Goal: Check status: Check status

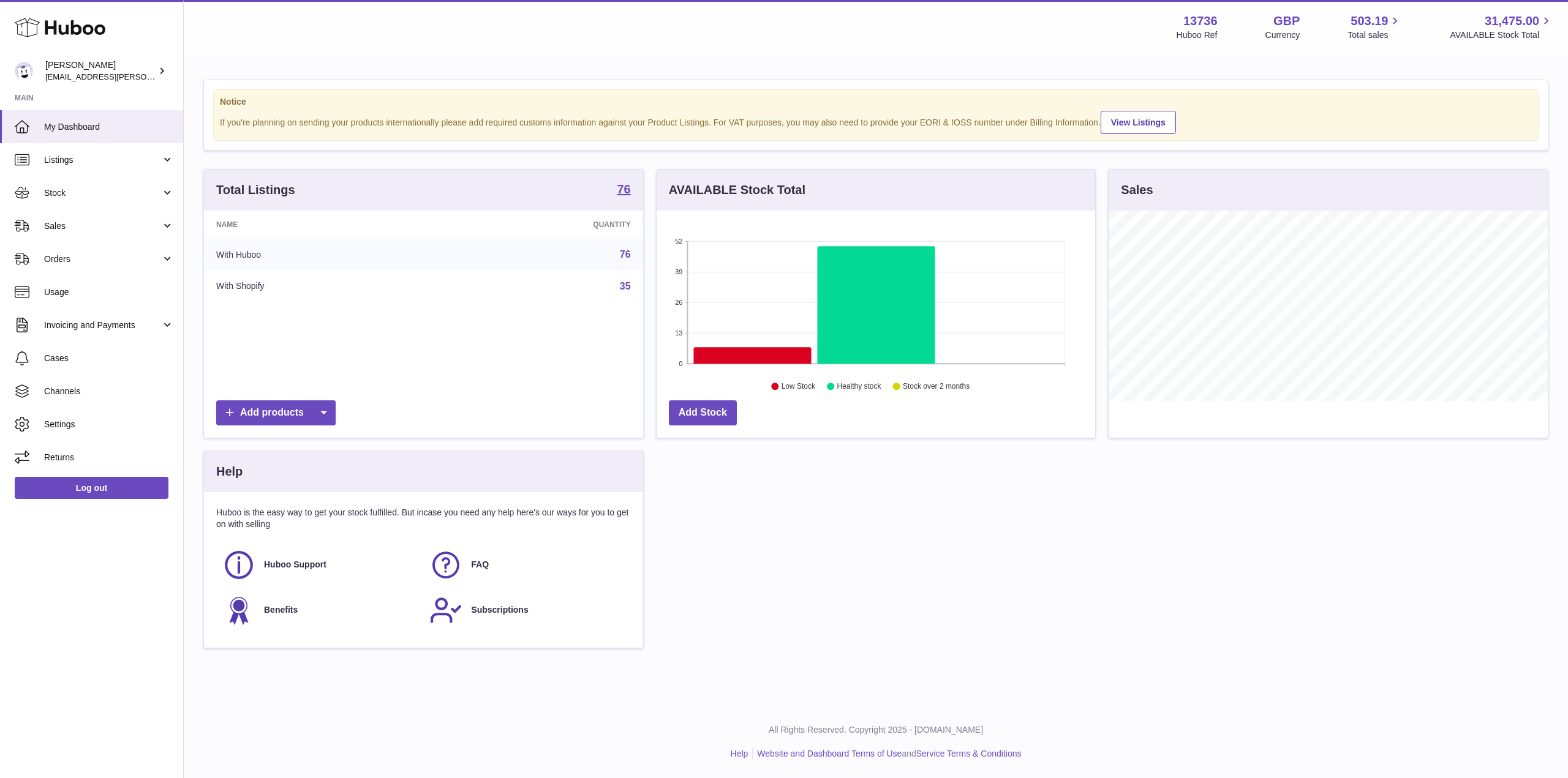
scroll to position [191, 439]
click at [74, 256] on span "Orders" at bounding box center [102, 259] width 117 height 12
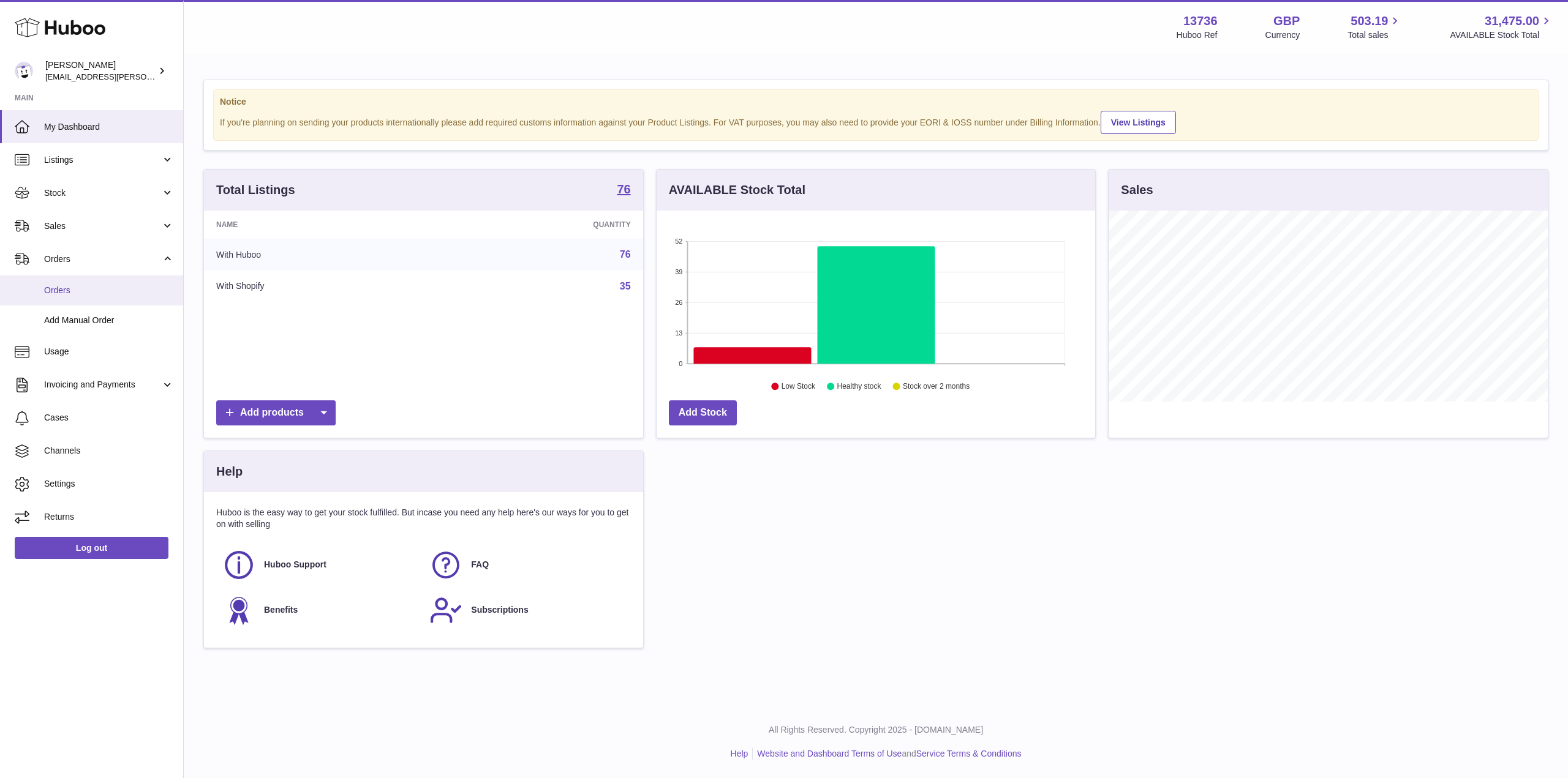
click at [79, 276] on link "Orders" at bounding box center [91, 291] width 183 height 30
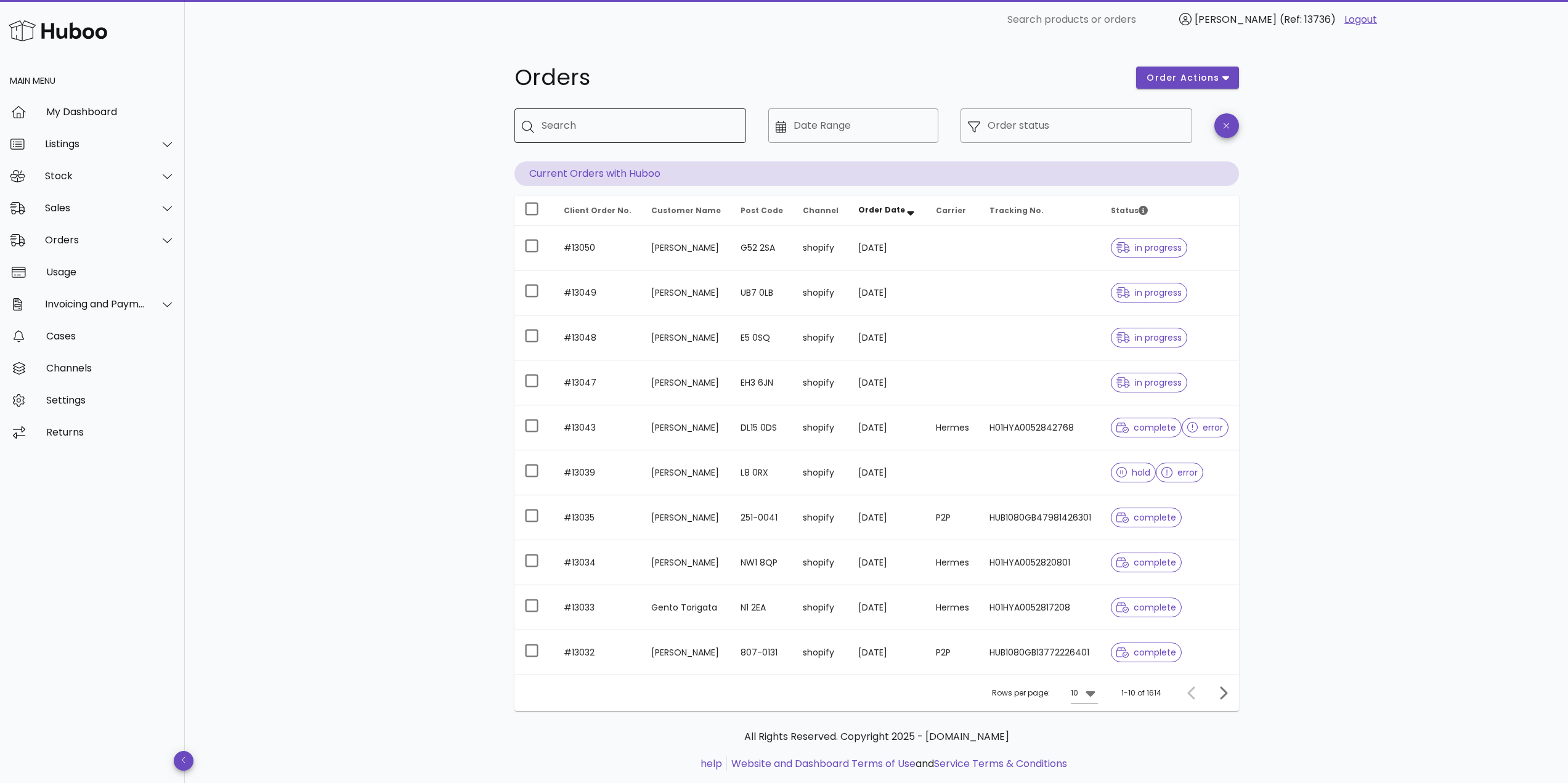
click at [568, 120] on input "Search" at bounding box center [639, 125] width 195 height 20
paste input "**********"
type input "**********"
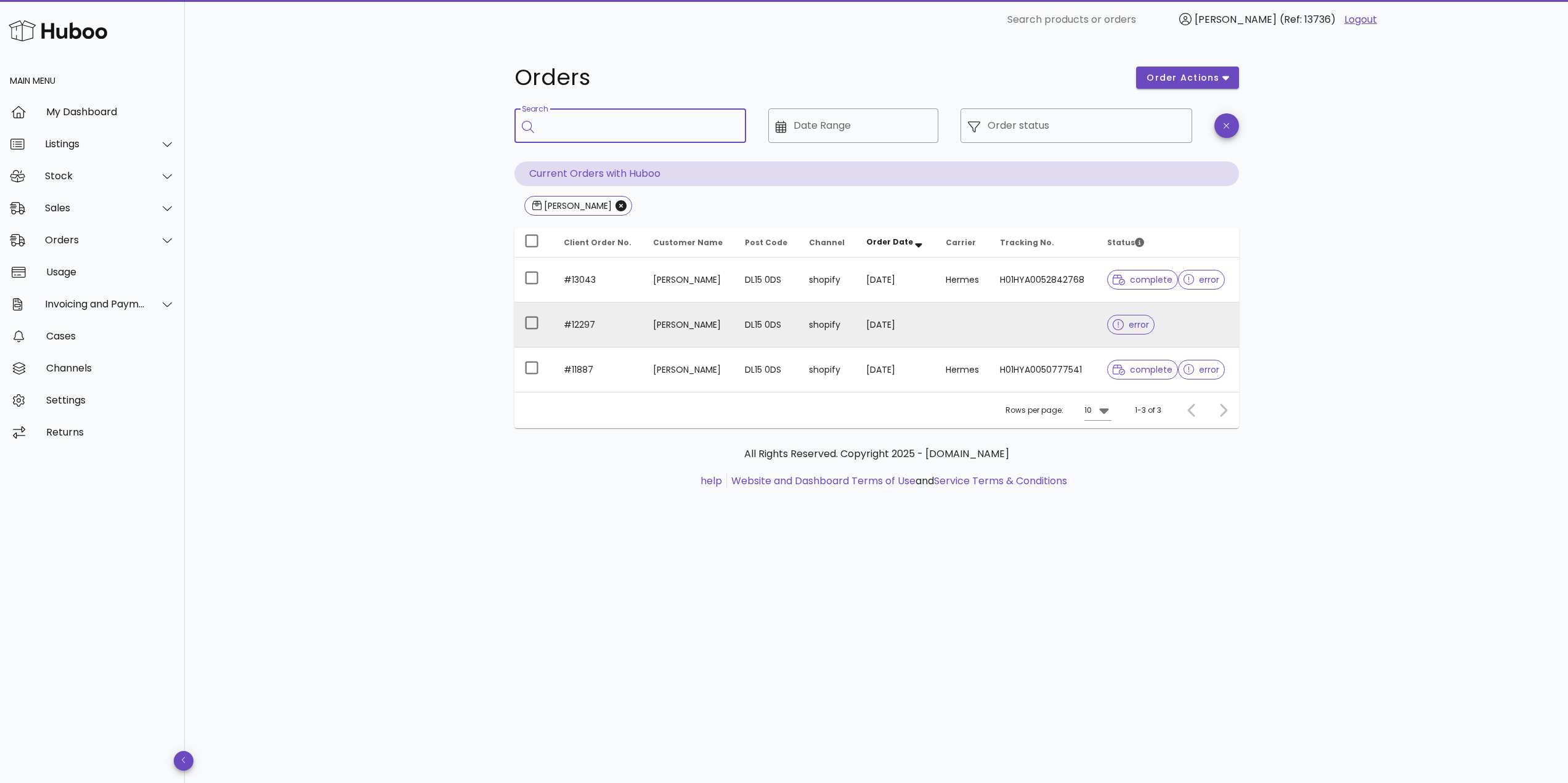
click at [705, 325] on td "[PERSON_NAME]" at bounding box center [690, 325] width 92 height 45
click at [776, 319] on td "DL15 0DS" at bounding box center [767, 325] width 64 height 45
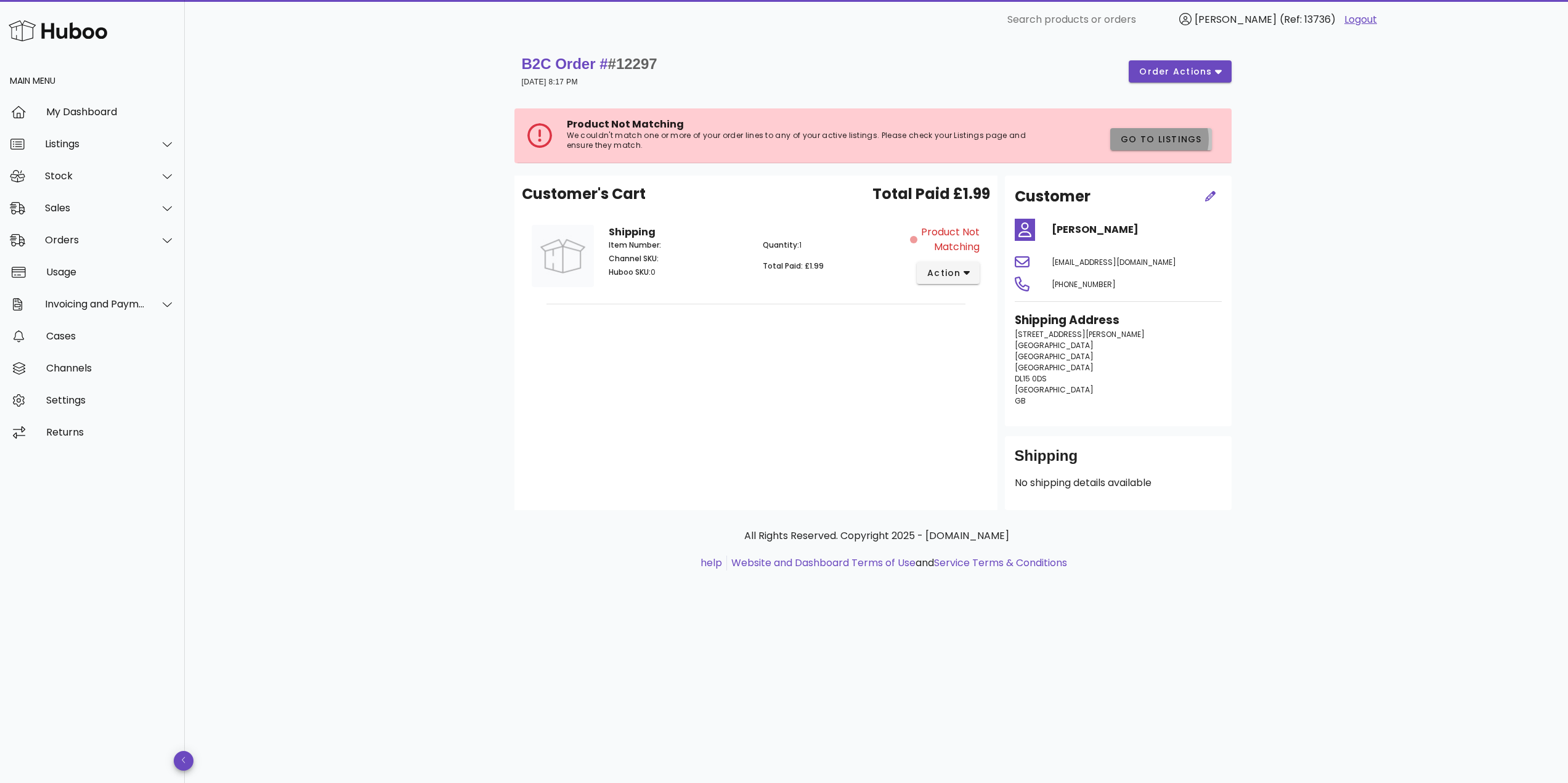
click at [1138, 131] on button "Go to Listings" at bounding box center [1161, 139] width 101 height 22
click at [1160, 78] on button "order actions" at bounding box center [1180, 71] width 102 height 22
click at [1187, 144] on div "Cancel" at bounding box center [1212, 145] width 52 height 12
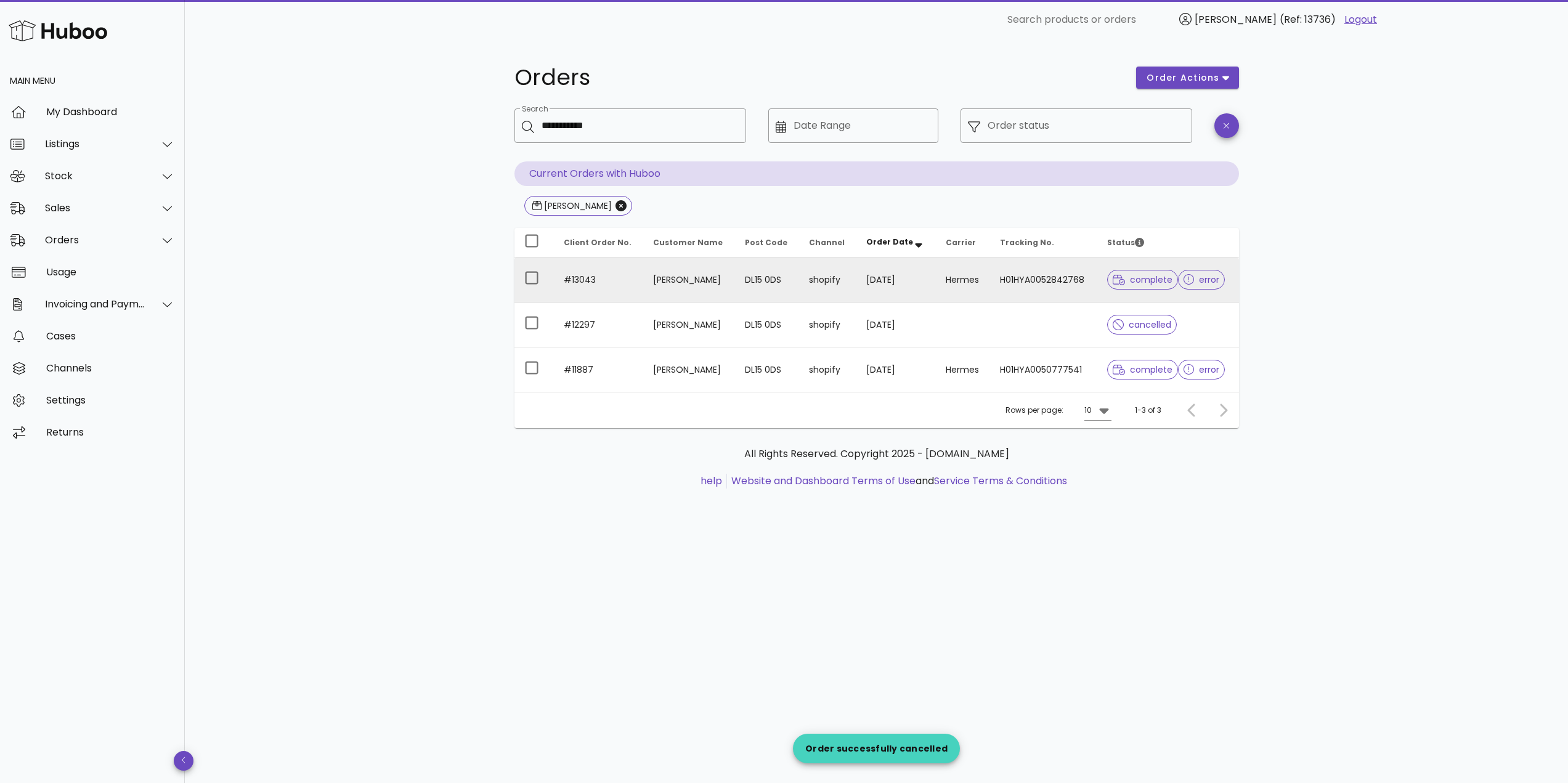
click at [788, 275] on td "DL15 0DS" at bounding box center [767, 280] width 64 height 45
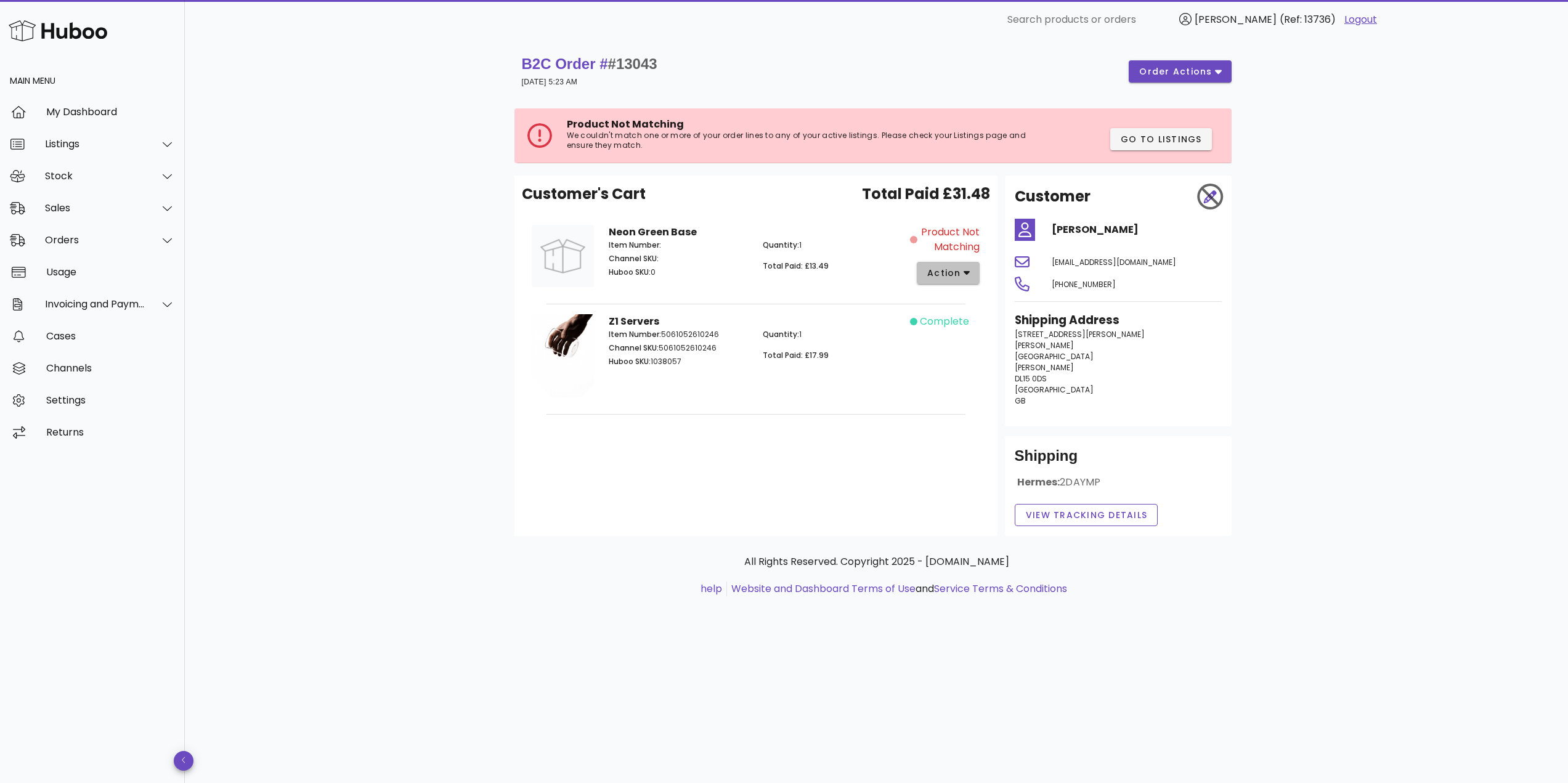
click at [966, 274] on icon "button" at bounding box center [967, 273] width 7 height 4
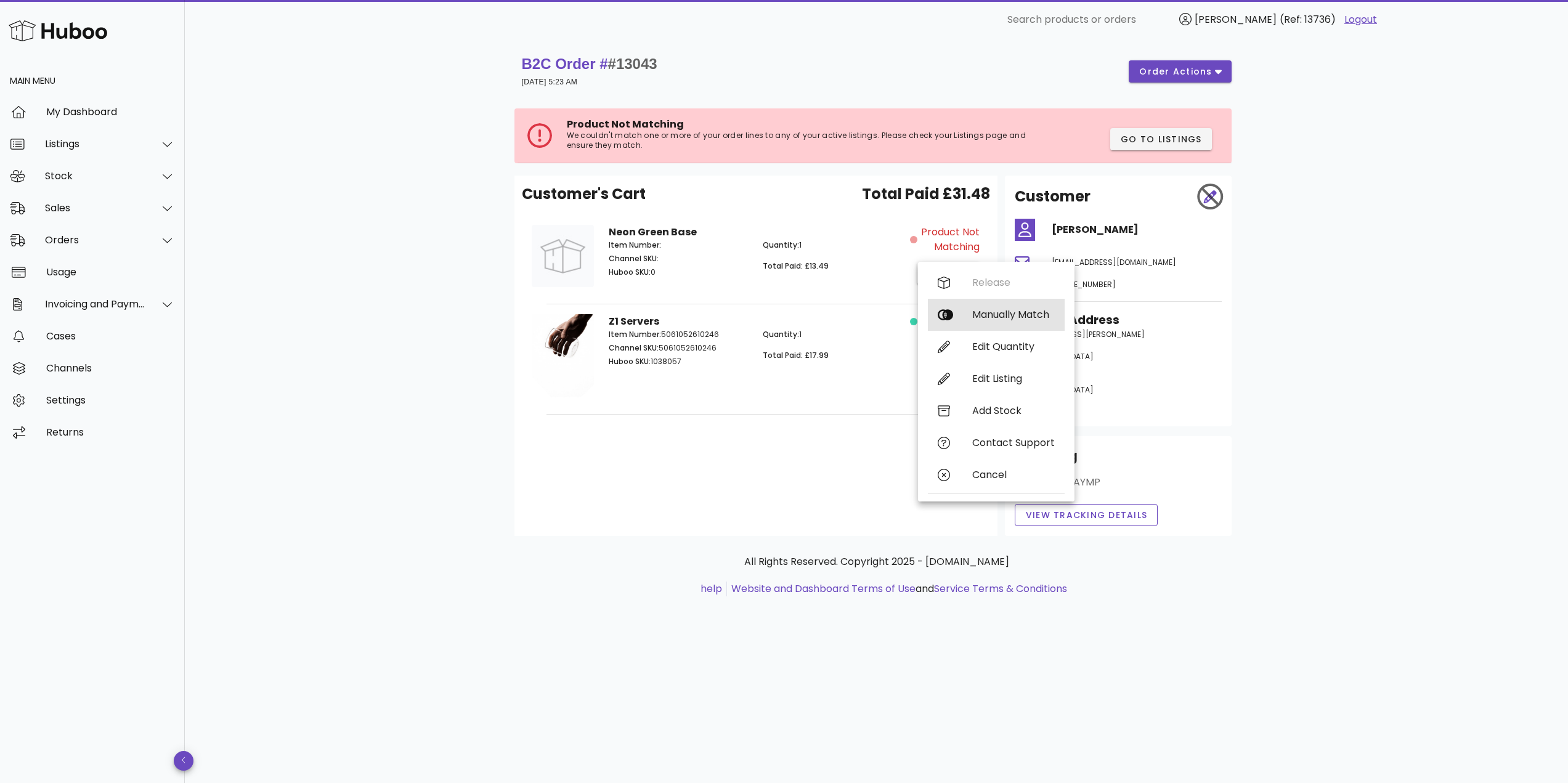
click at [989, 314] on div "Manually Match" at bounding box center [1014, 314] width 82 height 12
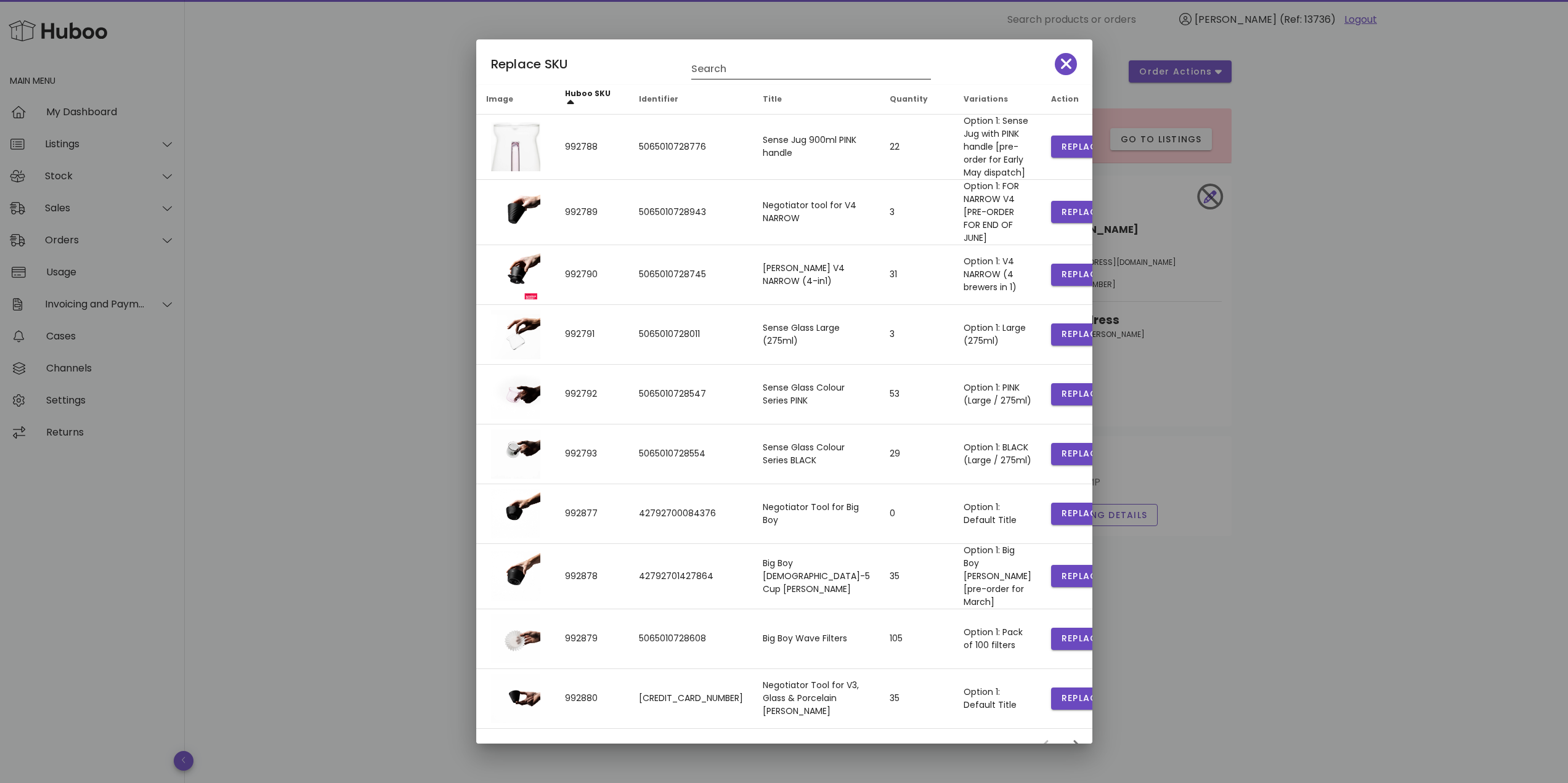
click at [709, 78] on input "Search" at bounding box center [802, 69] width 223 height 20
type input "****"
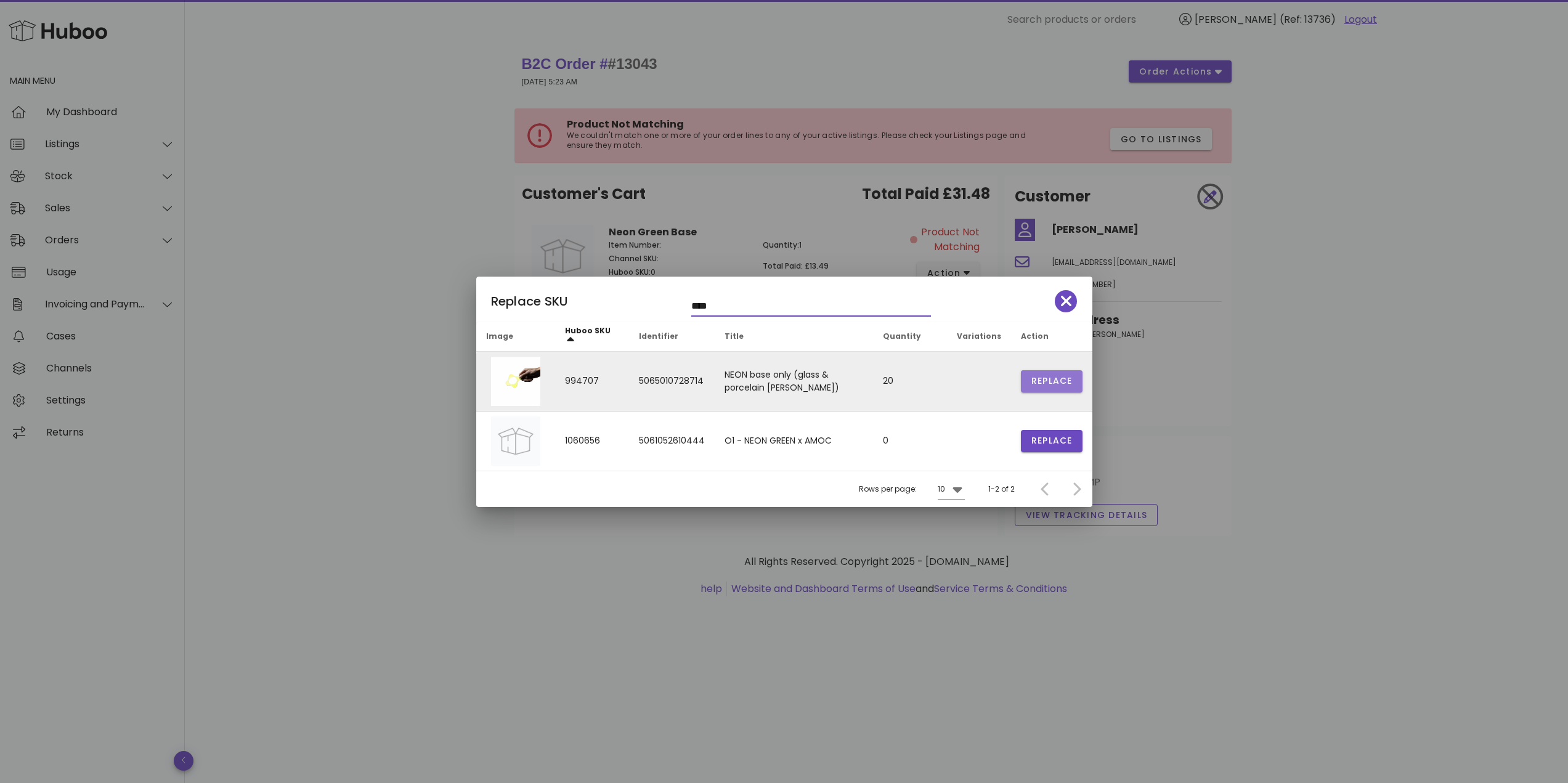
click at [1046, 386] on span "Replace" at bounding box center [1051, 381] width 42 height 13
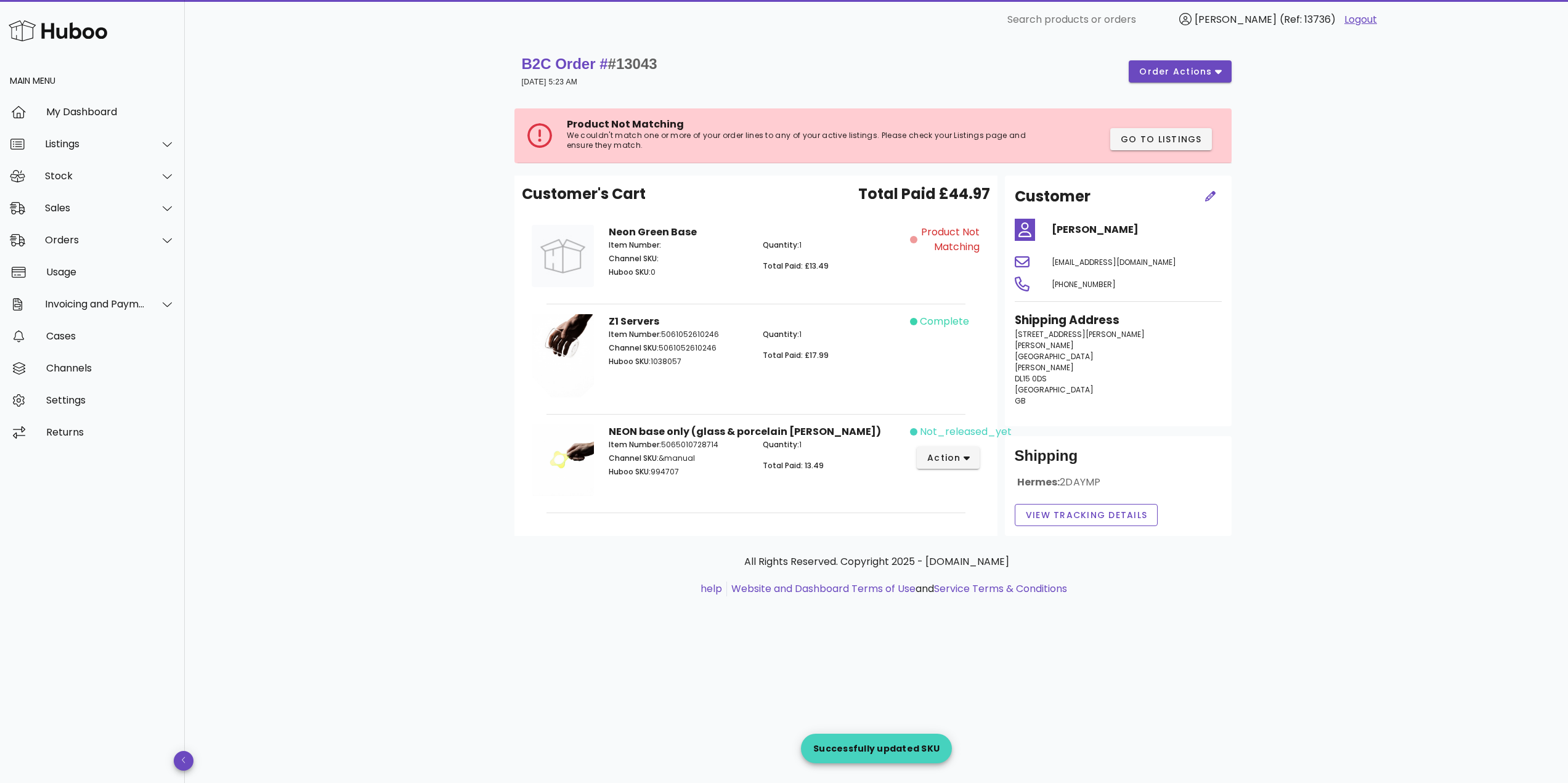
click at [954, 444] on div "not_released_yet action" at bounding box center [948, 462] width 77 height 90
click at [954, 453] on span "action" at bounding box center [944, 458] width 35 height 13
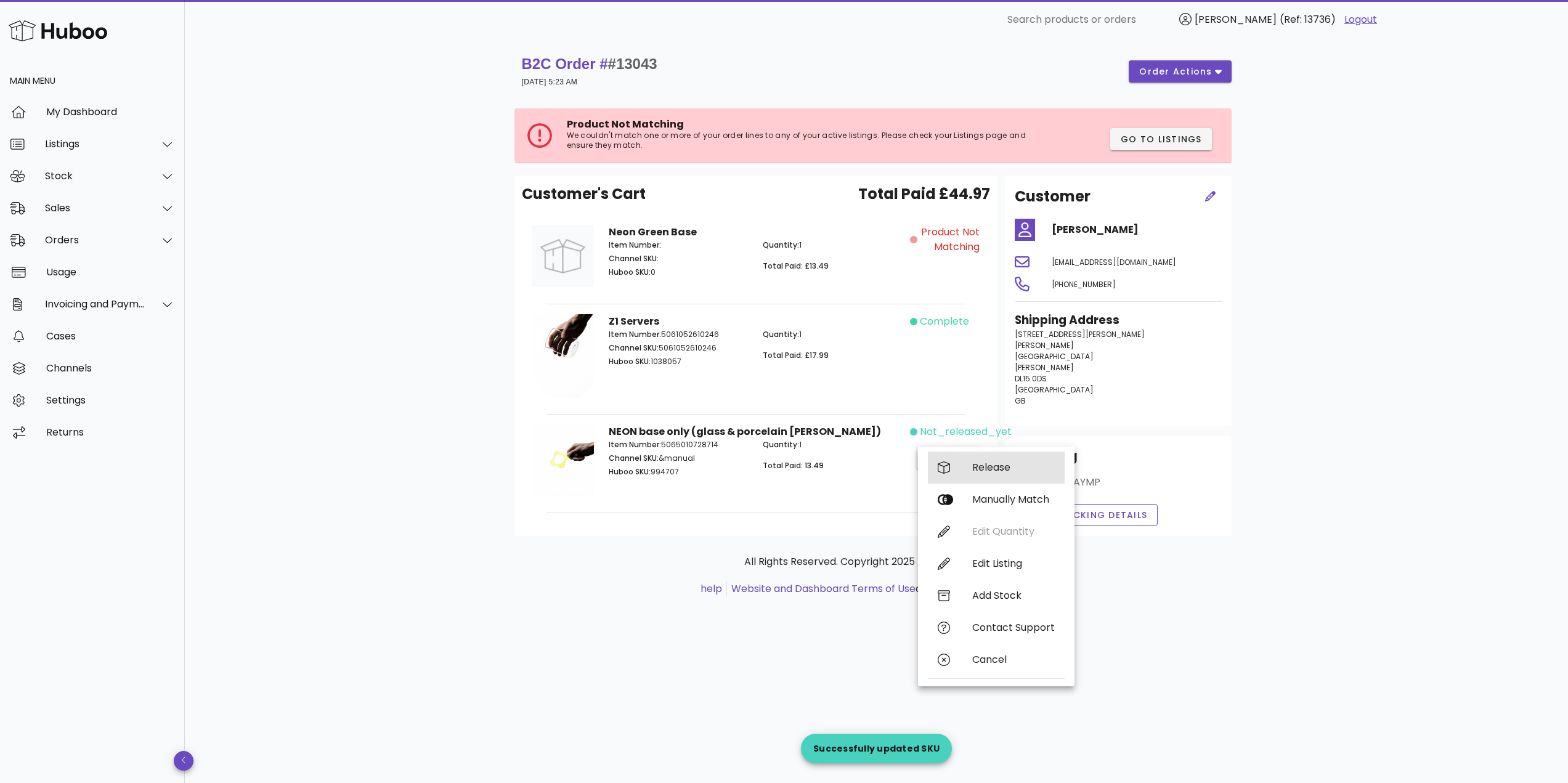
click at [989, 466] on div "Release" at bounding box center [1014, 467] width 82 height 12
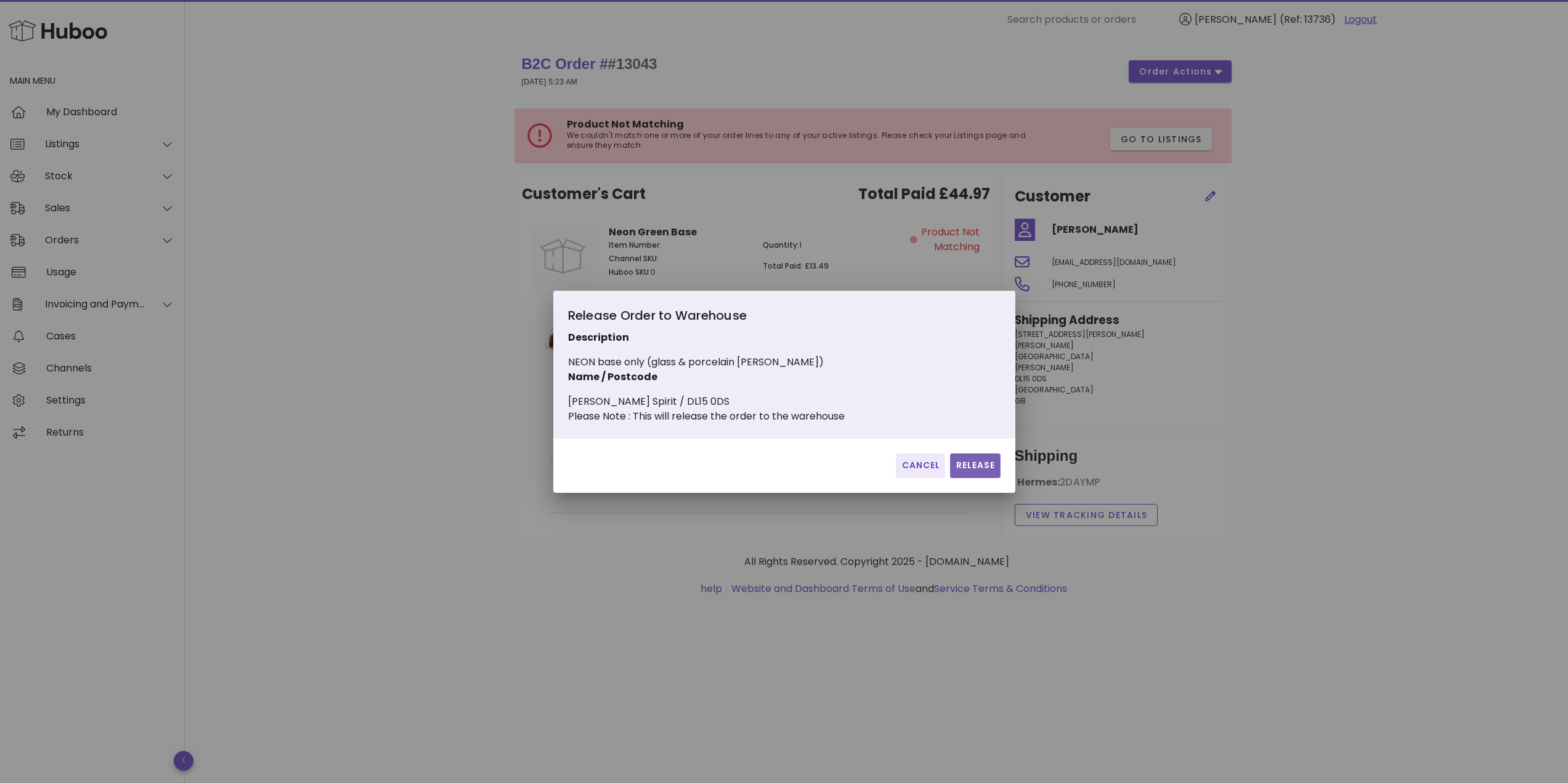
click at [974, 469] on span "Release" at bounding box center [975, 465] width 40 height 13
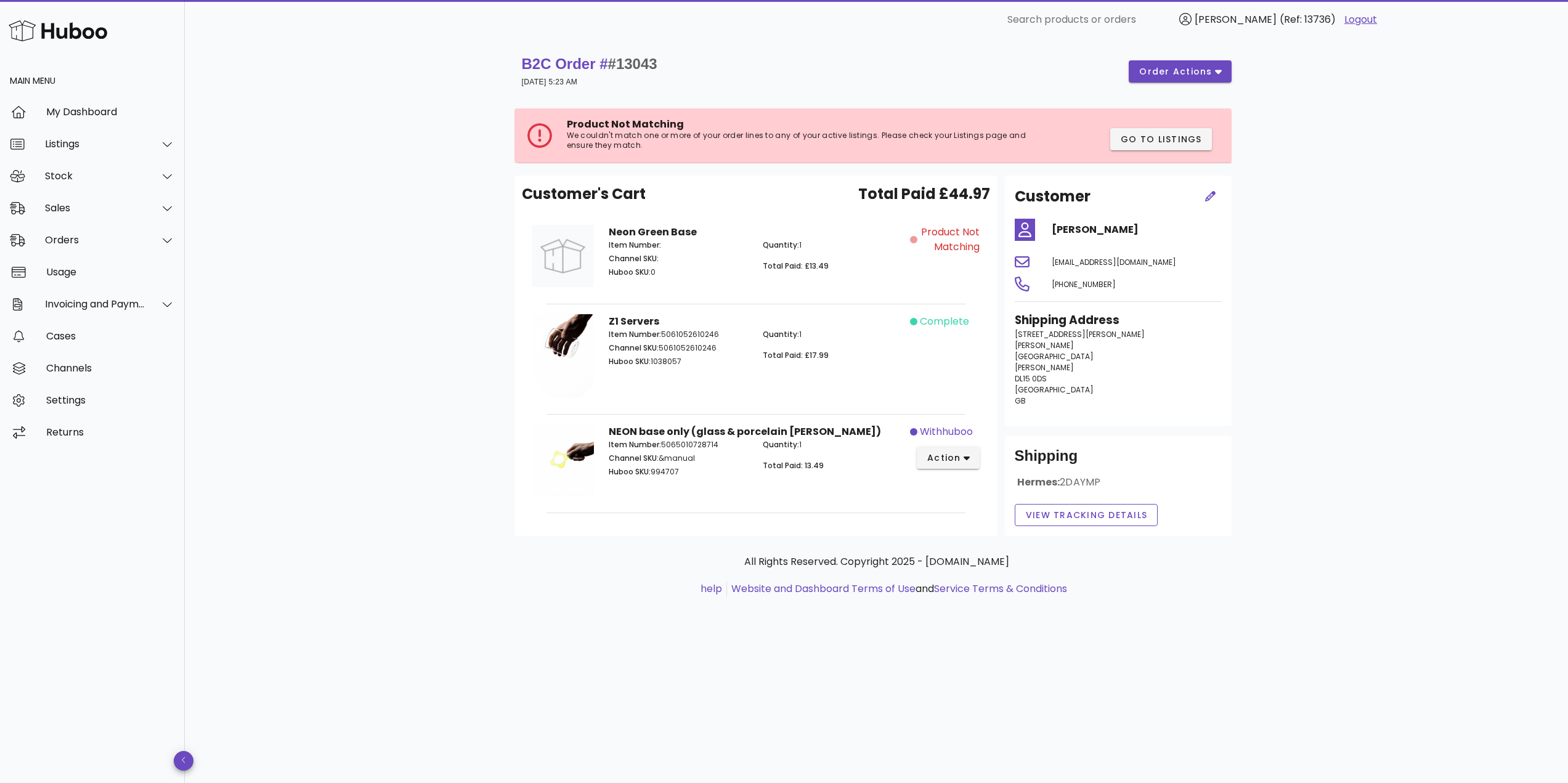
click at [633, 60] on span "#13043" at bounding box center [633, 63] width 49 height 17
copy span "13043"
click at [84, 238] on div "Orders" at bounding box center [95, 239] width 101 height 12
click at [84, 264] on div "Orders" at bounding box center [109, 270] width 131 height 26
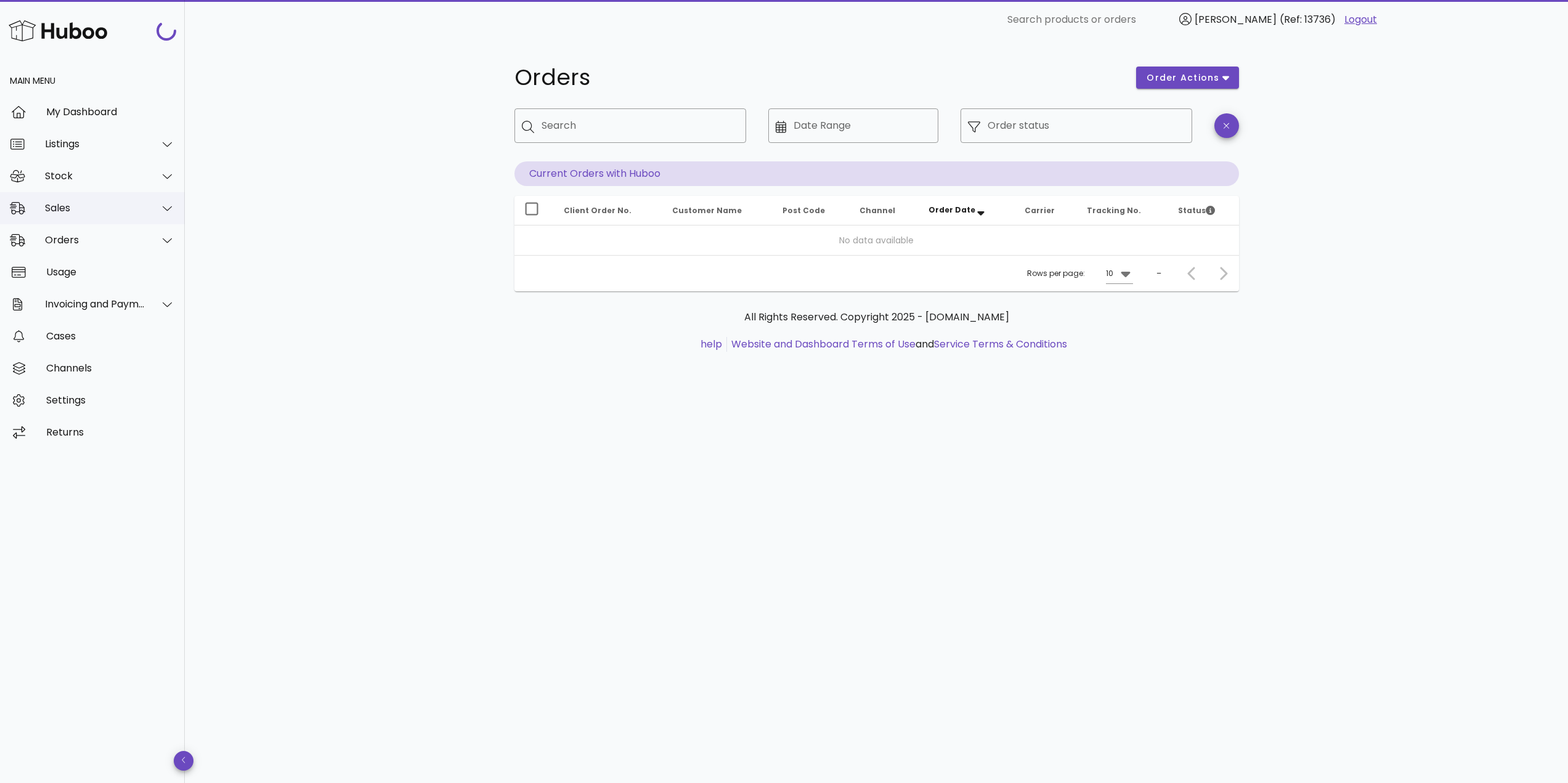
click at [117, 205] on div "Sales" at bounding box center [95, 208] width 101 height 12
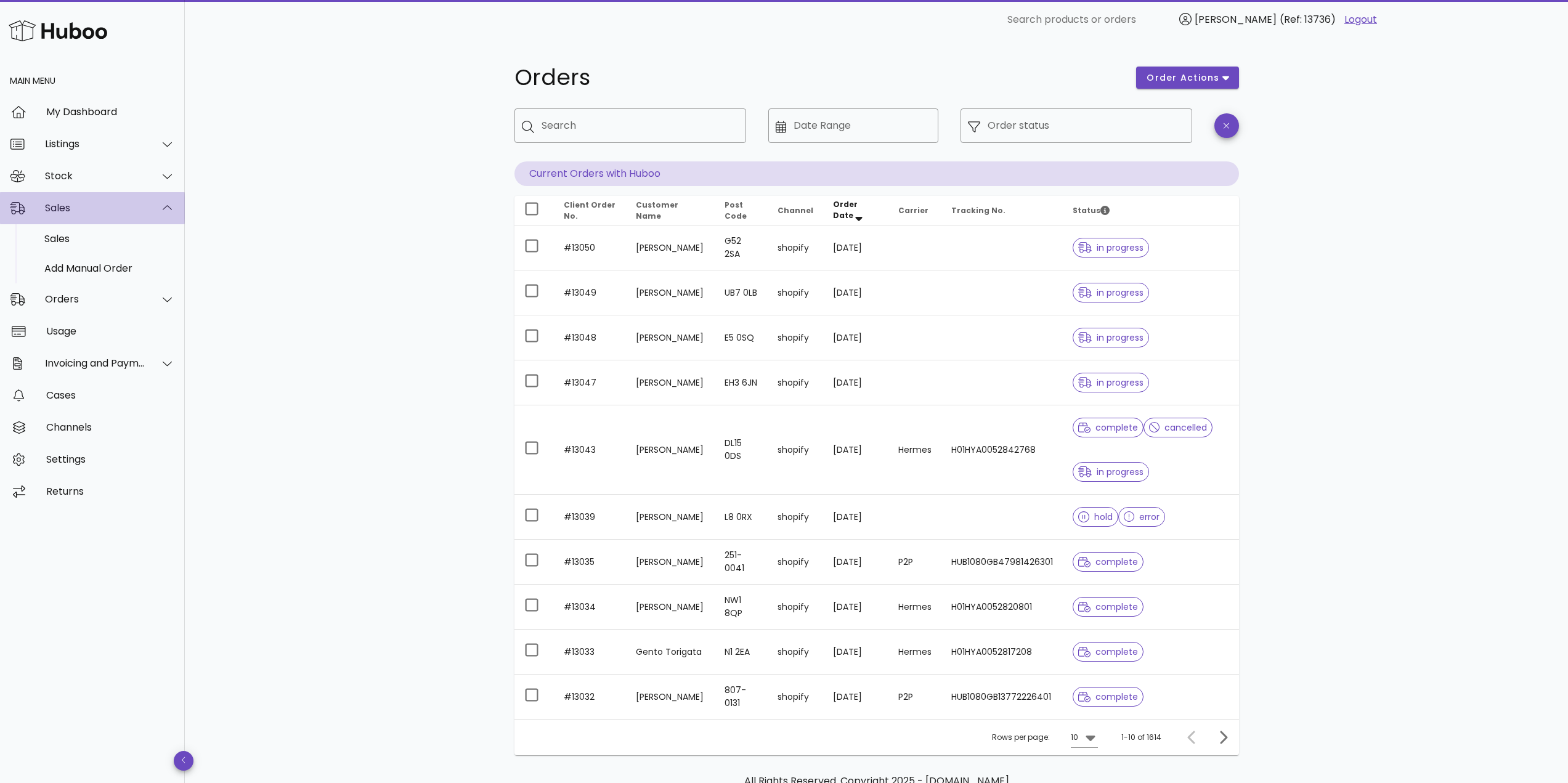
click at [128, 212] on div "Sales" at bounding box center [95, 208] width 101 height 12
click at [638, 96] on div "Orders order actions ​ Search ​ Date Range ​ Order status Current Orders with H…" at bounding box center [877, 407] width 725 height 696
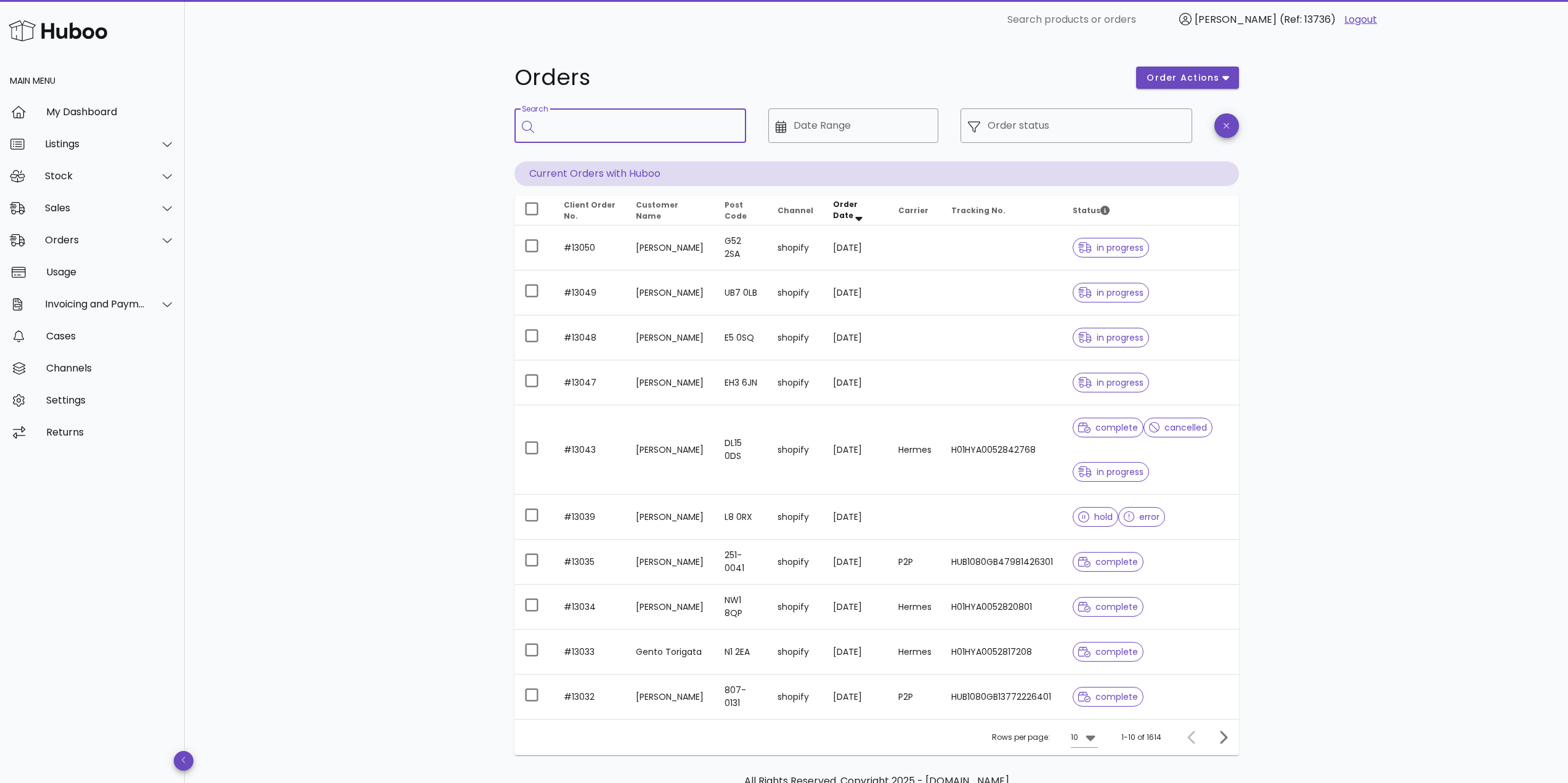
click at [634, 117] on input "Search" at bounding box center [639, 125] width 195 height 20
paste input "*****"
type input "*****"
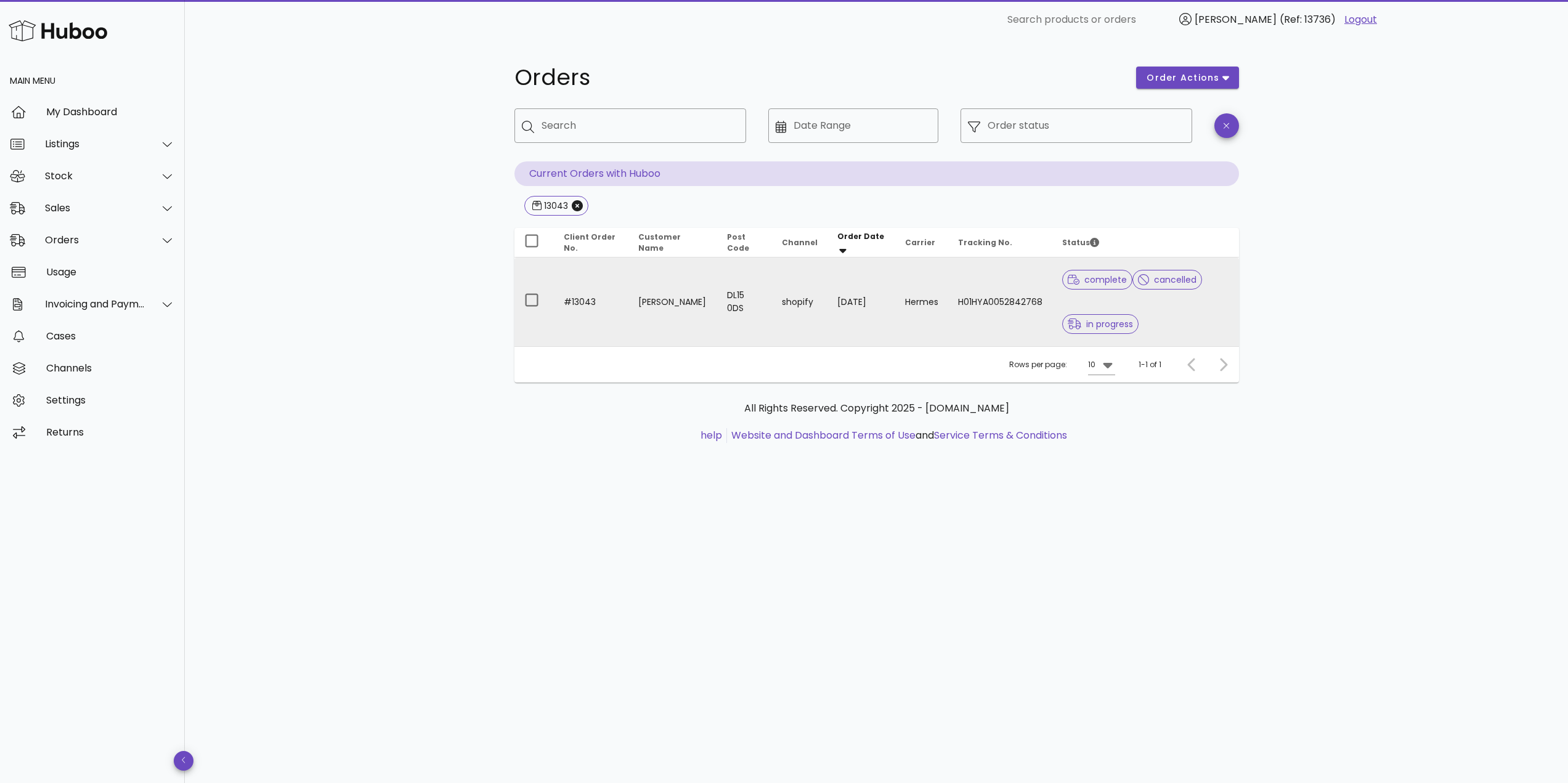
click at [629, 278] on td "[PERSON_NAME]" at bounding box center [673, 302] width 89 height 89
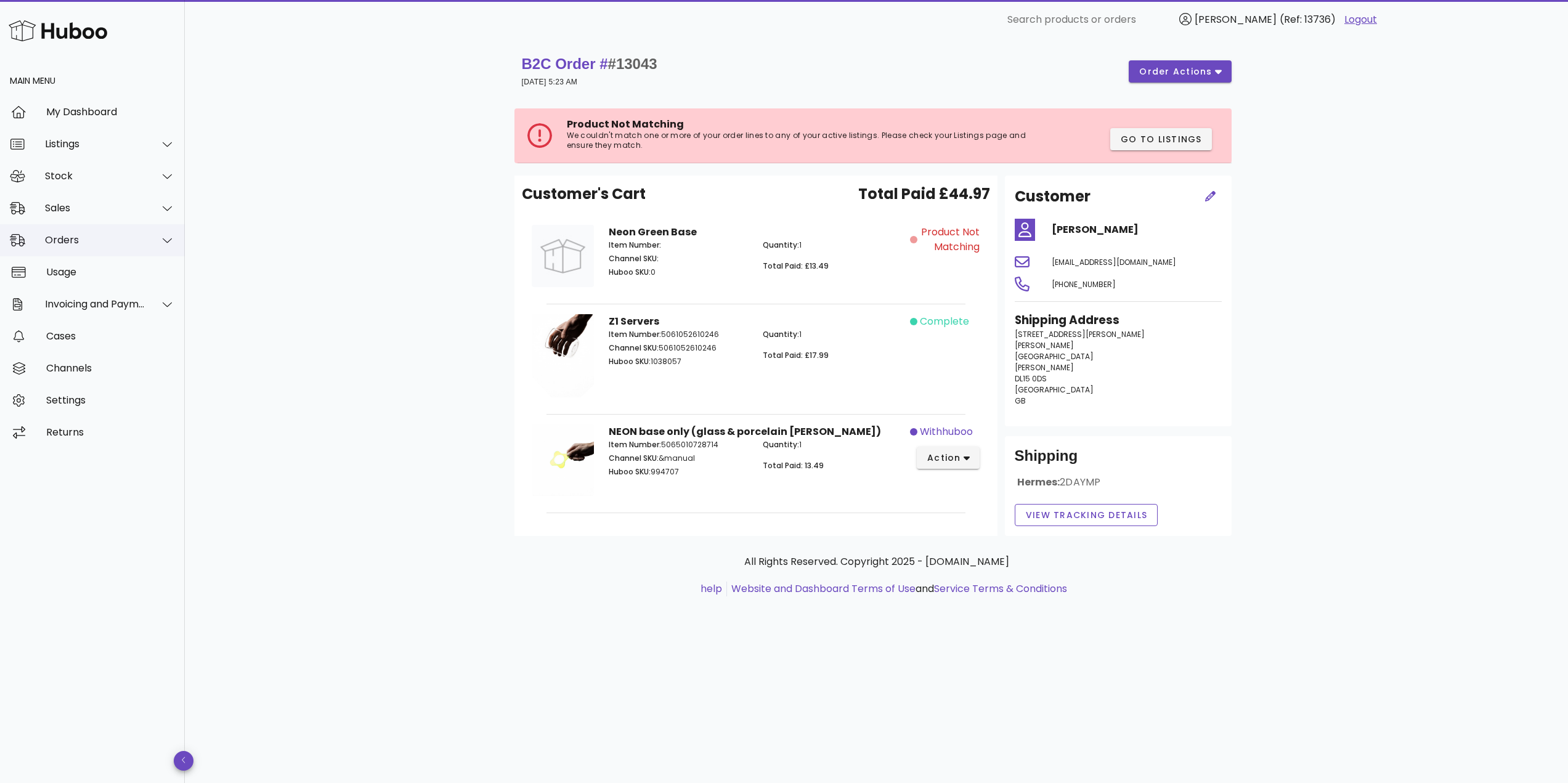
click at [121, 235] on div "Orders" at bounding box center [95, 239] width 101 height 12
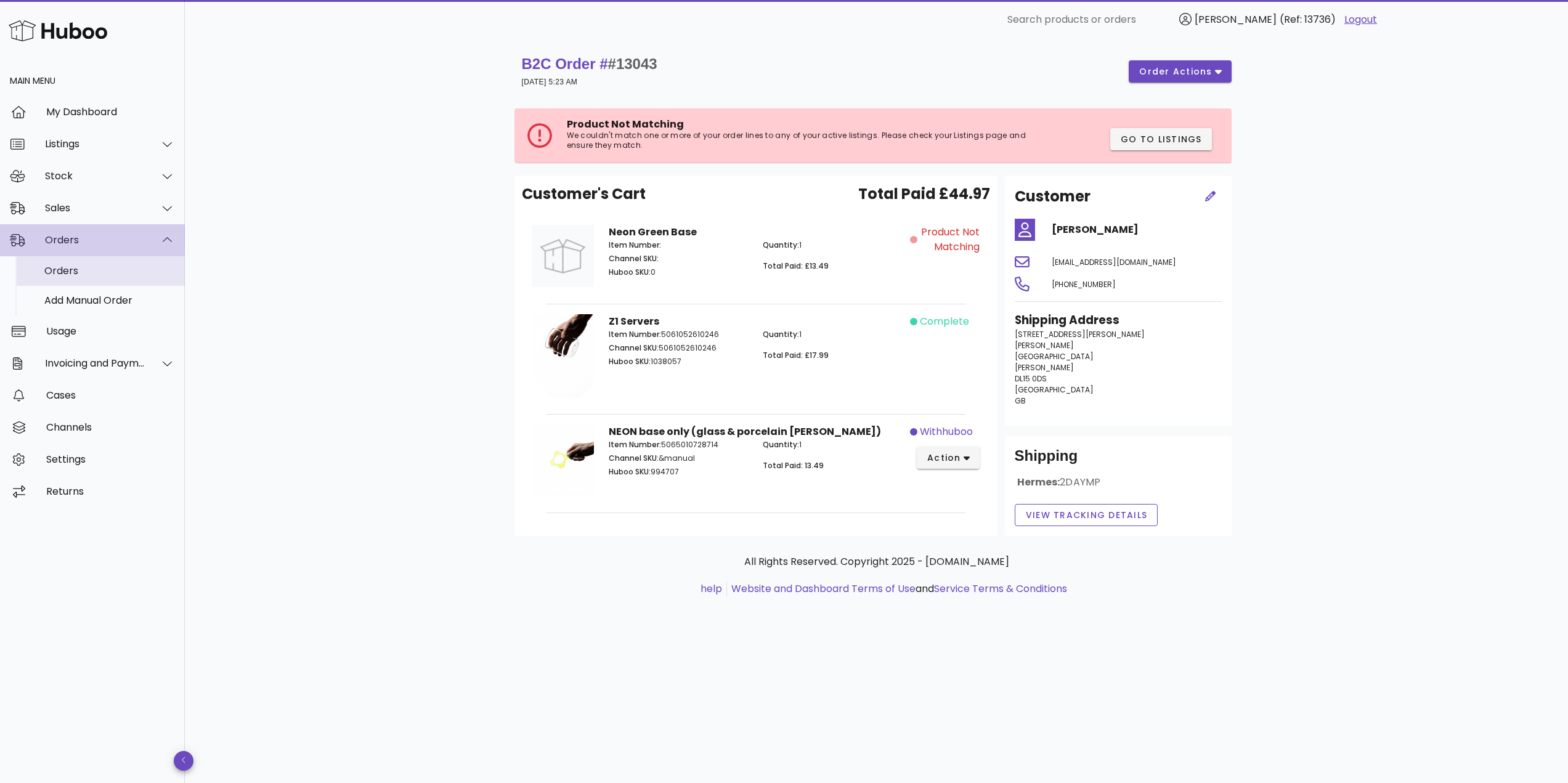
click at [115, 276] on div "Orders" at bounding box center [109, 270] width 131 height 12
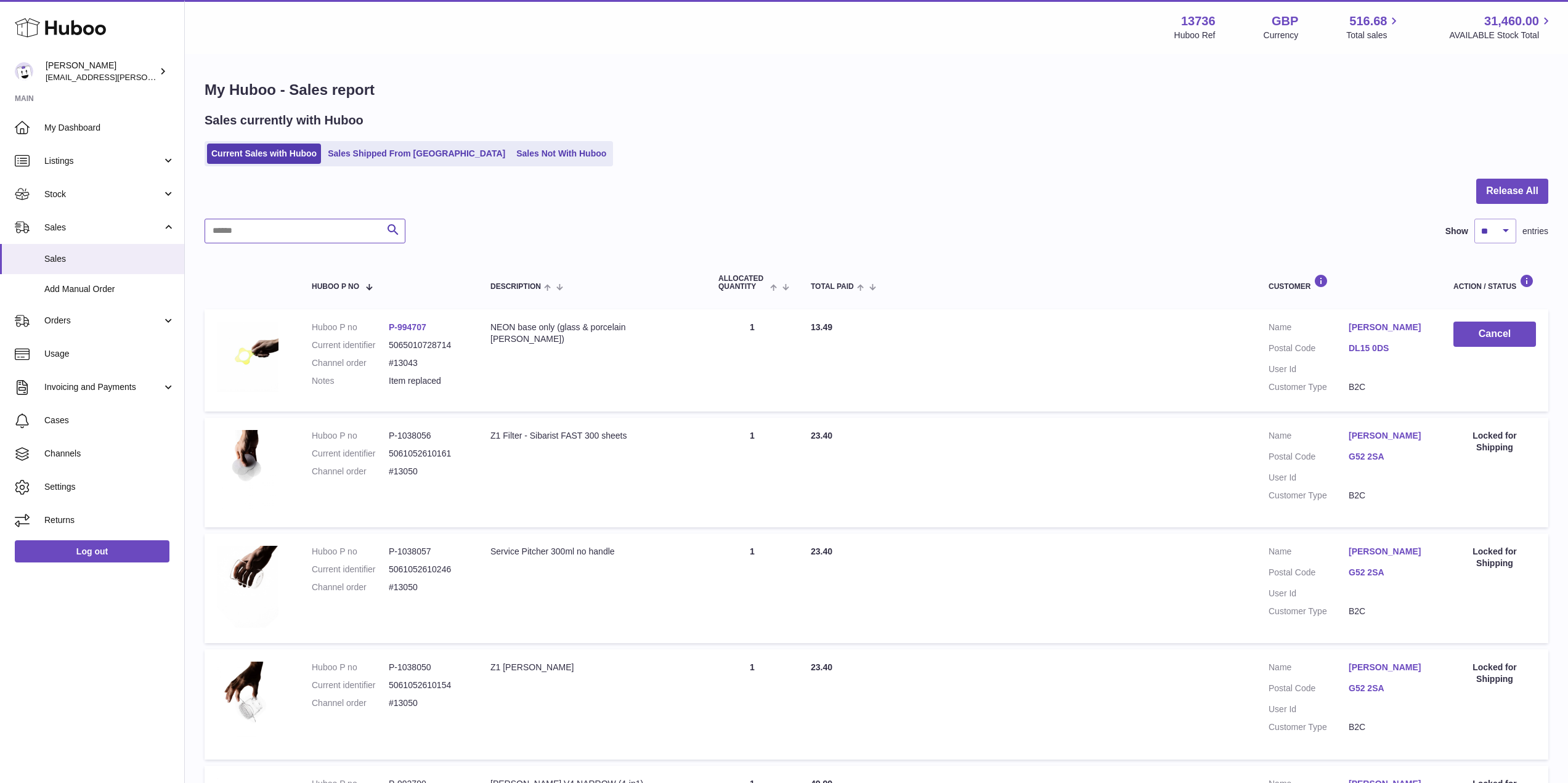
click at [328, 230] on input "text" at bounding box center [304, 231] width 201 height 25
paste input "*****"
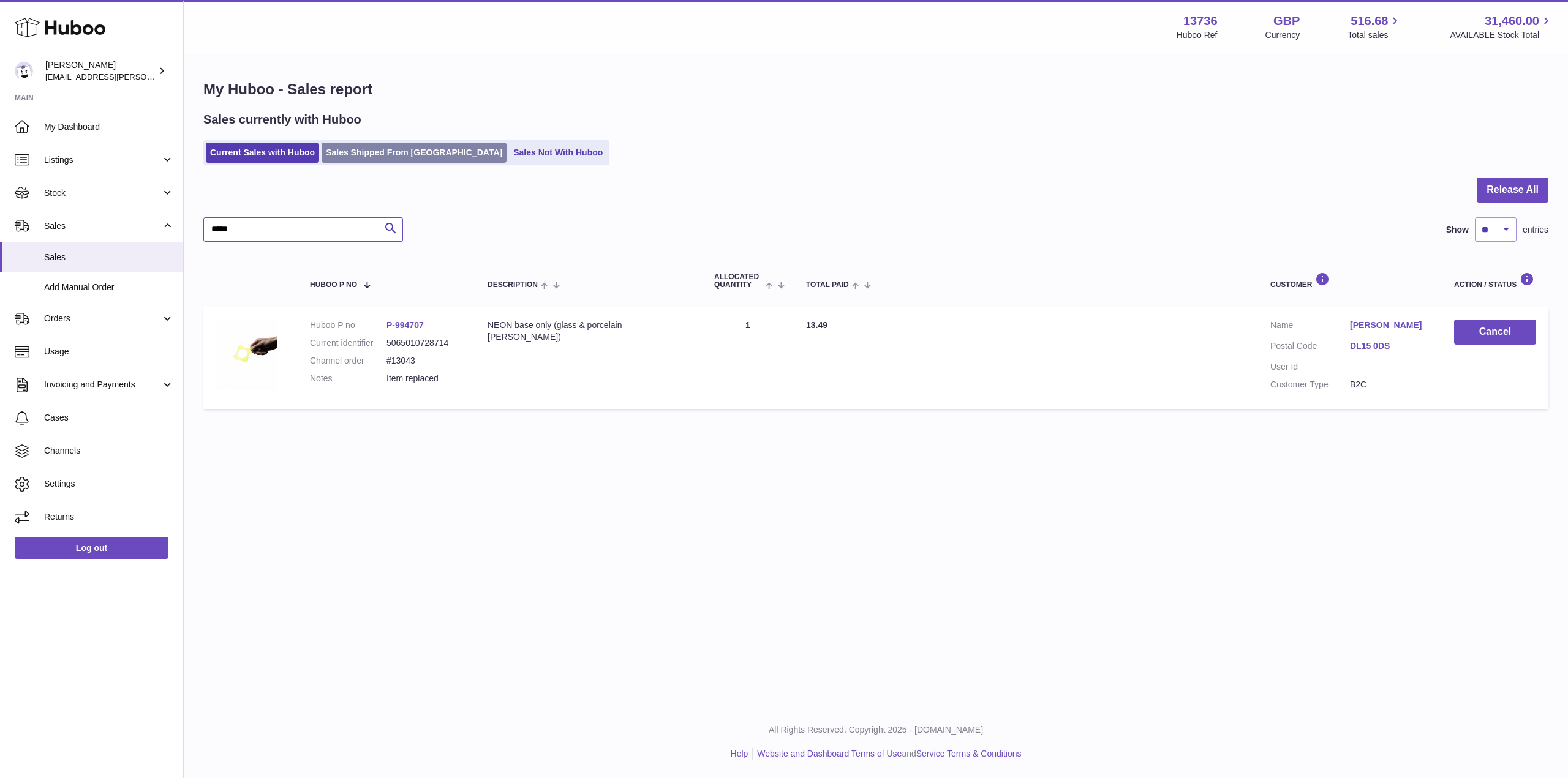
type input "*****"
click at [370, 150] on link "Sales Shipped From [GEOGRAPHIC_DATA]" at bounding box center [414, 153] width 185 height 20
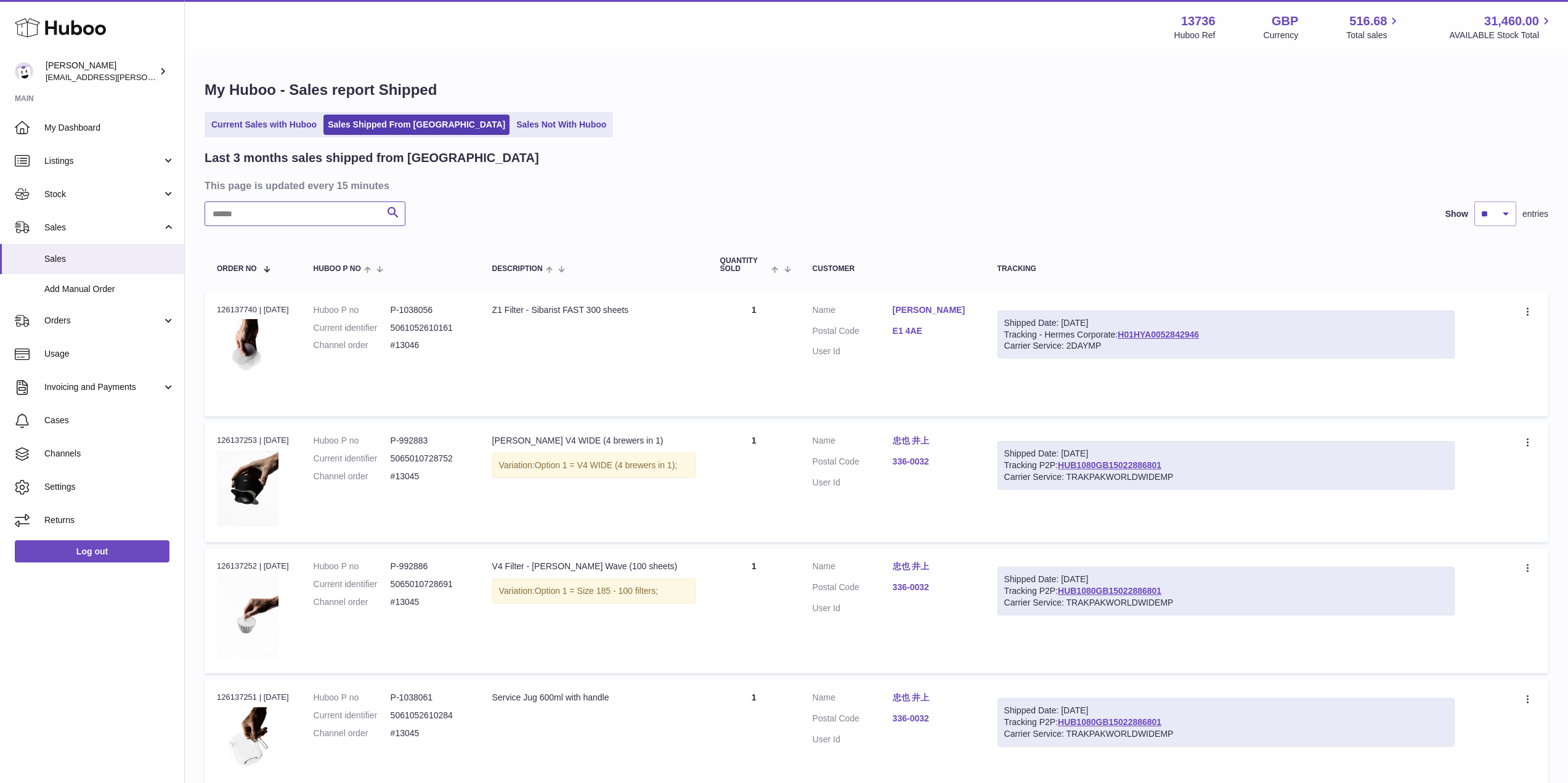
click at [269, 218] on input "text" at bounding box center [304, 213] width 201 height 25
paste input "*****"
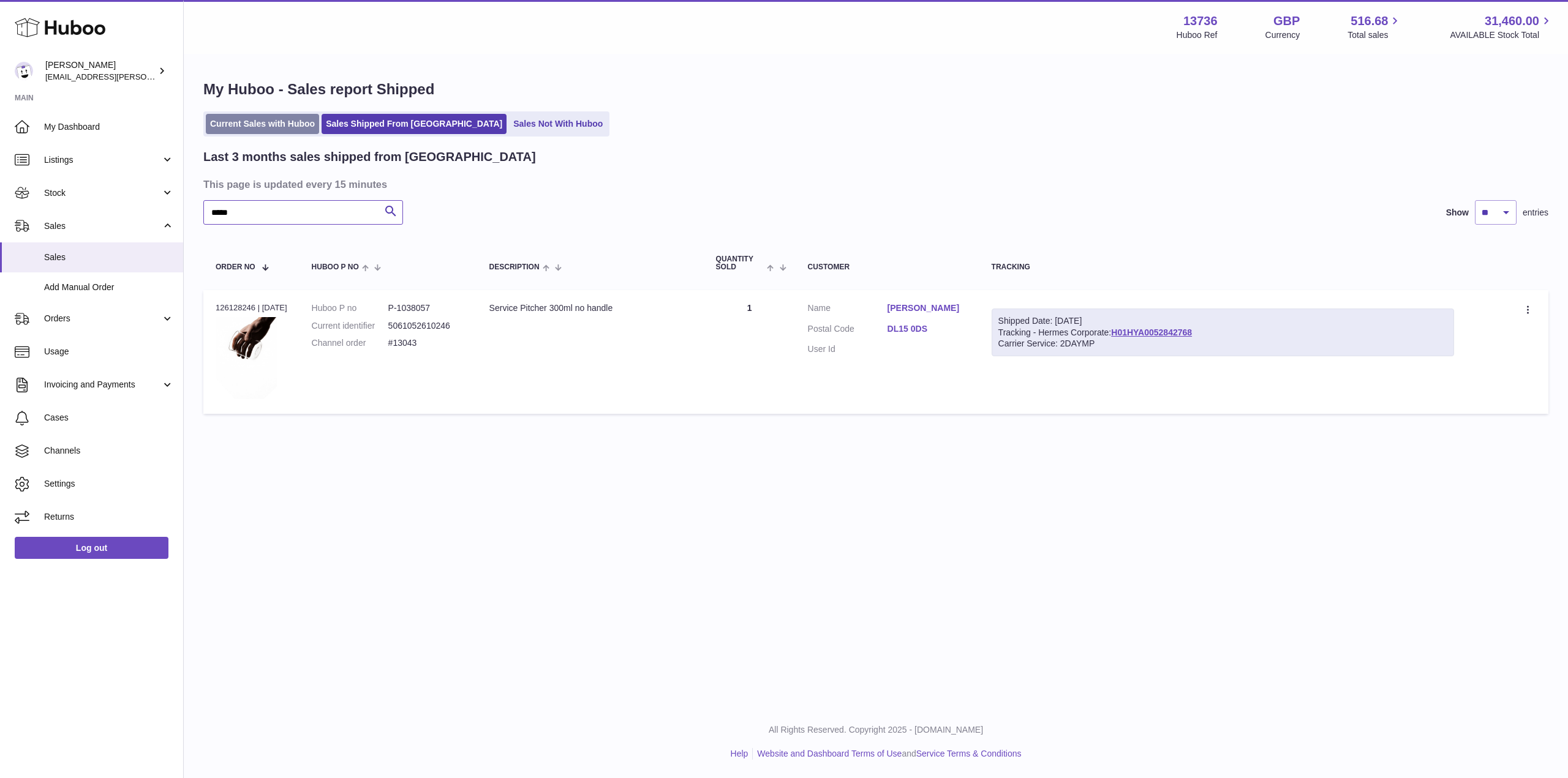
type input "*****"
click at [251, 132] on link "Current Sales with Huboo" at bounding box center [262, 124] width 113 height 20
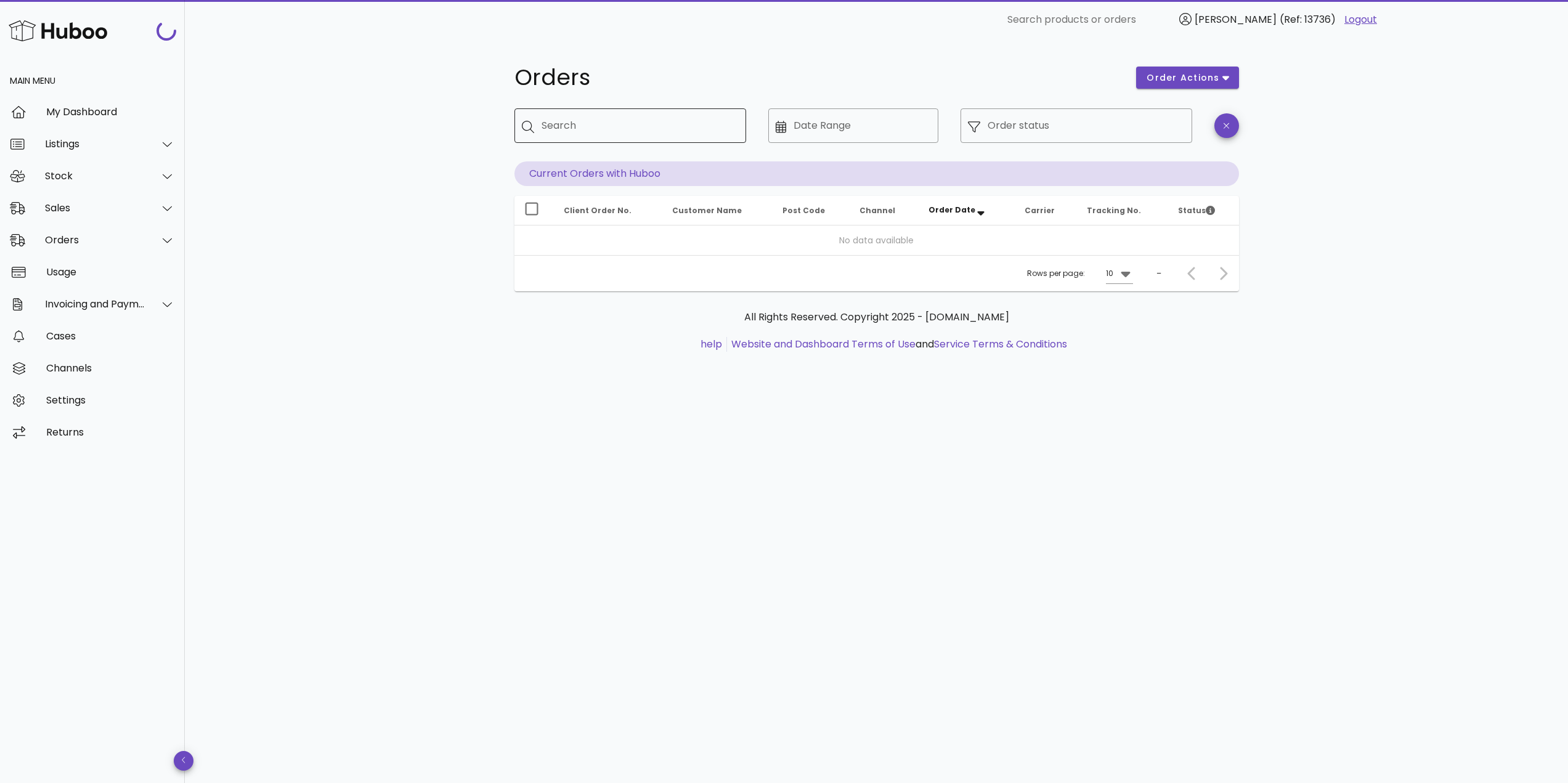
click at [606, 128] on input "Search" at bounding box center [639, 125] width 195 height 20
paste input "*****"
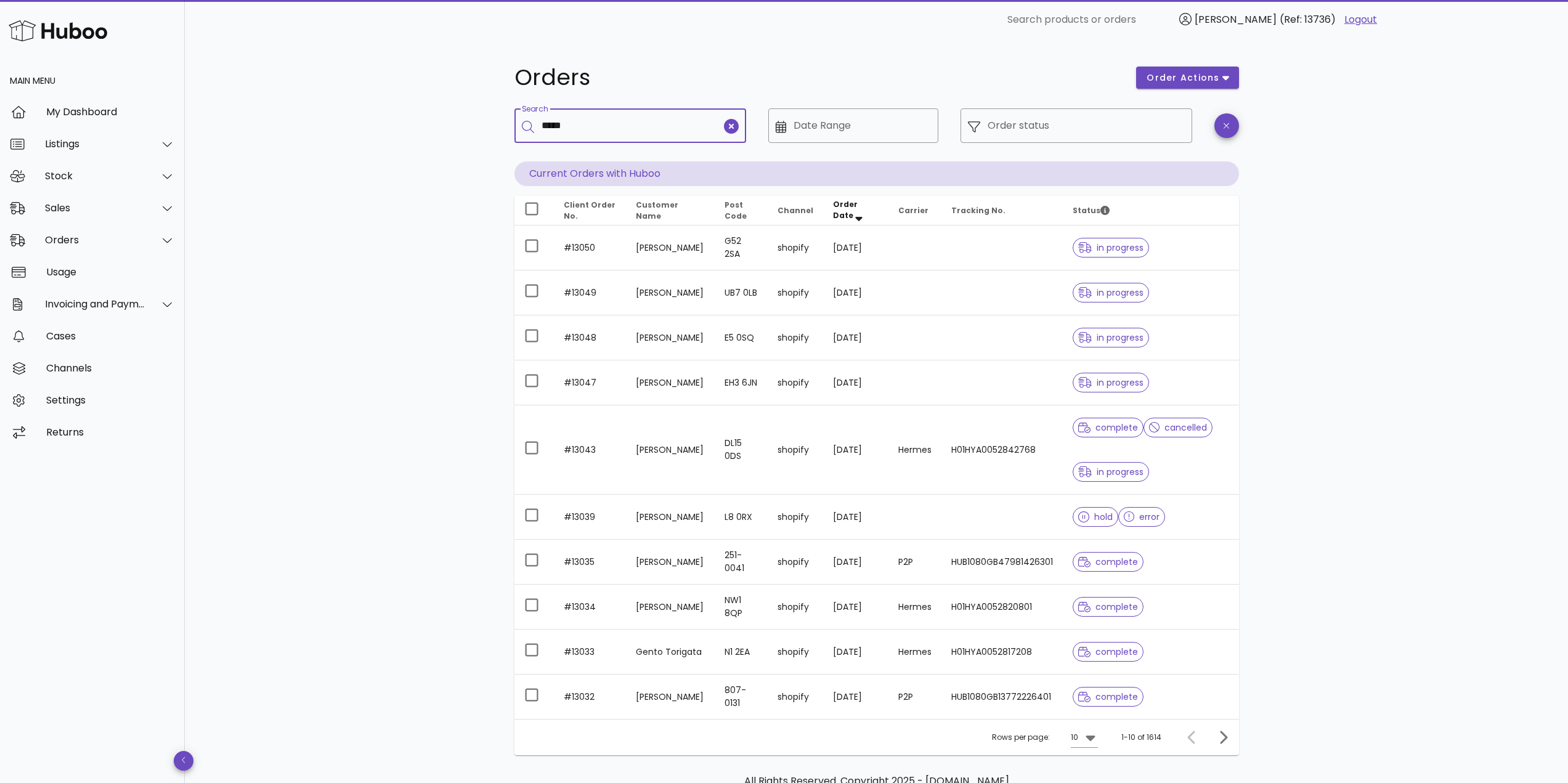
type input "*****"
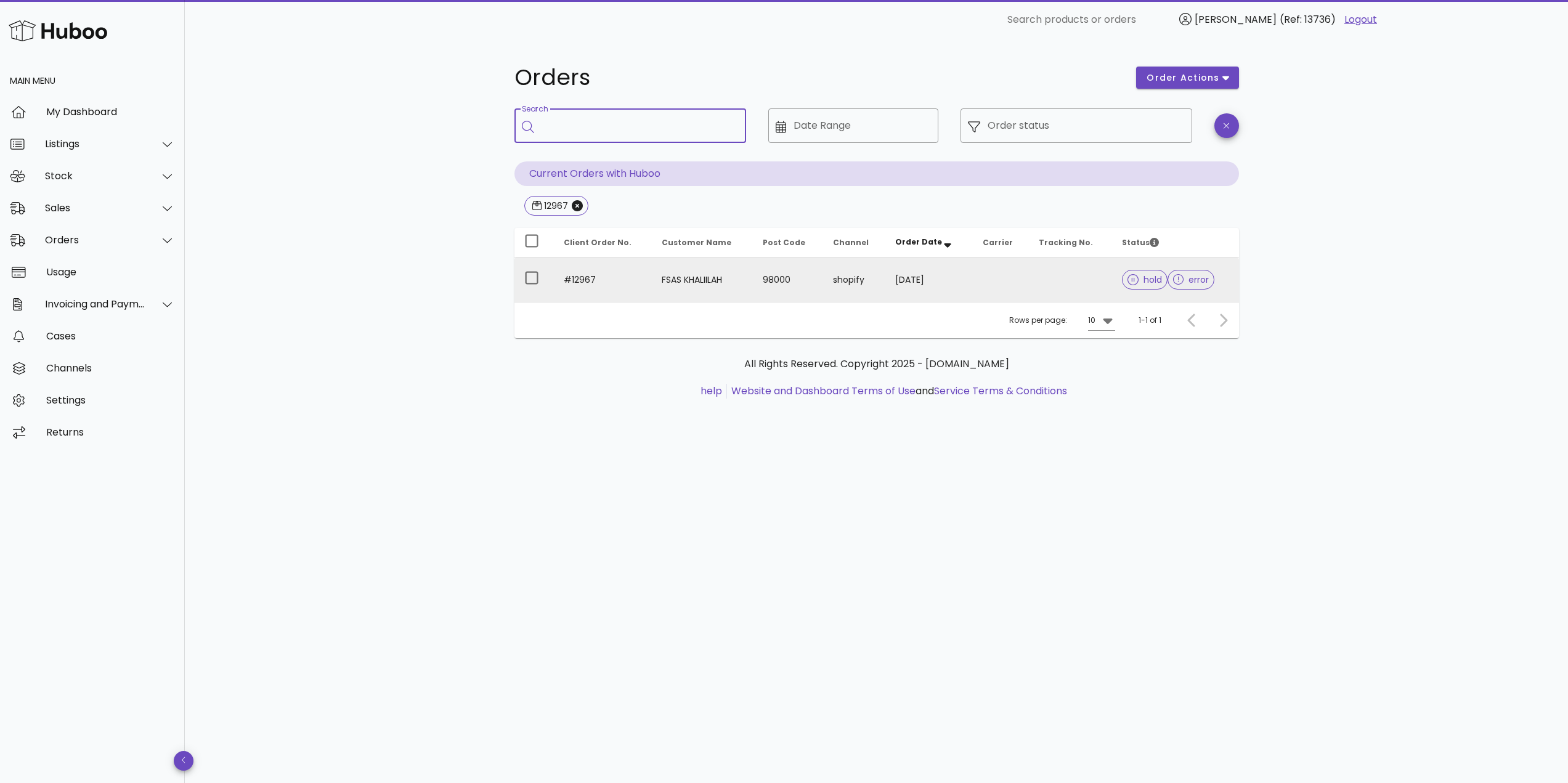
click at [613, 277] on td "#12967" at bounding box center [603, 280] width 98 height 44
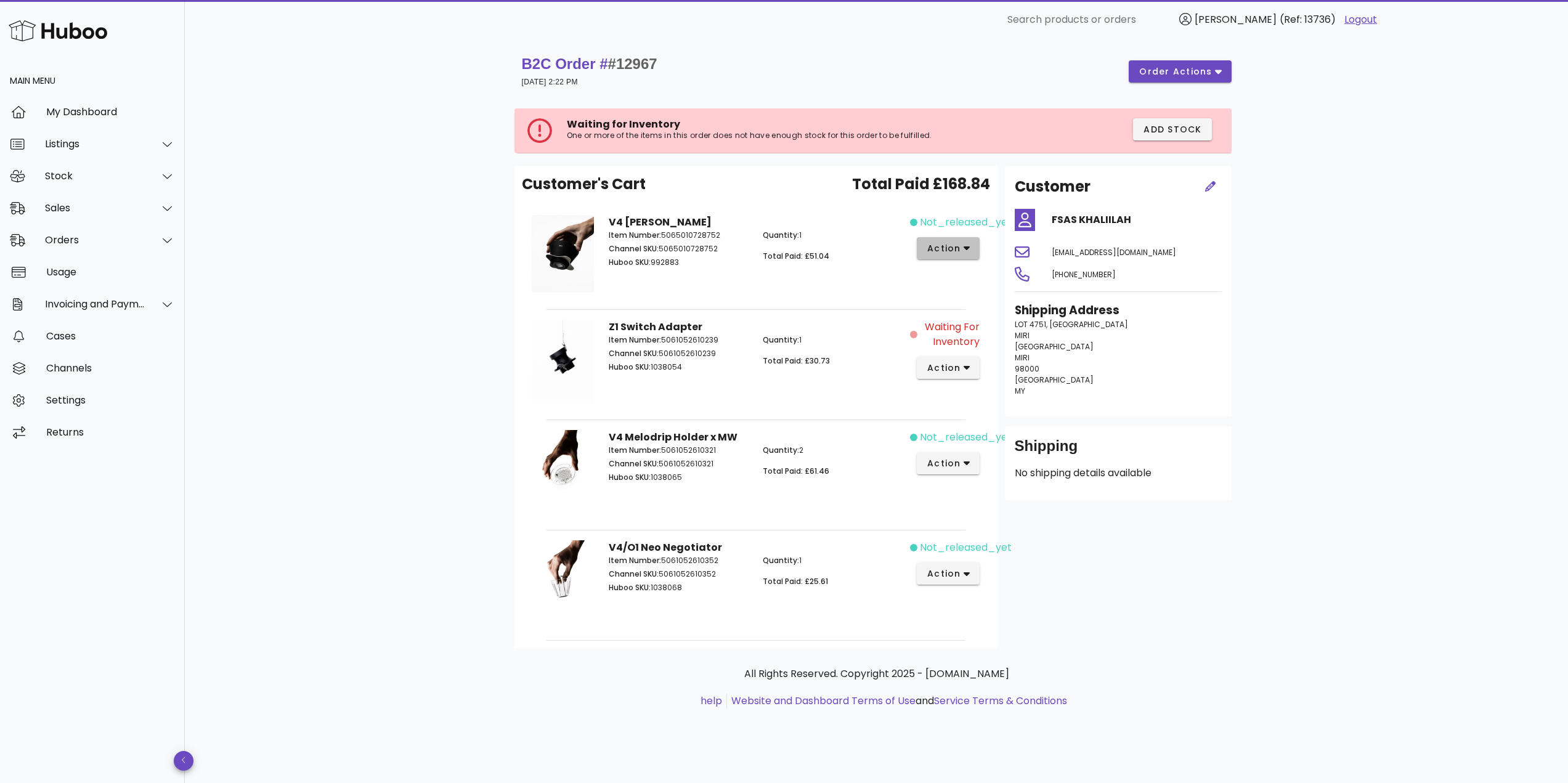
click at [931, 241] on button "action" at bounding box center [949, 248] width 63 height 22
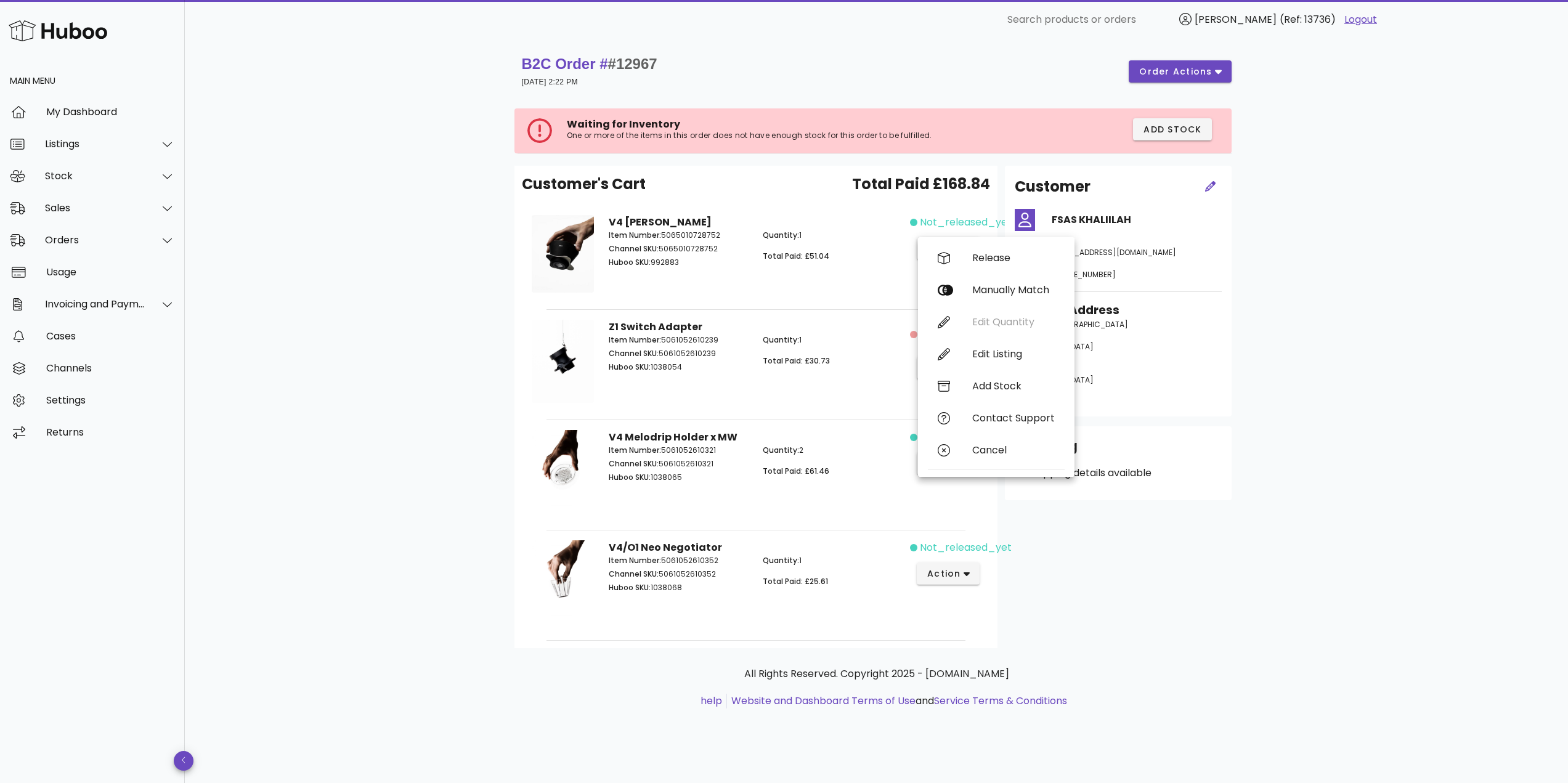
click at [859, 235] on p "Quantity: 1" at bounding box center [832, 235] width 140 height 11
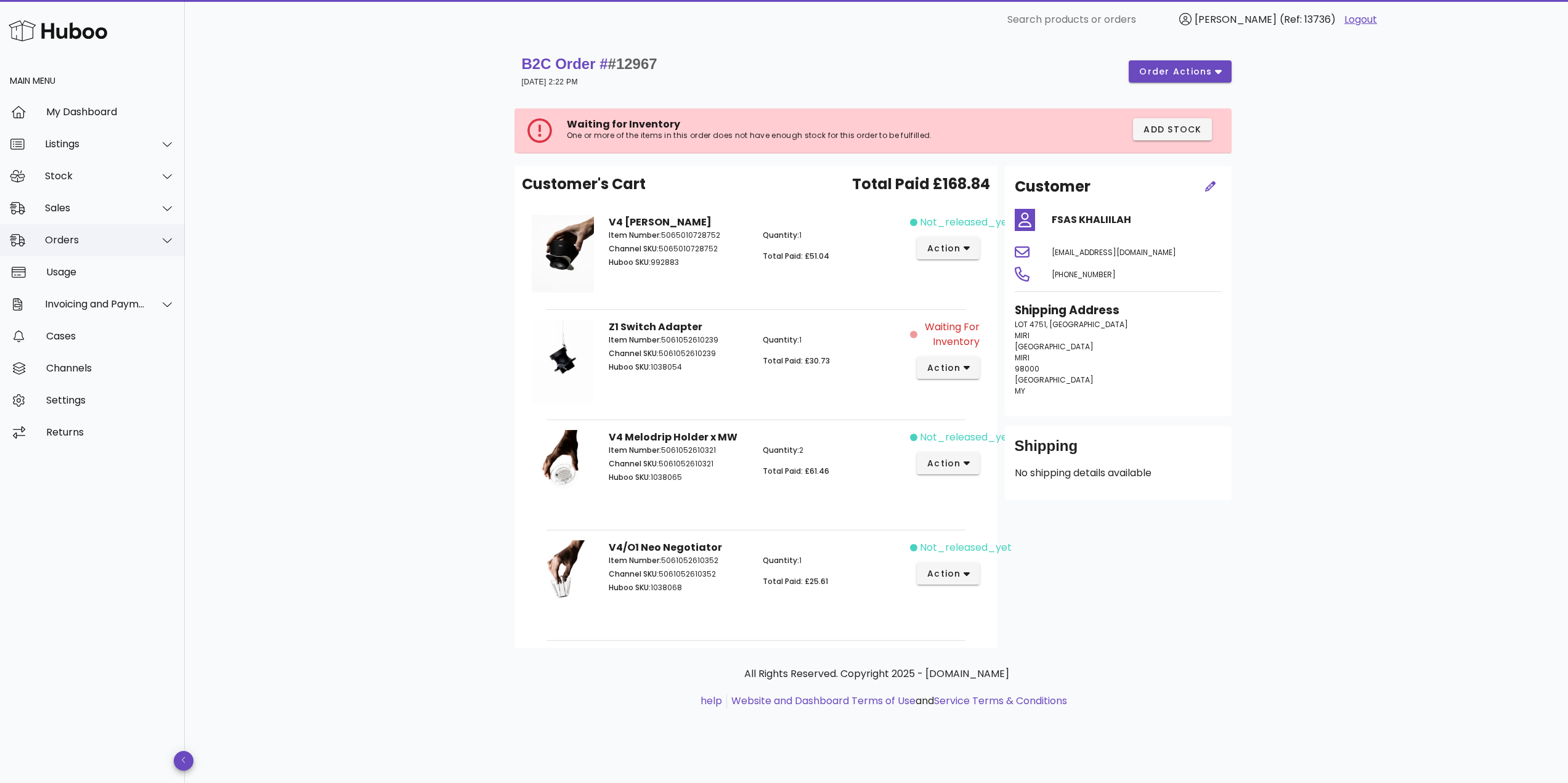
click at [90, 237] on div "Orders" at bounding box center [95, 239] width 101 height 12
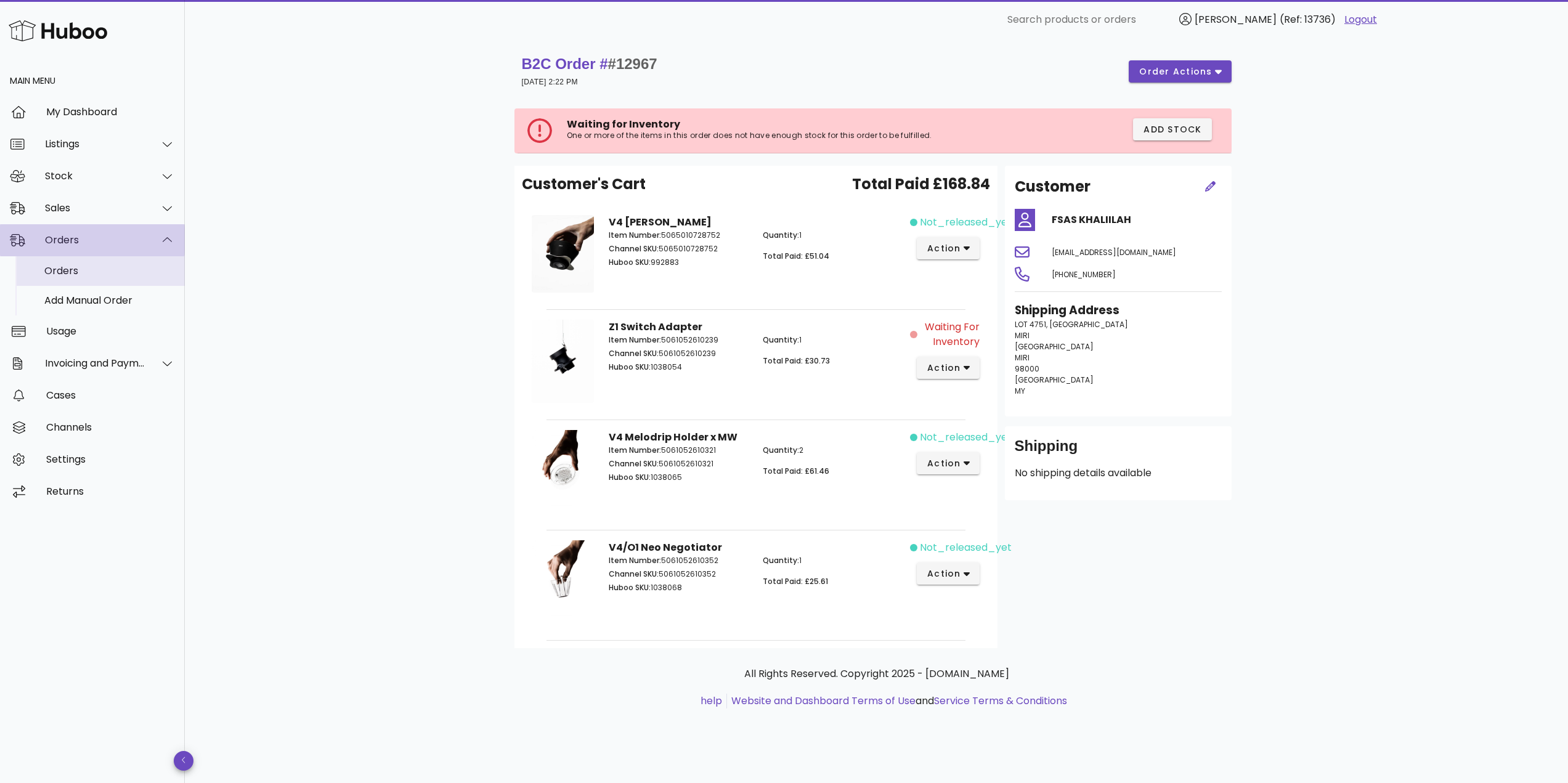
click at [92, 266] on div "Orders" at bounding box center [109, 270] width 131 height 12
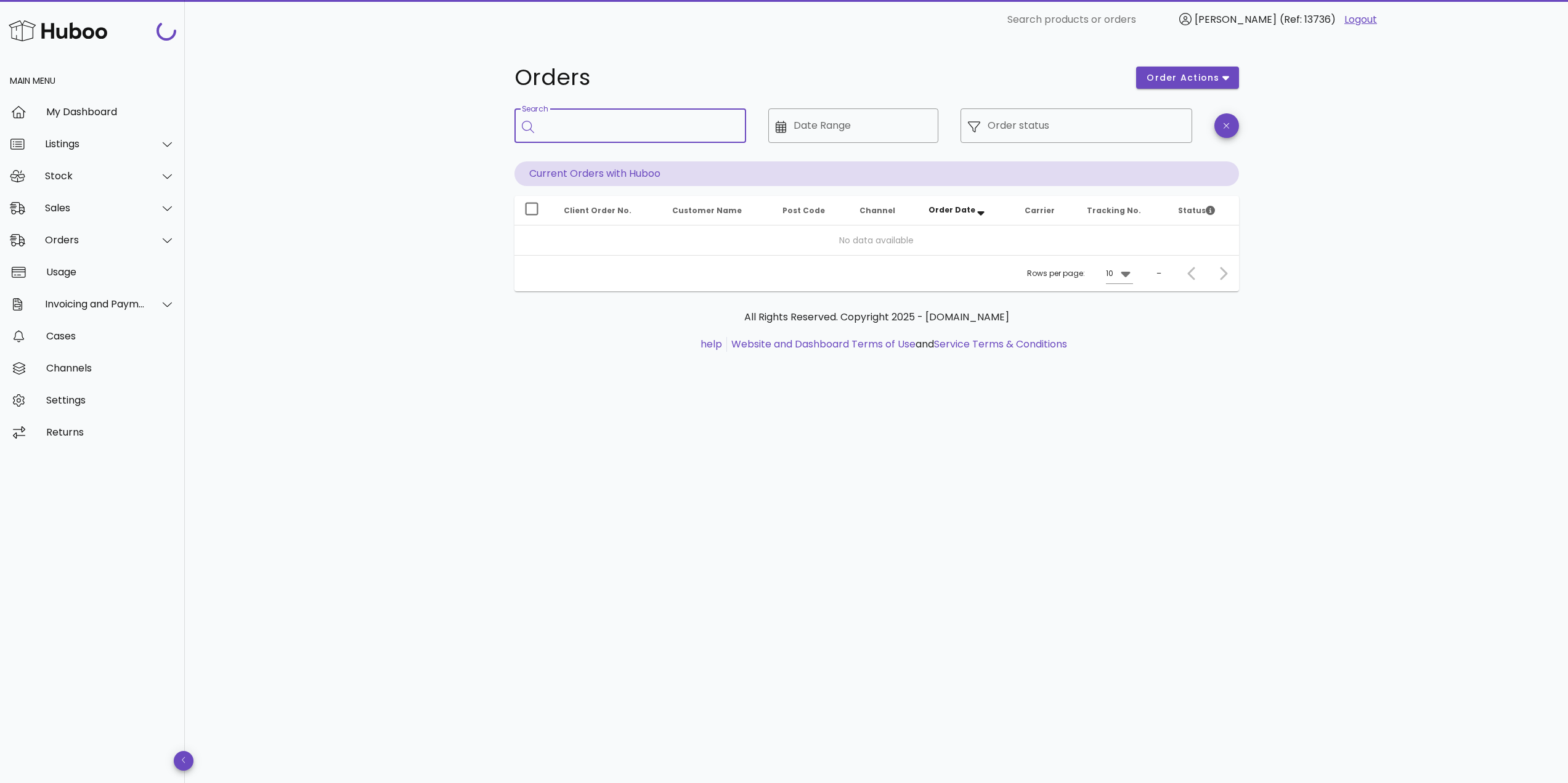
click at [583, 126] on input "Search" at bounding box center [639, 125] width 195 height 20
paste input "*****"
type input "*****"
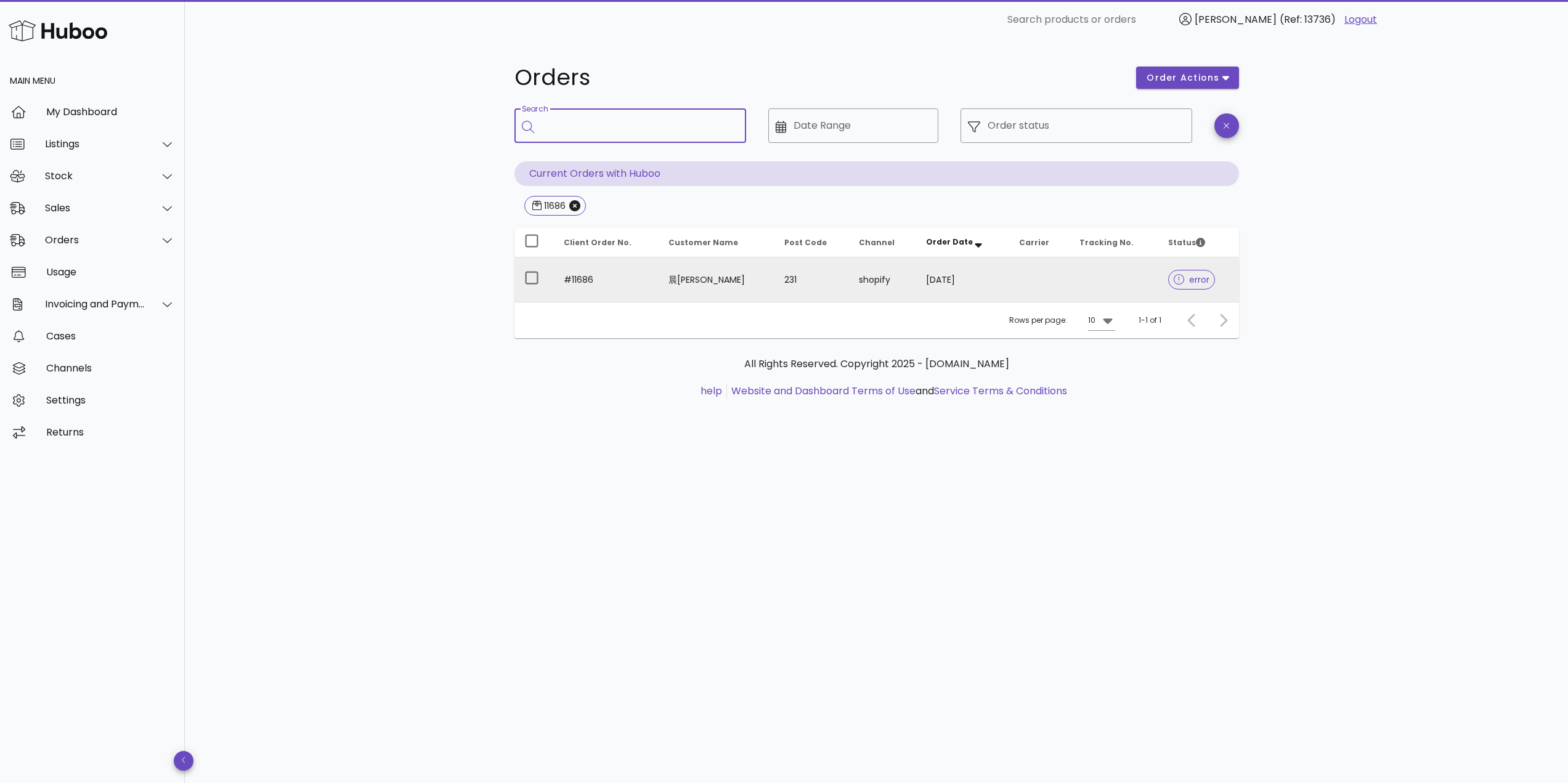
click at [649, 276] on td "#11686" at bounding box center [606, 280] width 105 height 44
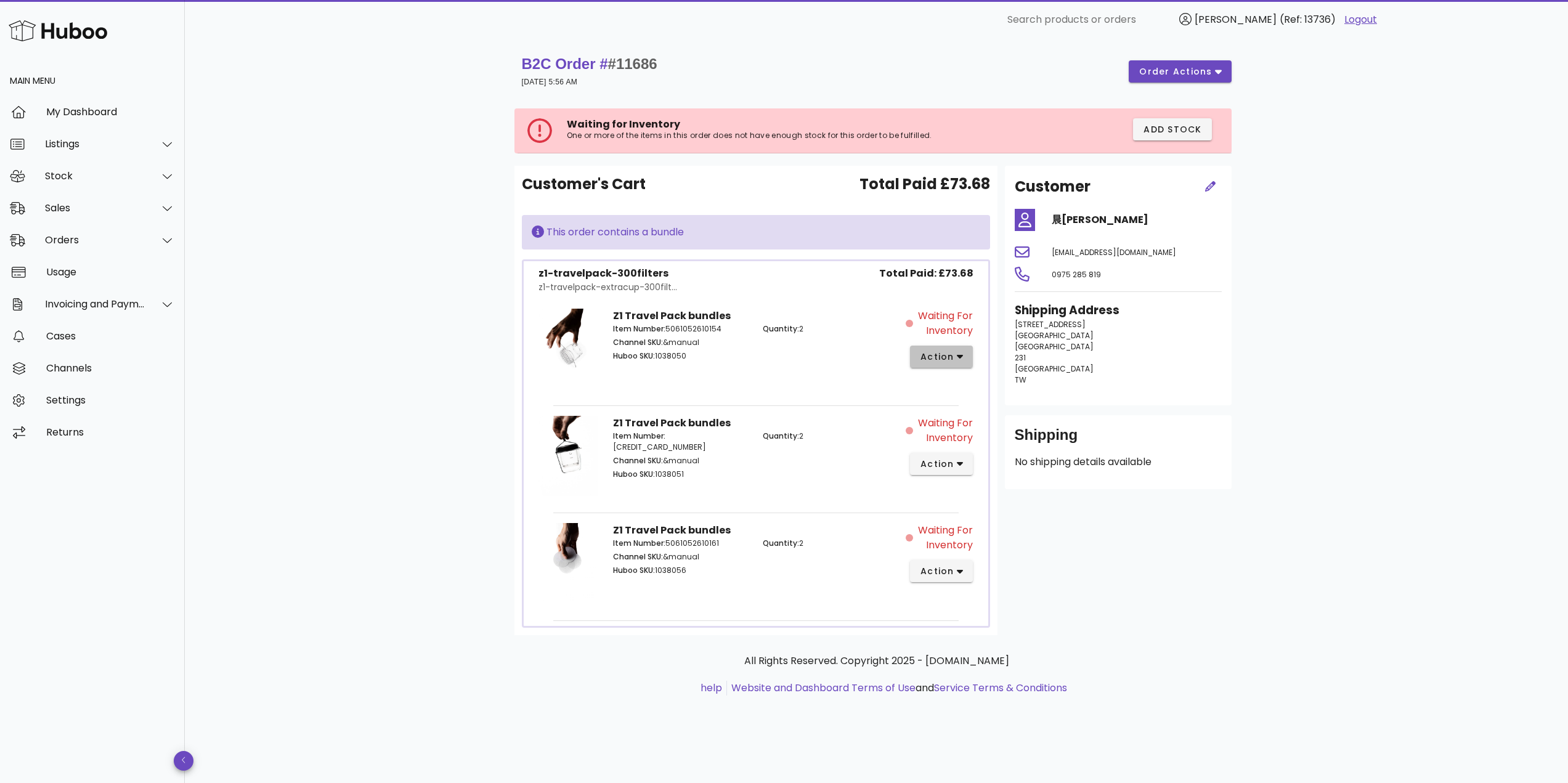
click at [923, 351] on span "action" at bounding box center [938, 357] width 35 height 13
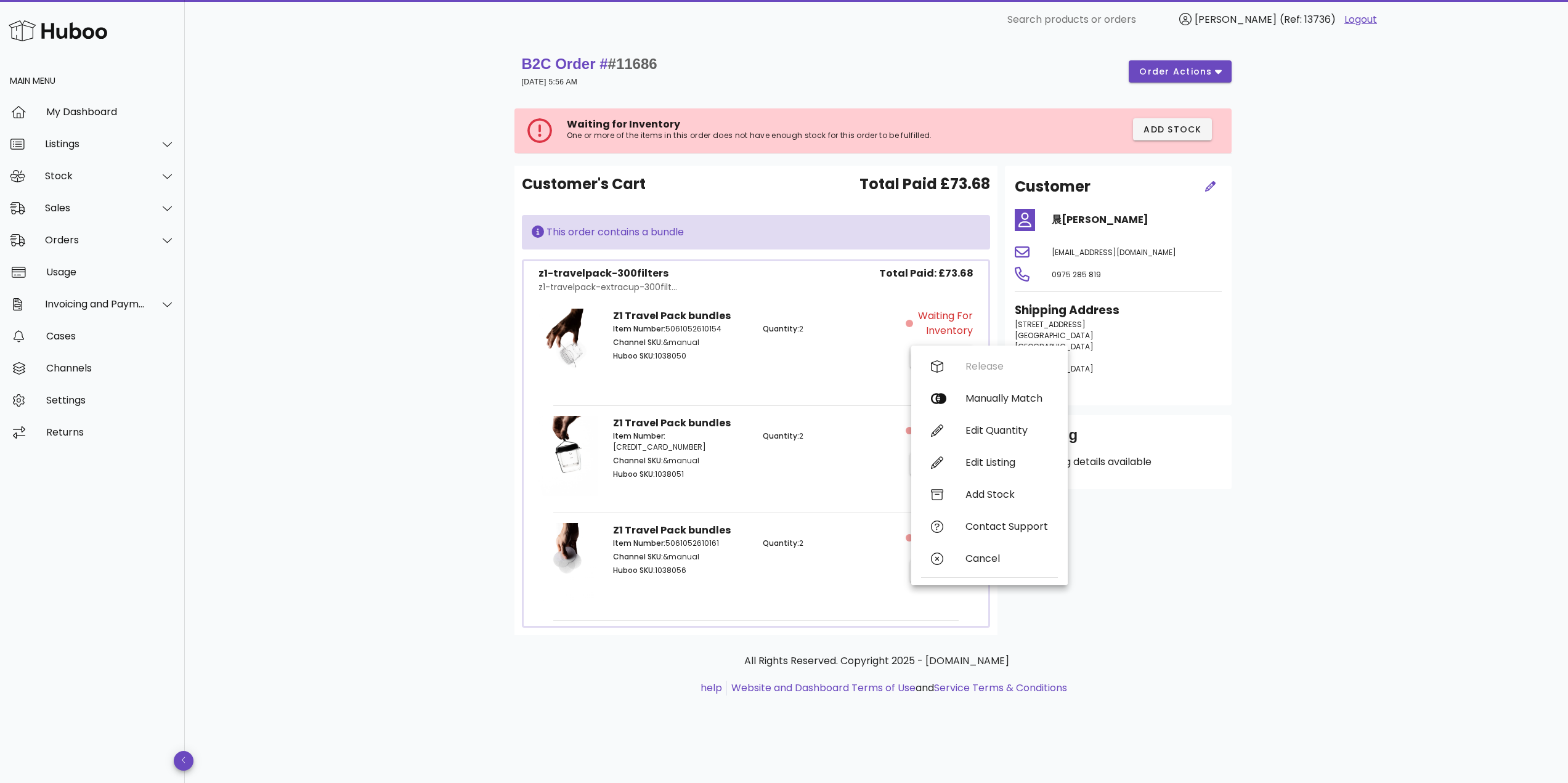
click at [657, 64] on span "#11686" at bounding box center [633, 63] width 49 height 17
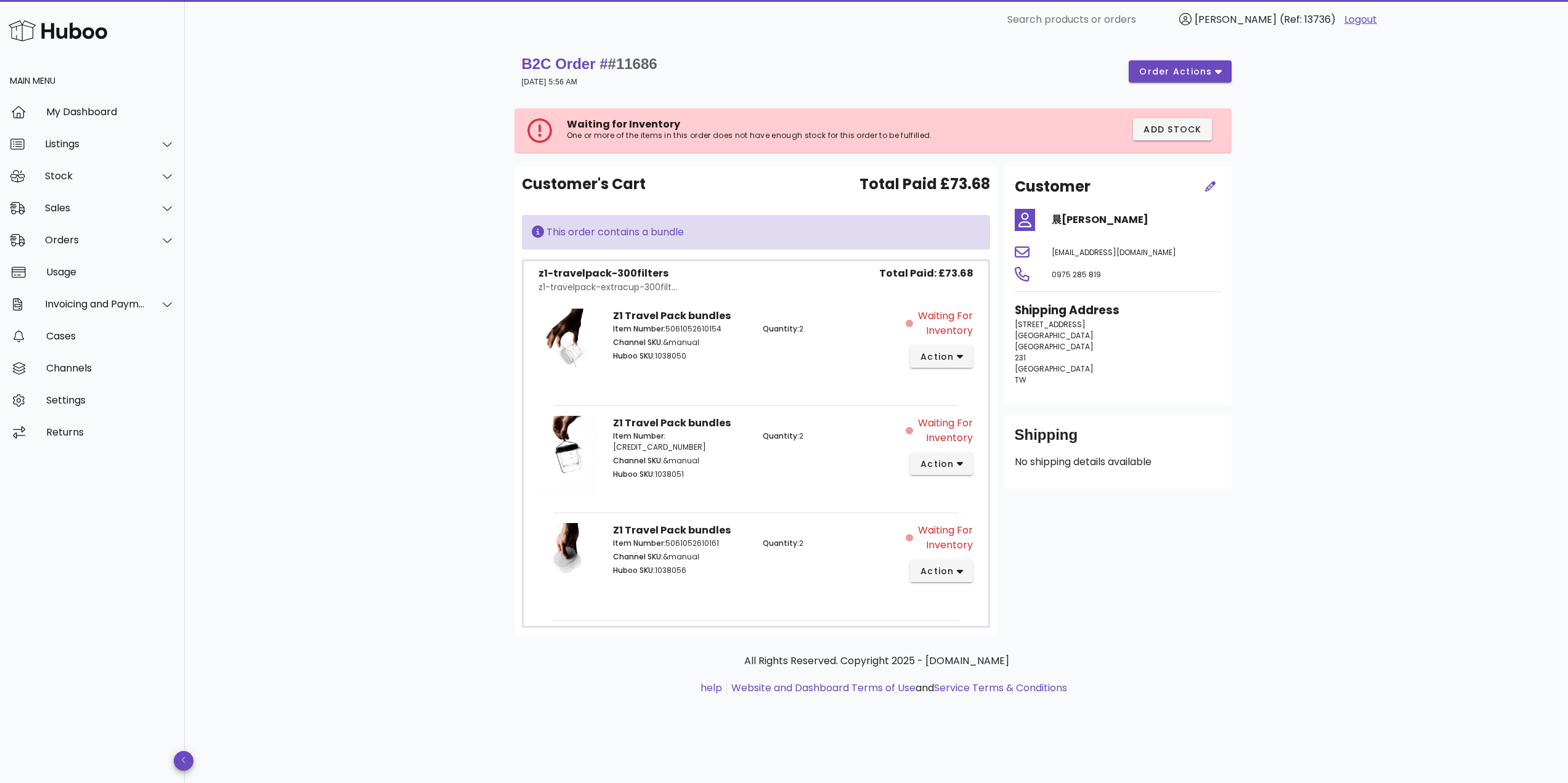
click at [657, 64] on span "#11686" at bounding box center [633, 63] width 49 height 17
click at [938, 357] on span "action" at bounding box center [938, 357] width 35 height 13
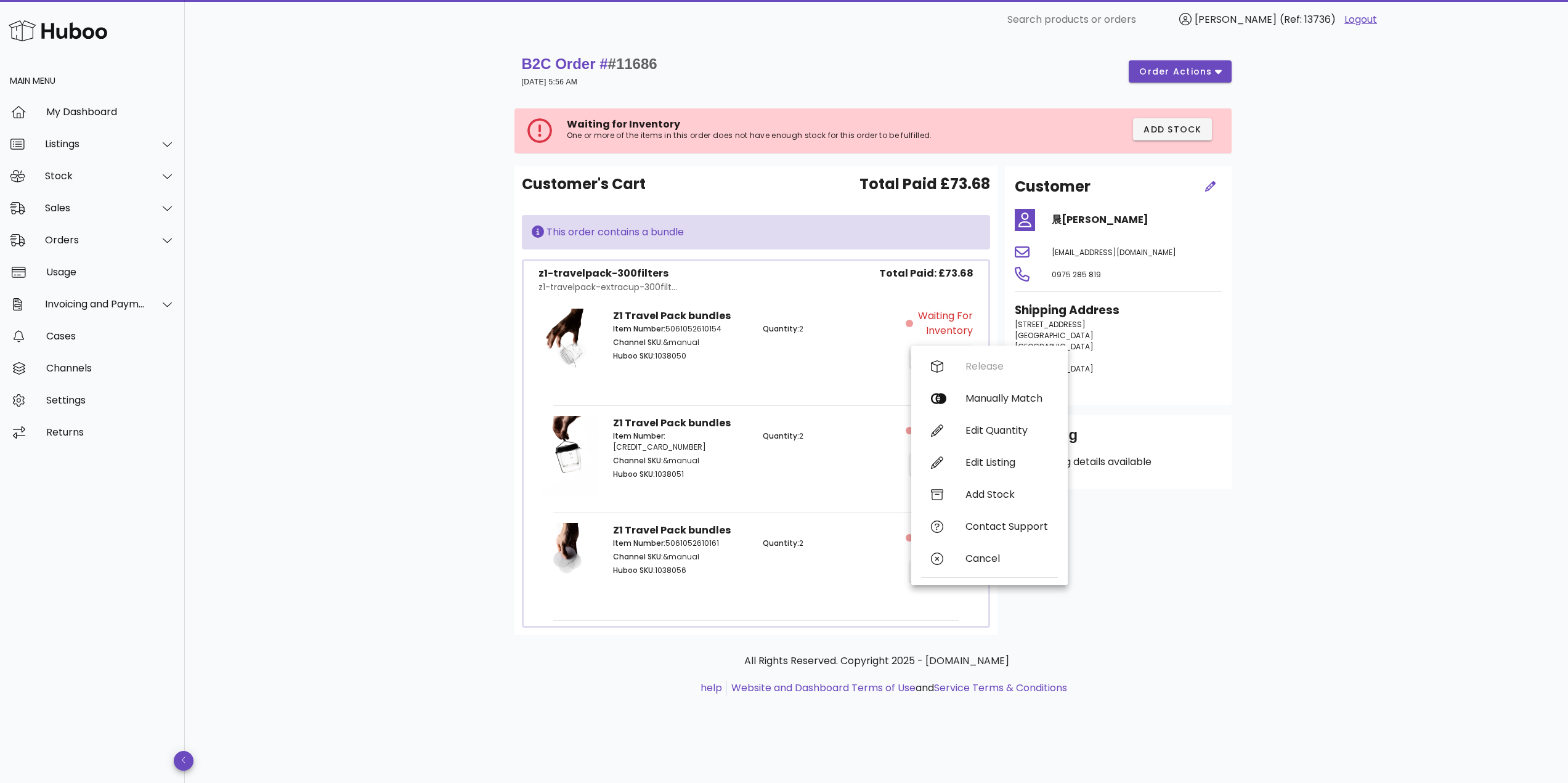
click at [400, 143] on div "B2C Order # #11686 [DATE] 5:56 AM order actions Waiting for Inventory One or mo…" at bounding box center [876, 411] width 1383 height 743
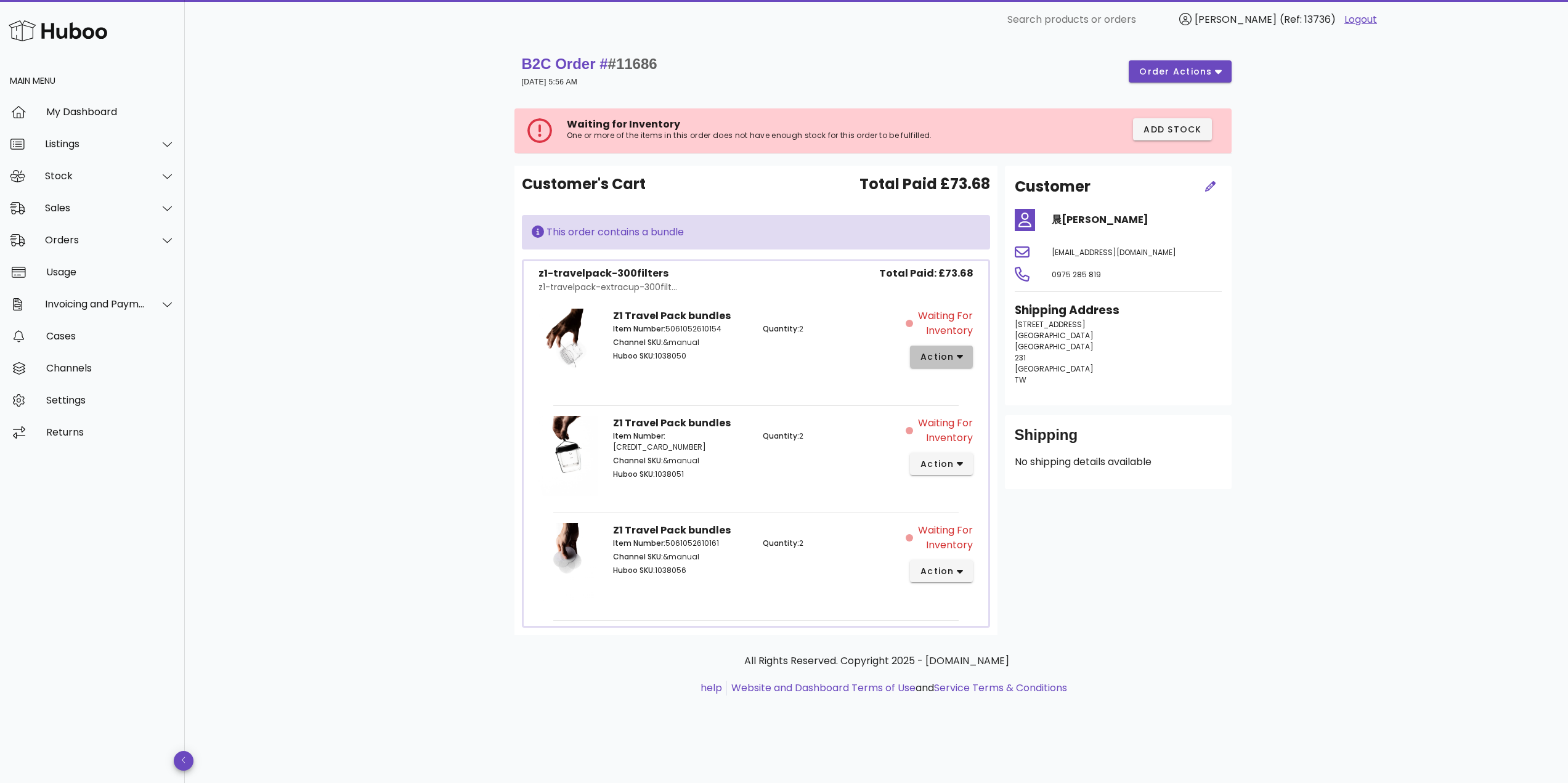
click at [954, 356] on span "action" at bounding box center [938, 357] width 35 height 13
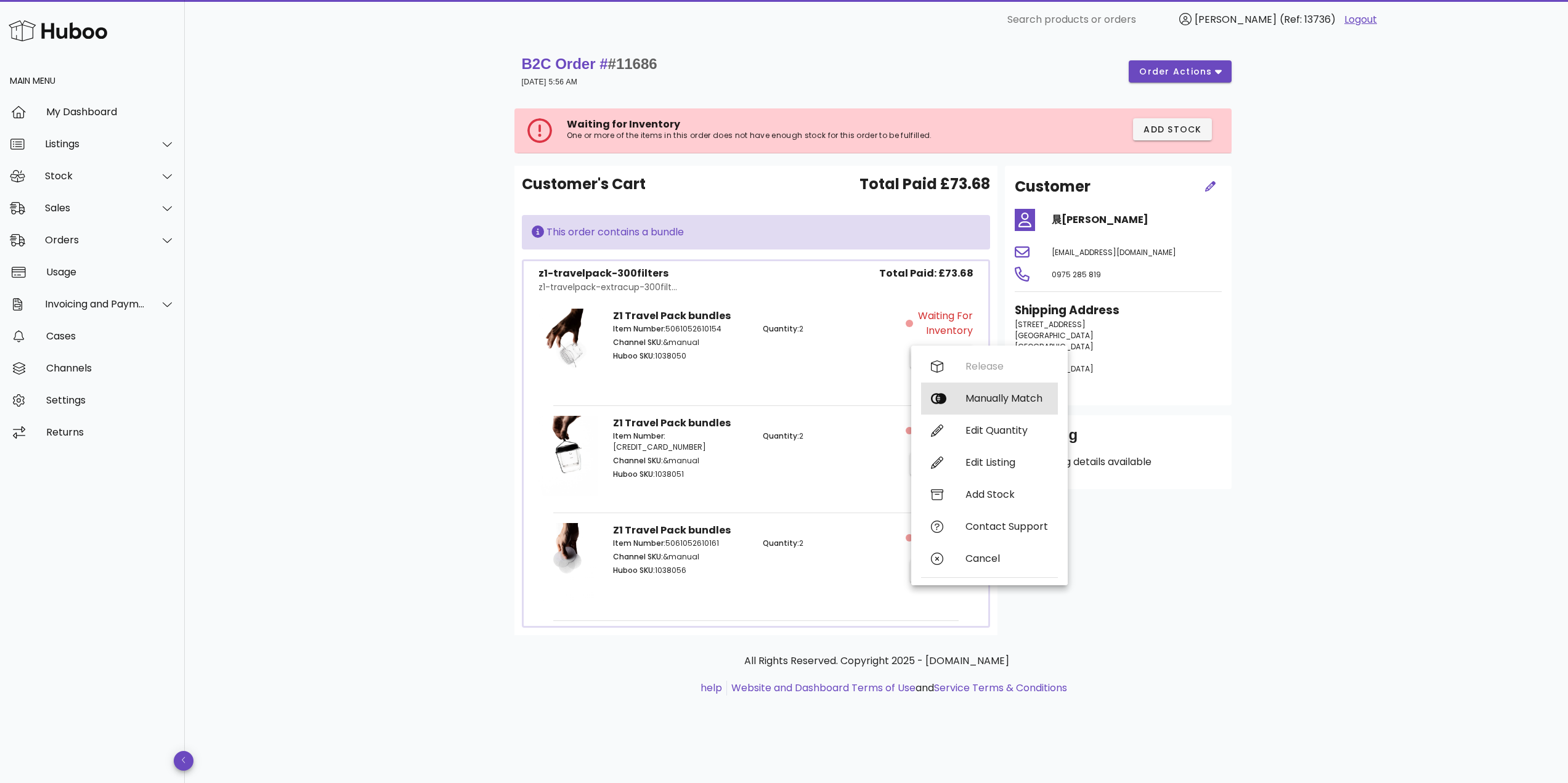
click at [1034, 411] on div "Manually Match" at bounding box center [989, 399] width 137 height 32
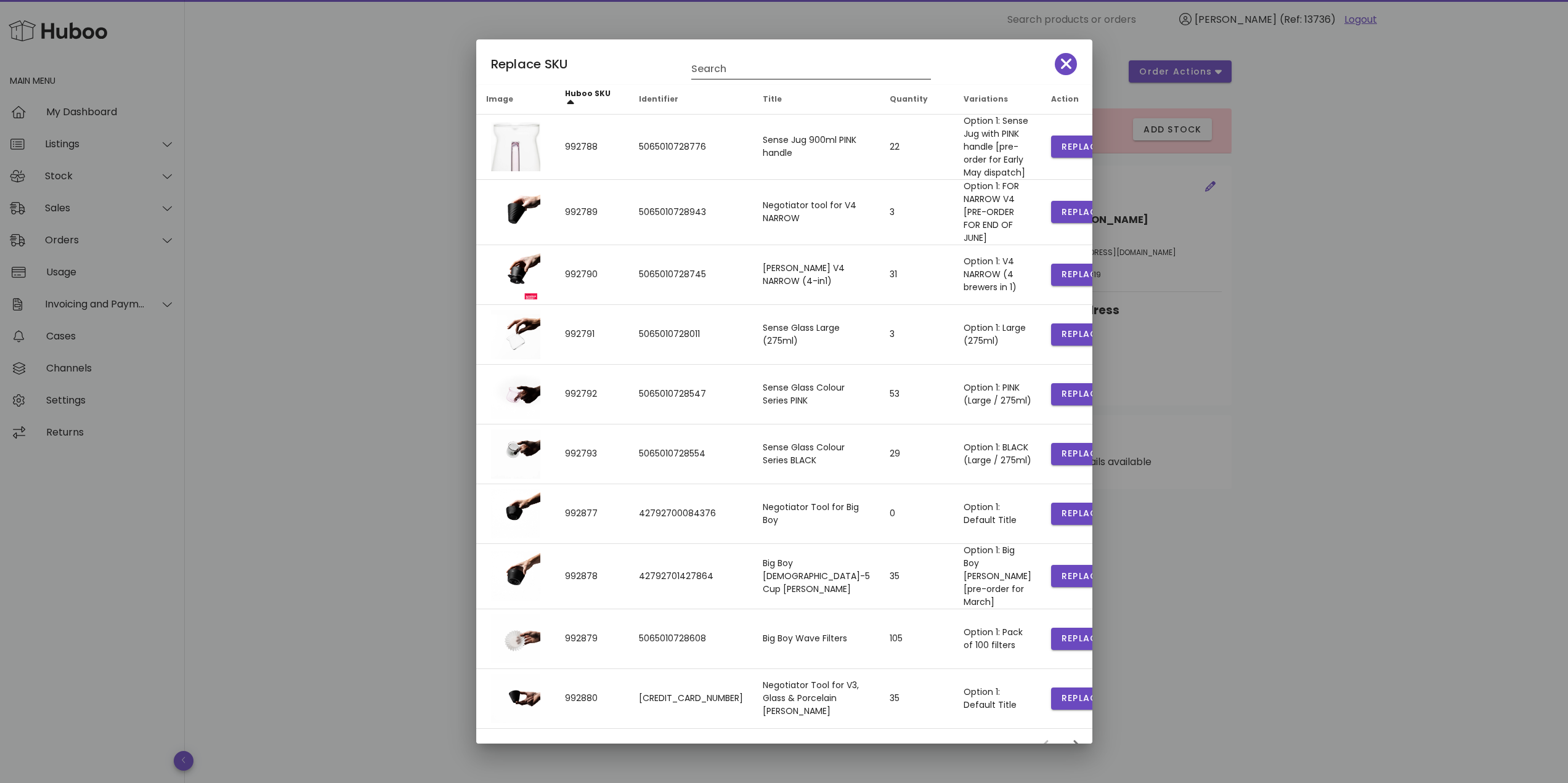
click at [734, 71] on input "Search" at bounding box center [802, 69] width 223 height 20
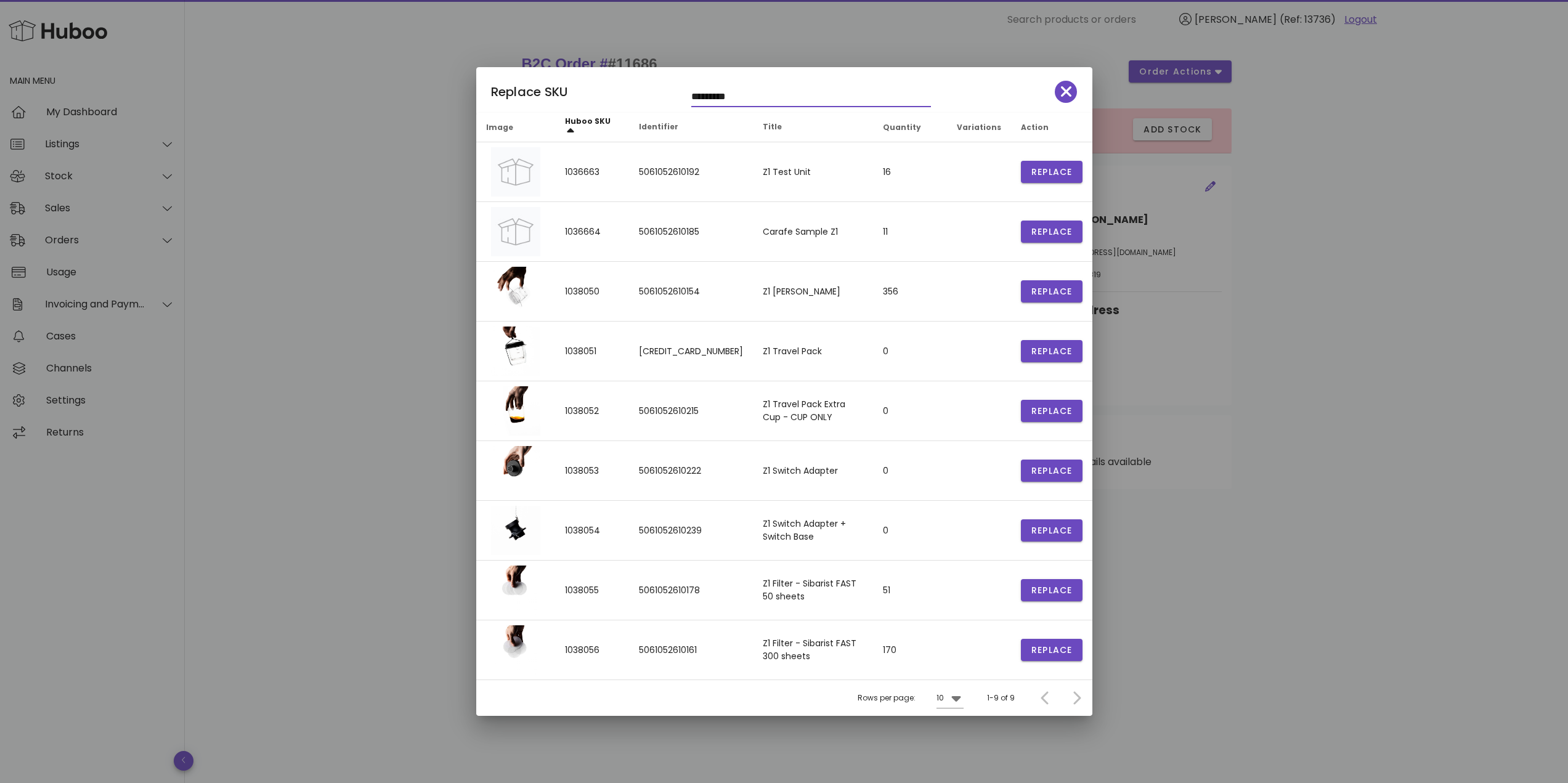
type input "*********"
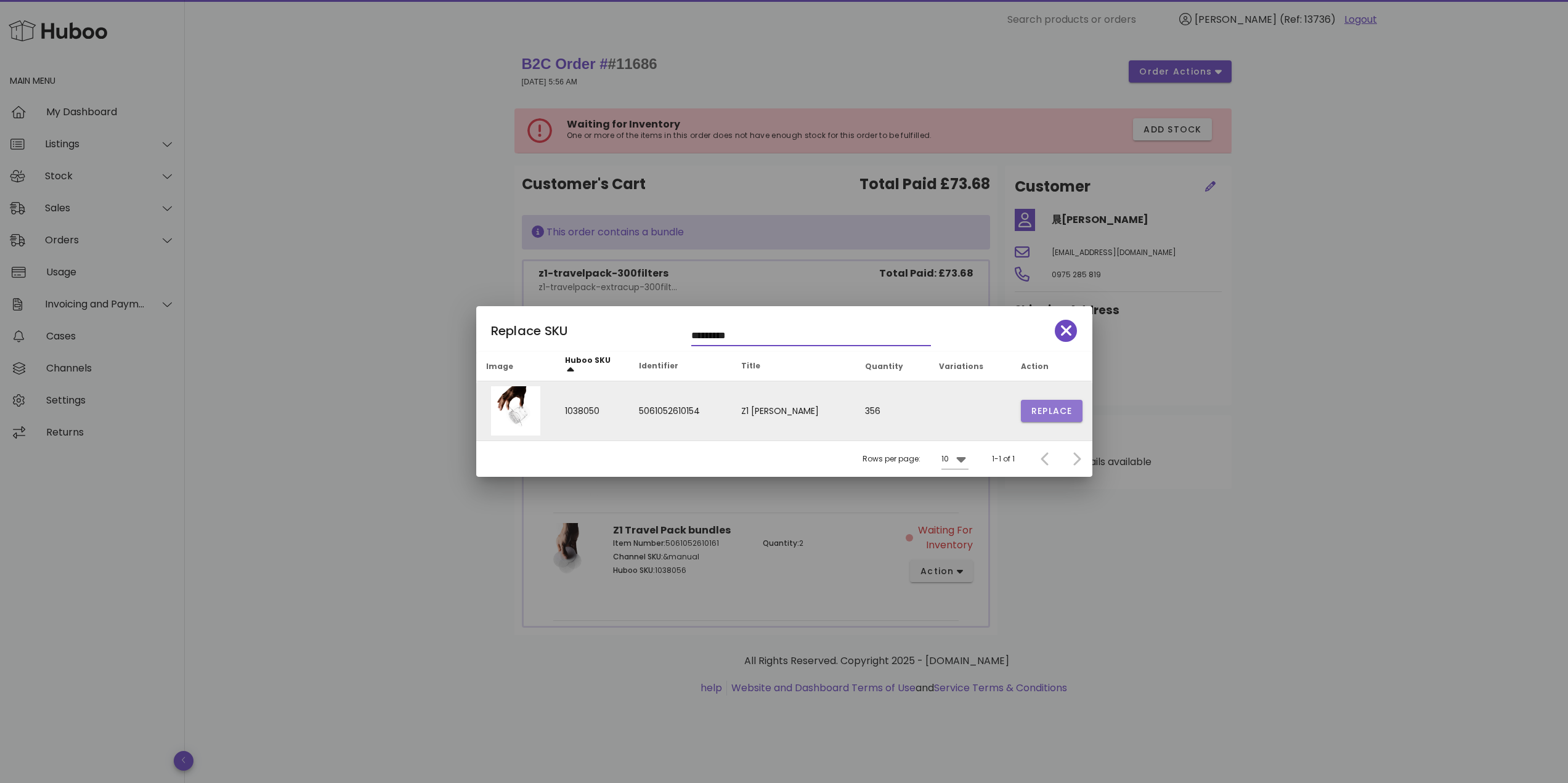
click at [1061, 409] on span "Replace" at bounding box center [1051, 411] width 42 height 13
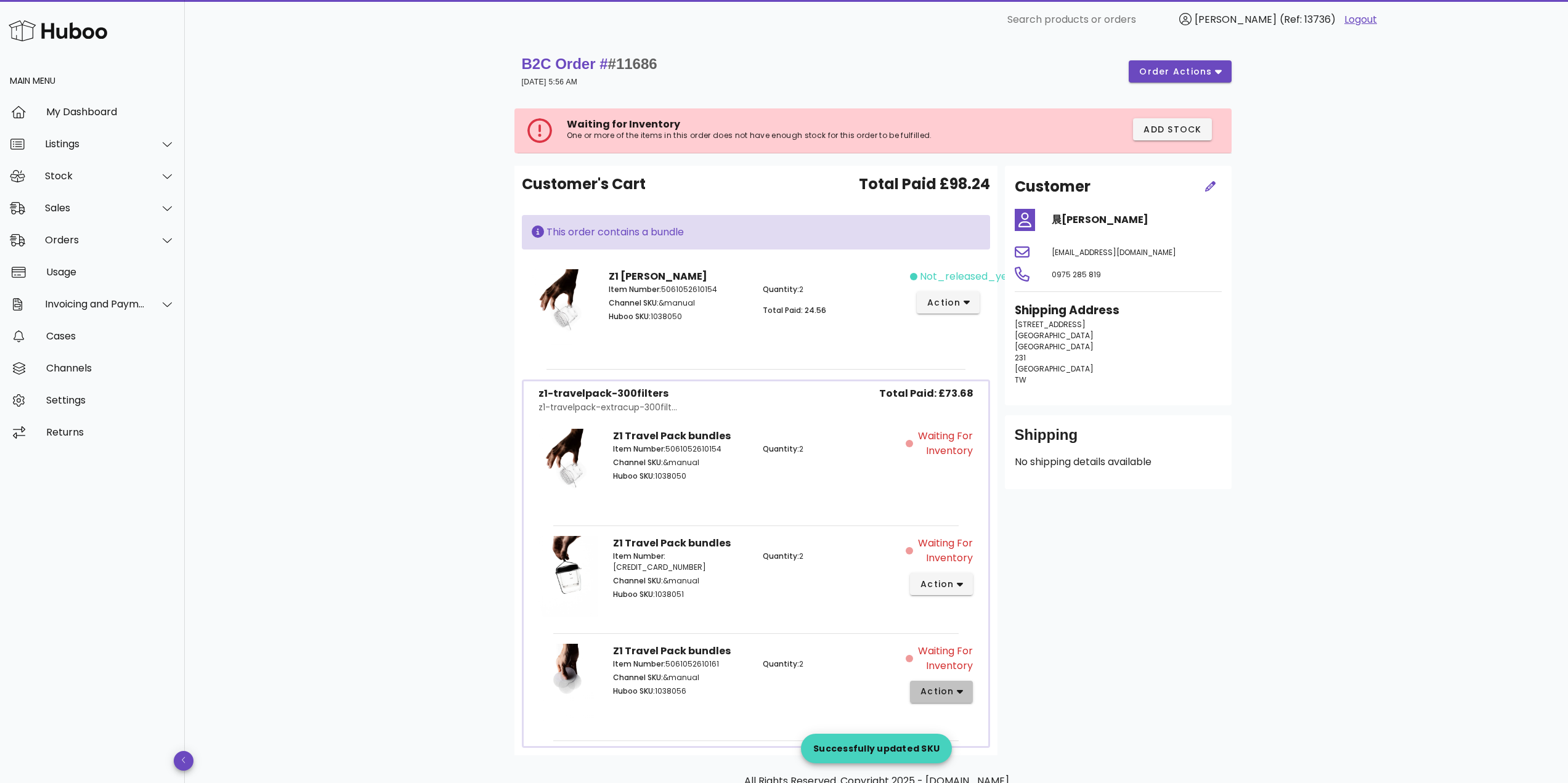
click at [958, 686] on icon "button" at bounding box center [960, 692] width 7 height 11
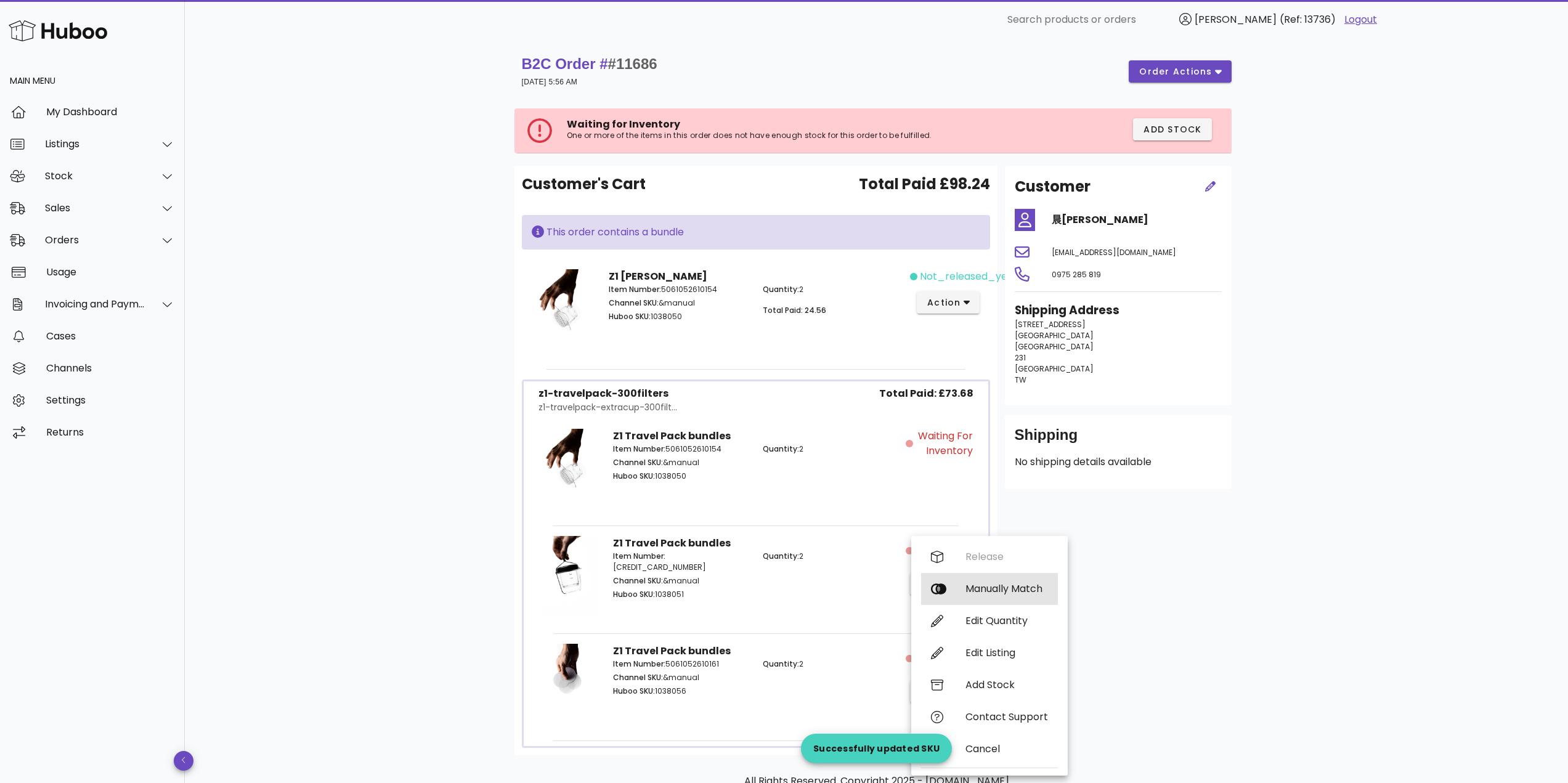
click at [985, 585] on div "Manually Match" at bounding box center [1007, 588] width 82 height 12
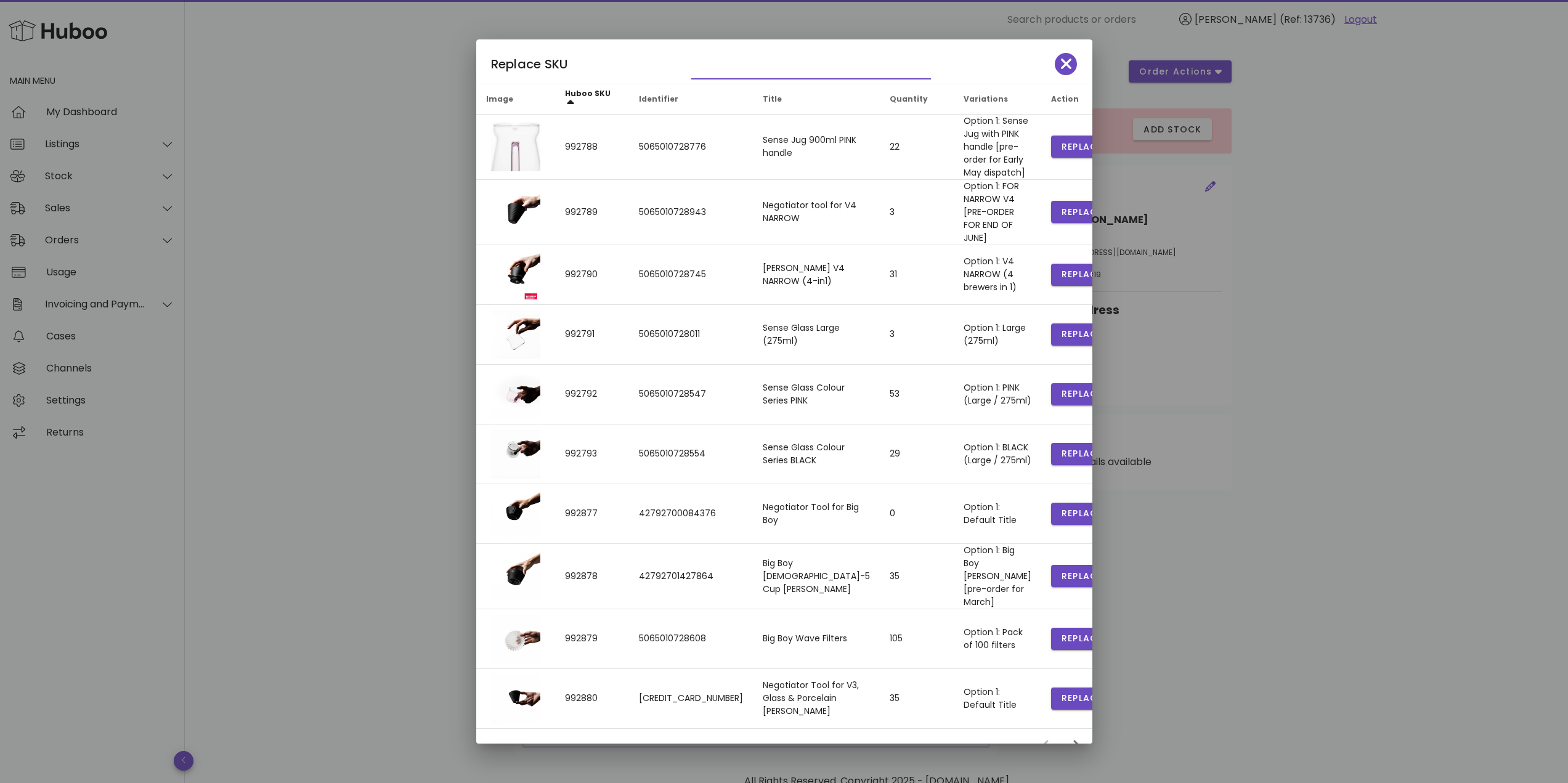
click at [731, 74] on input "text" at bounding box center [802, 69] width 223 height 20
type input "*********"
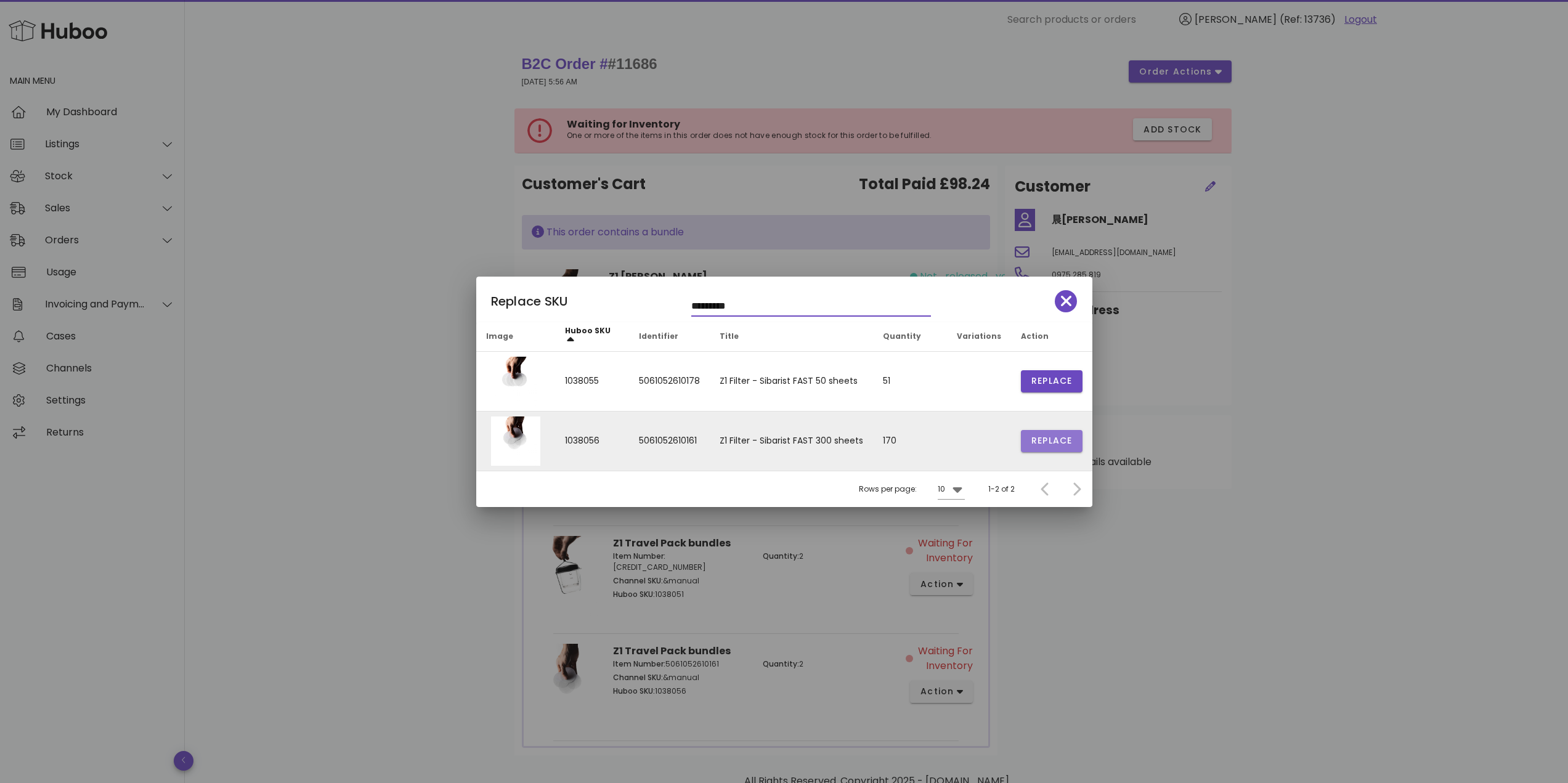
click at [1039, 442] on span "Replace" at bounding box center [1051, 441] width 42 height 13
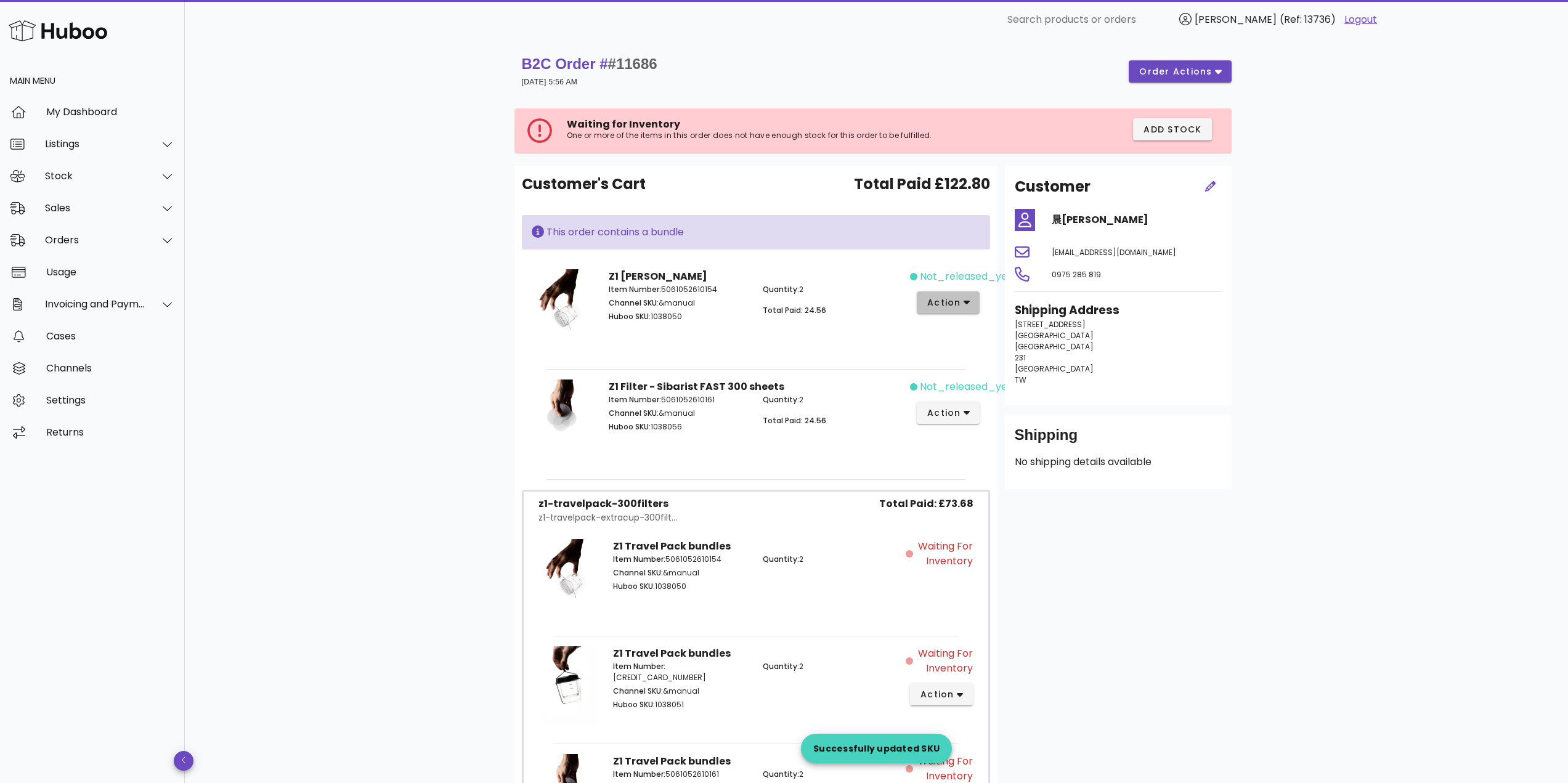
click at [968, 303] on icon "button" at bounding box center [967, 303] width 7 height 4
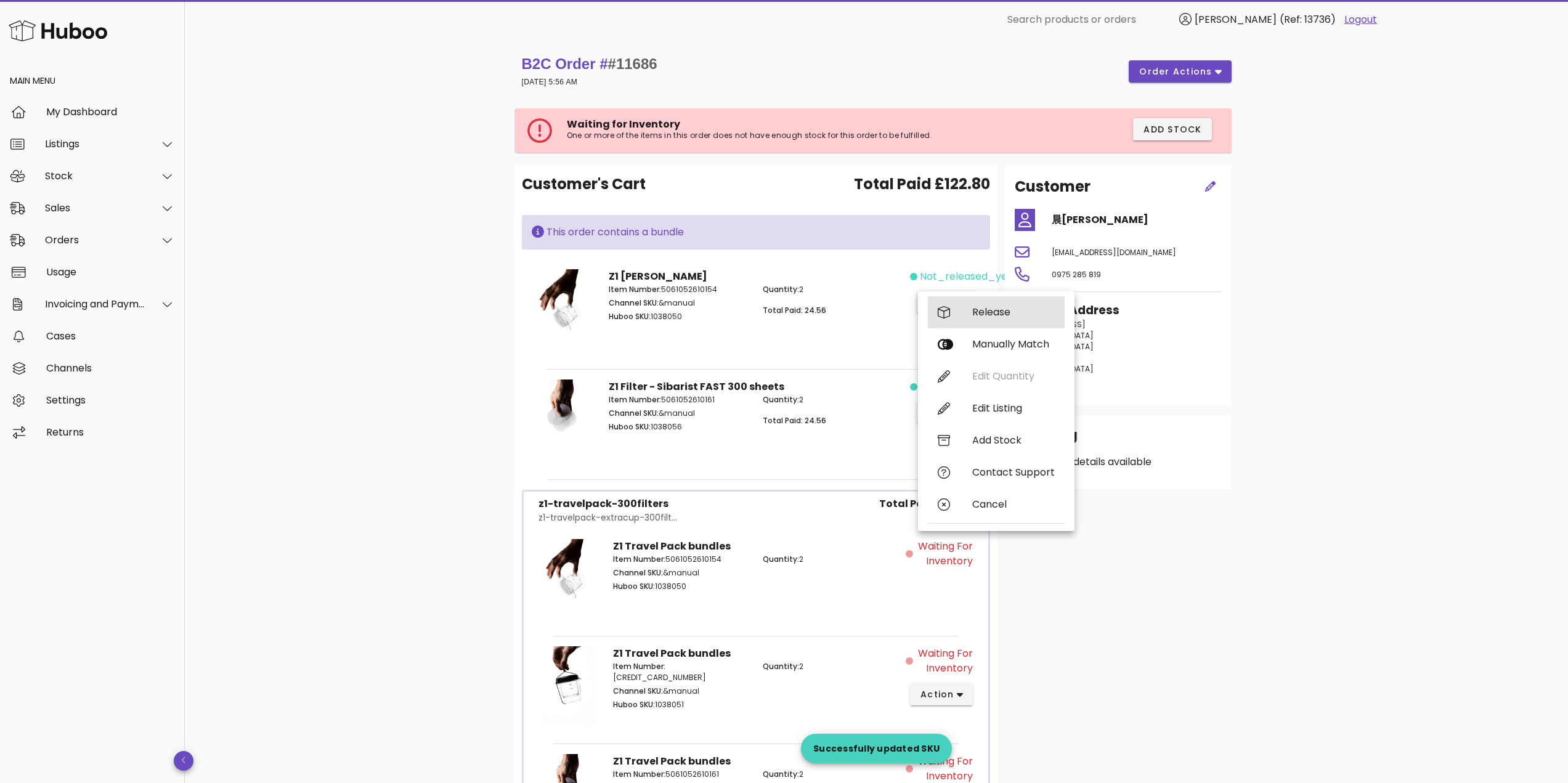
click at [968, 313] on div "Release" at bounding box center [996, 312] width 137 height 32
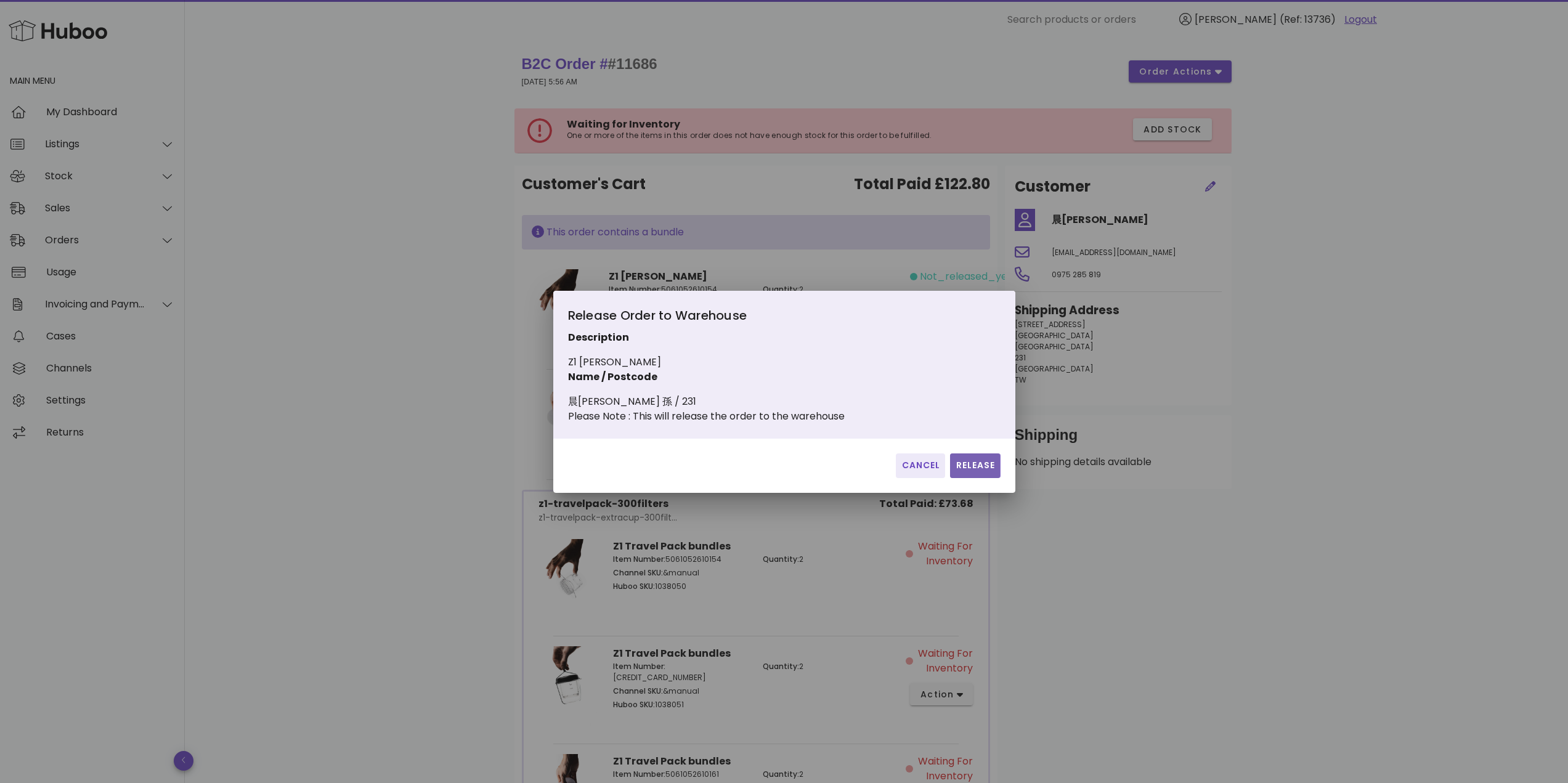
click at [978, 472] on span "Release" at bounding box center [975, 465] width 40 height 13
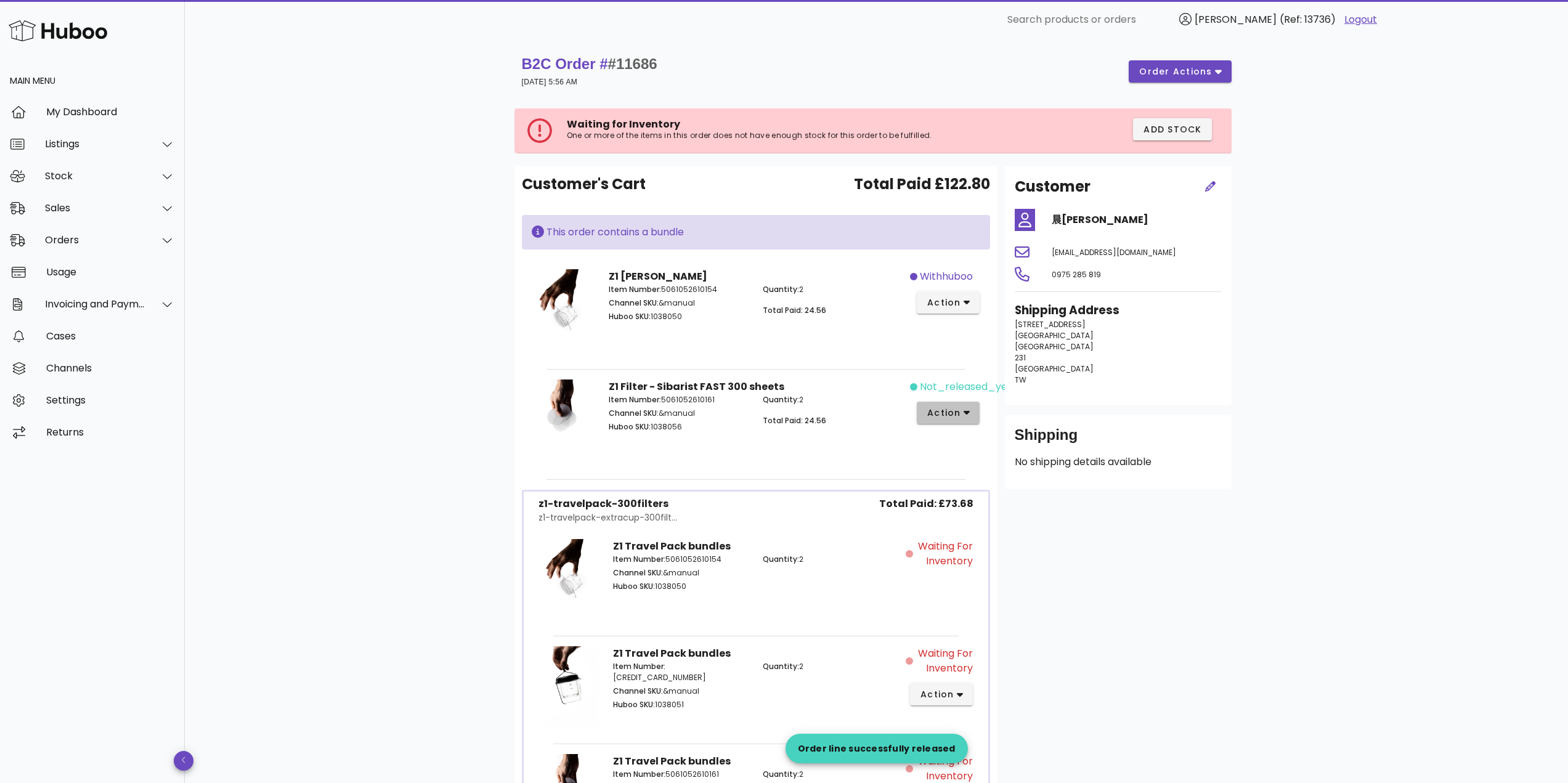
click at [953, 415] on span "action" at bounding box center [944, 413] width 35 height 13
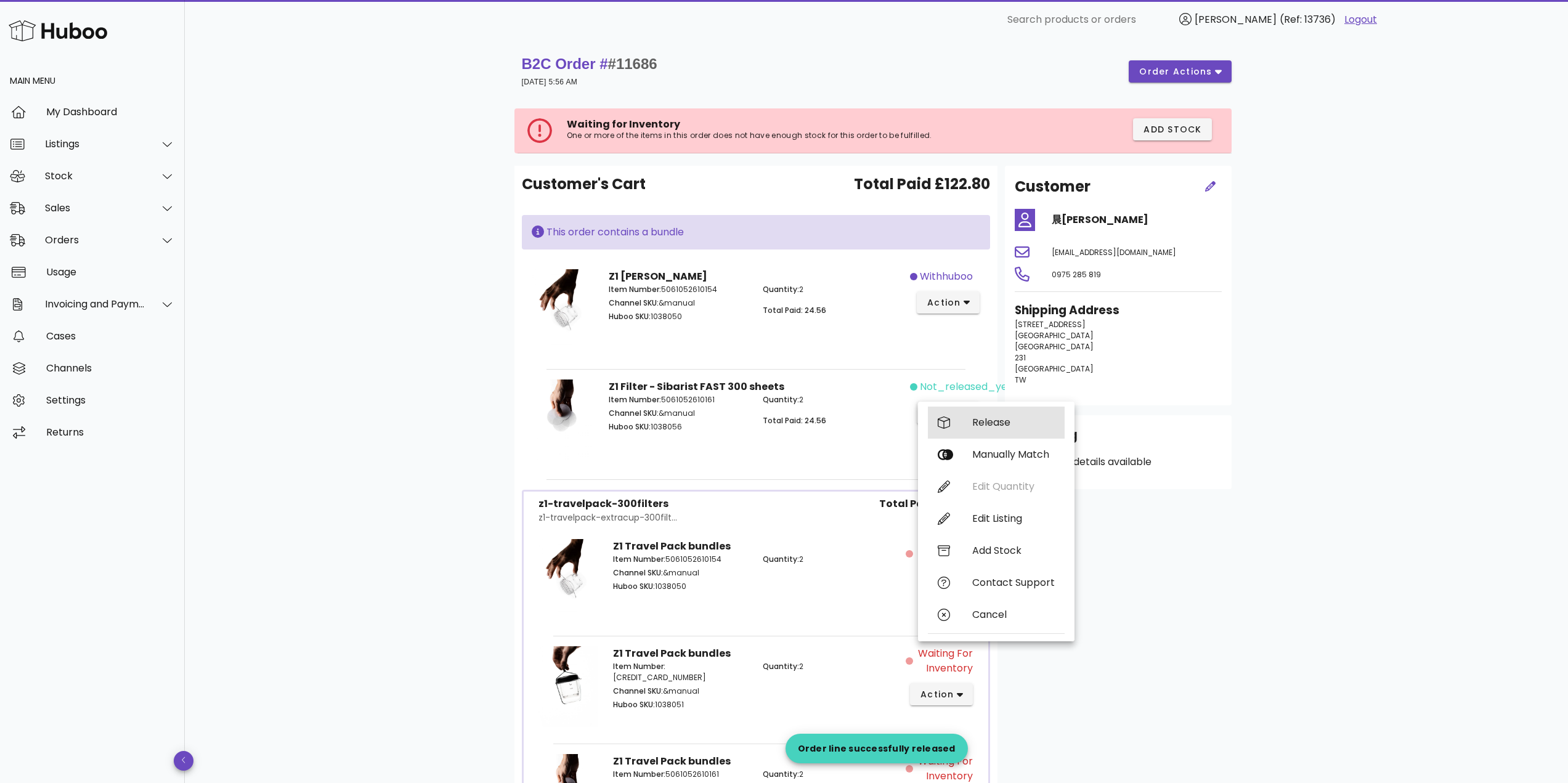
click at [983, 416] on div "Release" at bounding box center [996, 422] width 137 height 32
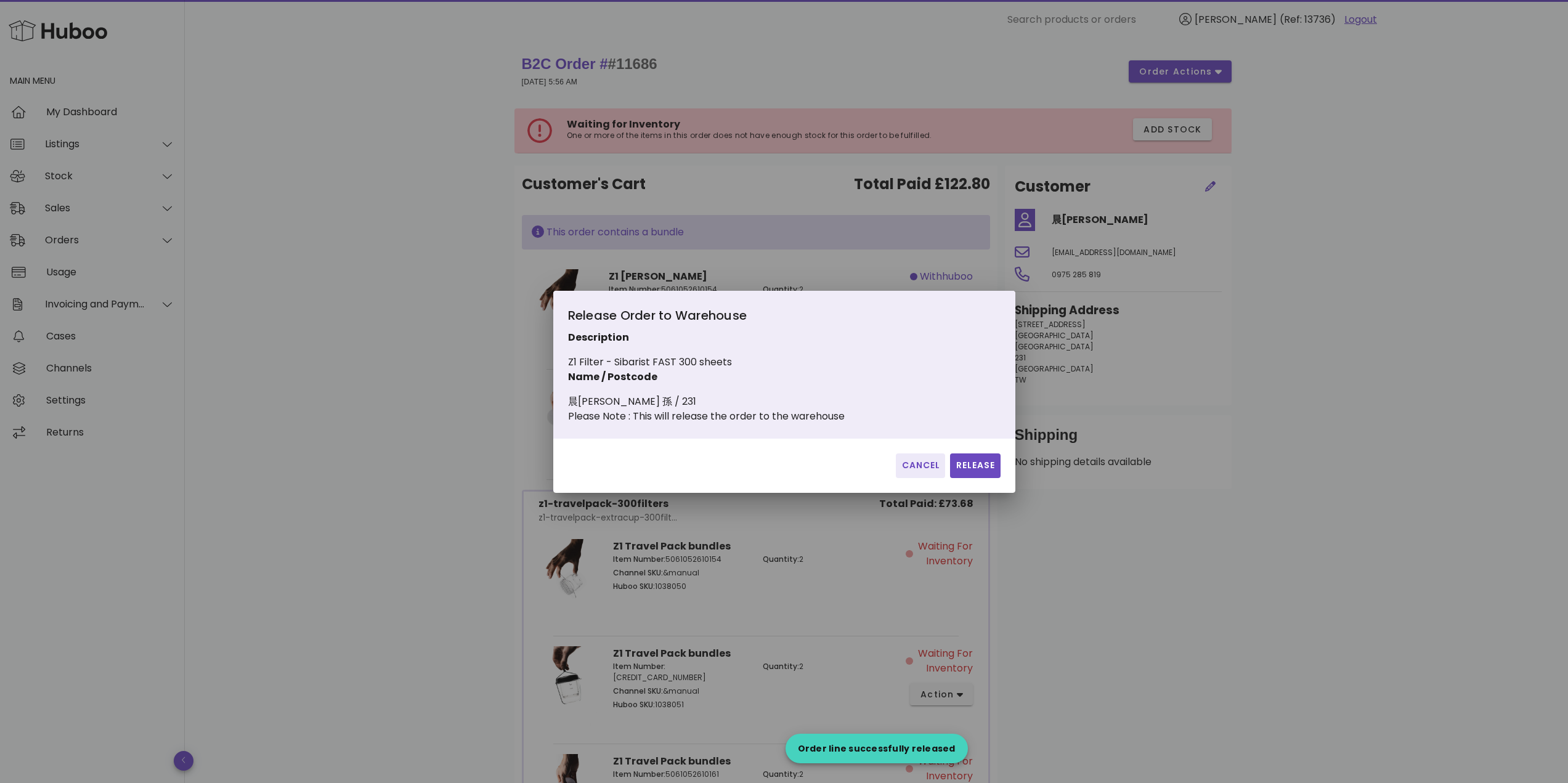
click at [985, 490] on div "Cancel Release" at bounding box center [784, 465] width 462 height 54
click at [984, 472] on span "Release" at bounding box center [975, 465] width 40 height 13
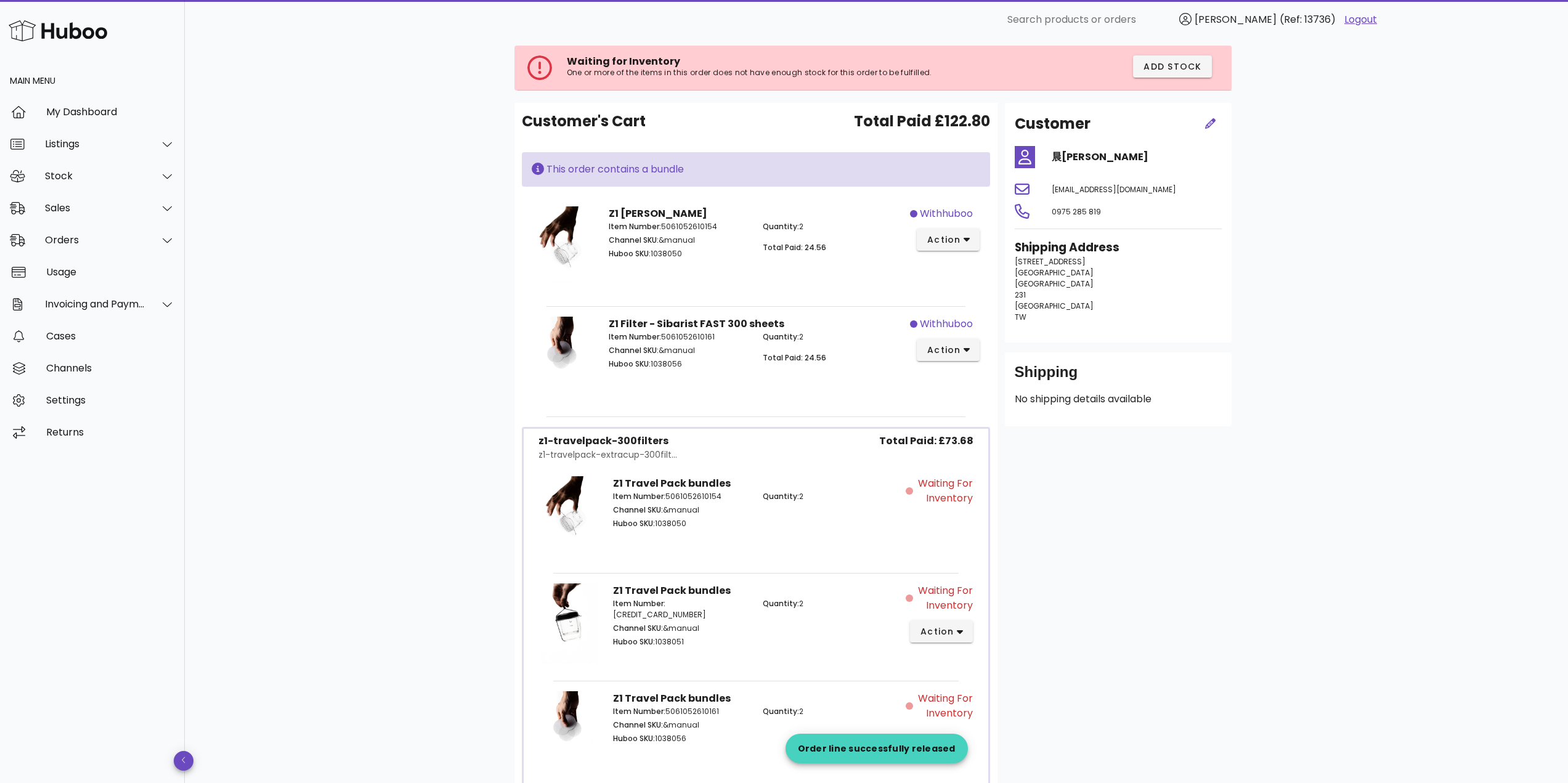
scroll to position [59, 0]
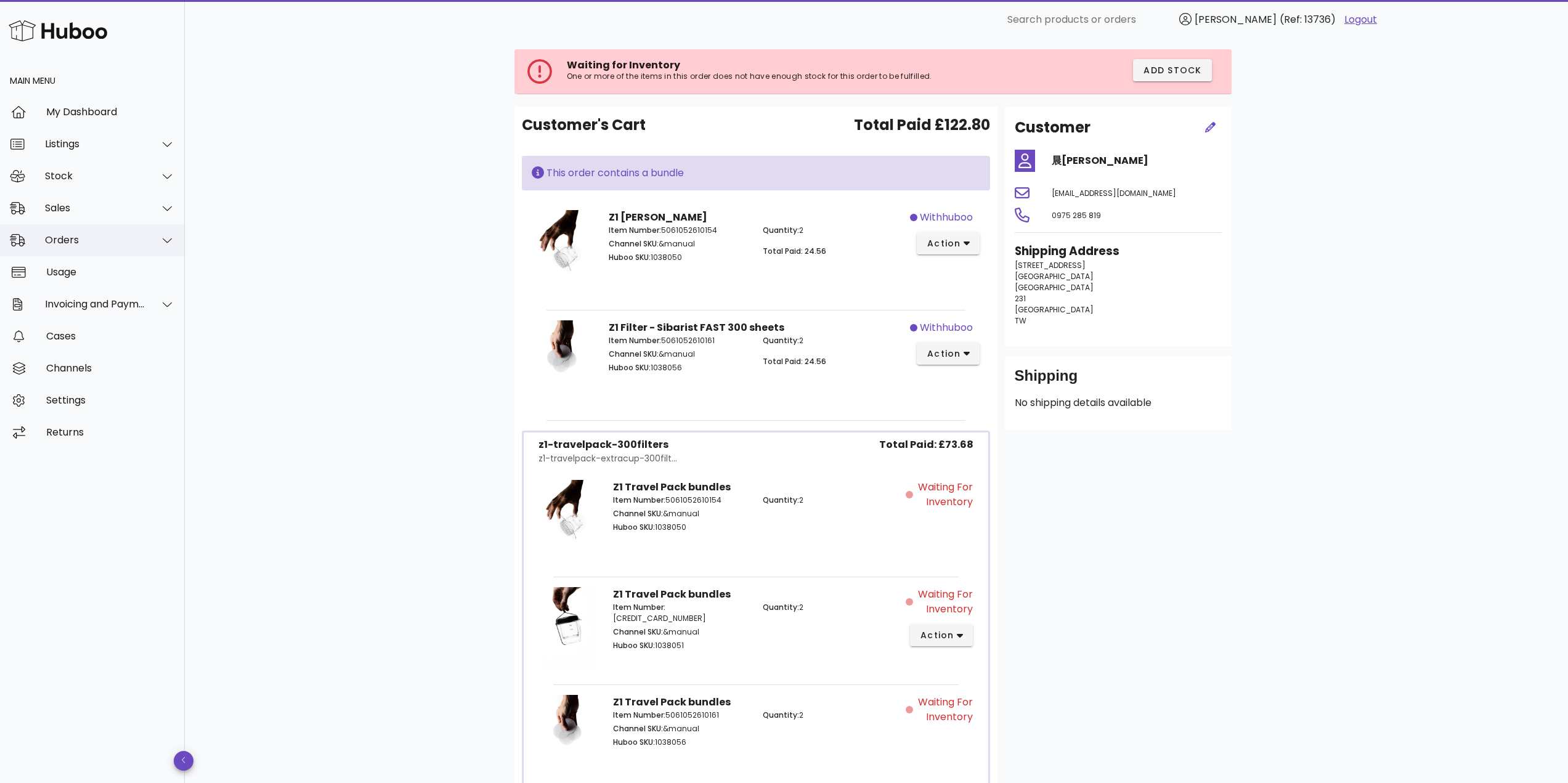
click at [78, 246] on div "Orders" at bounding box center [92, 240] width 185 height 32
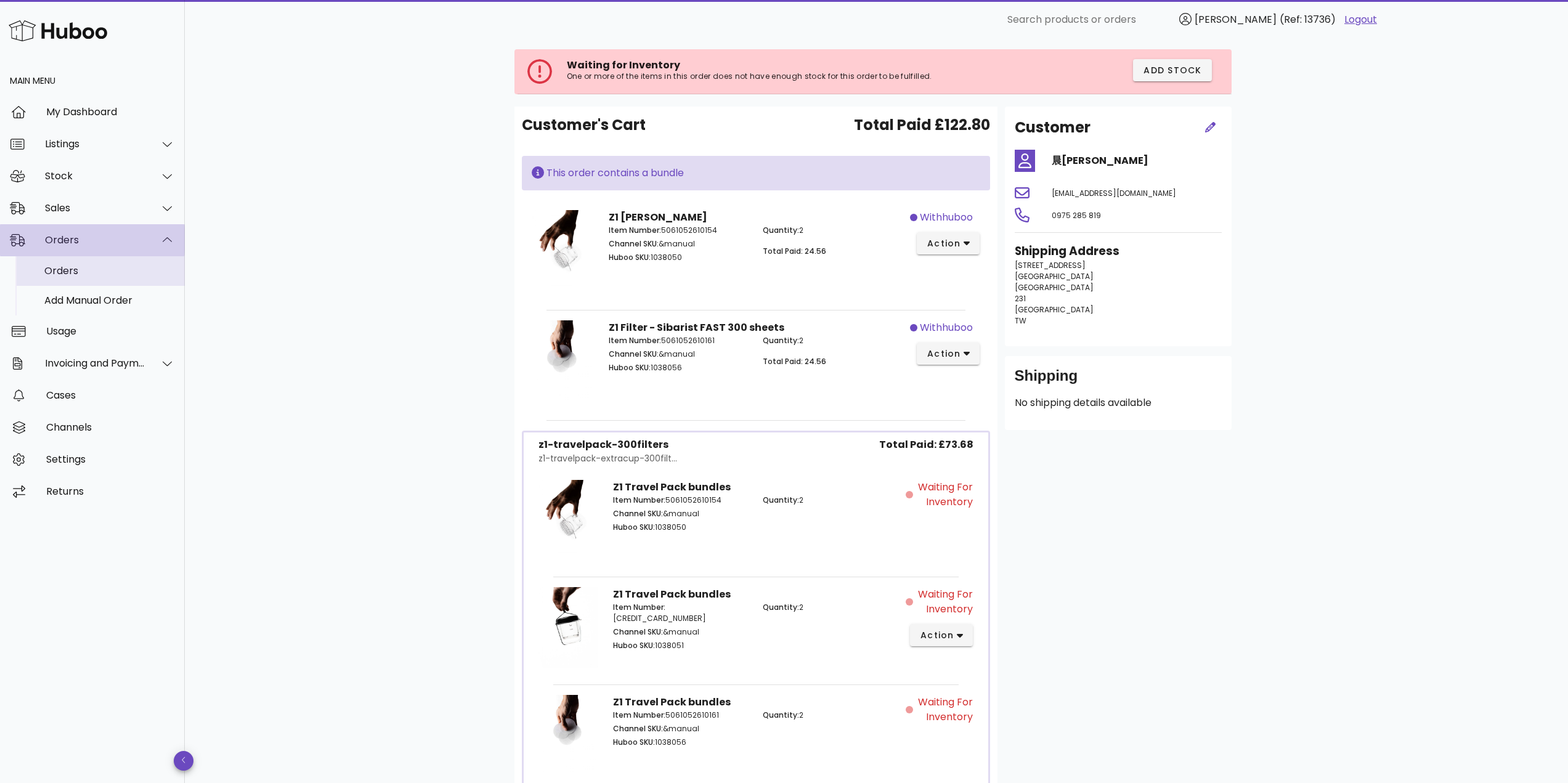
click at [89, 266] on div "Orders" at bounding box center [109, 270] width 131 height 12
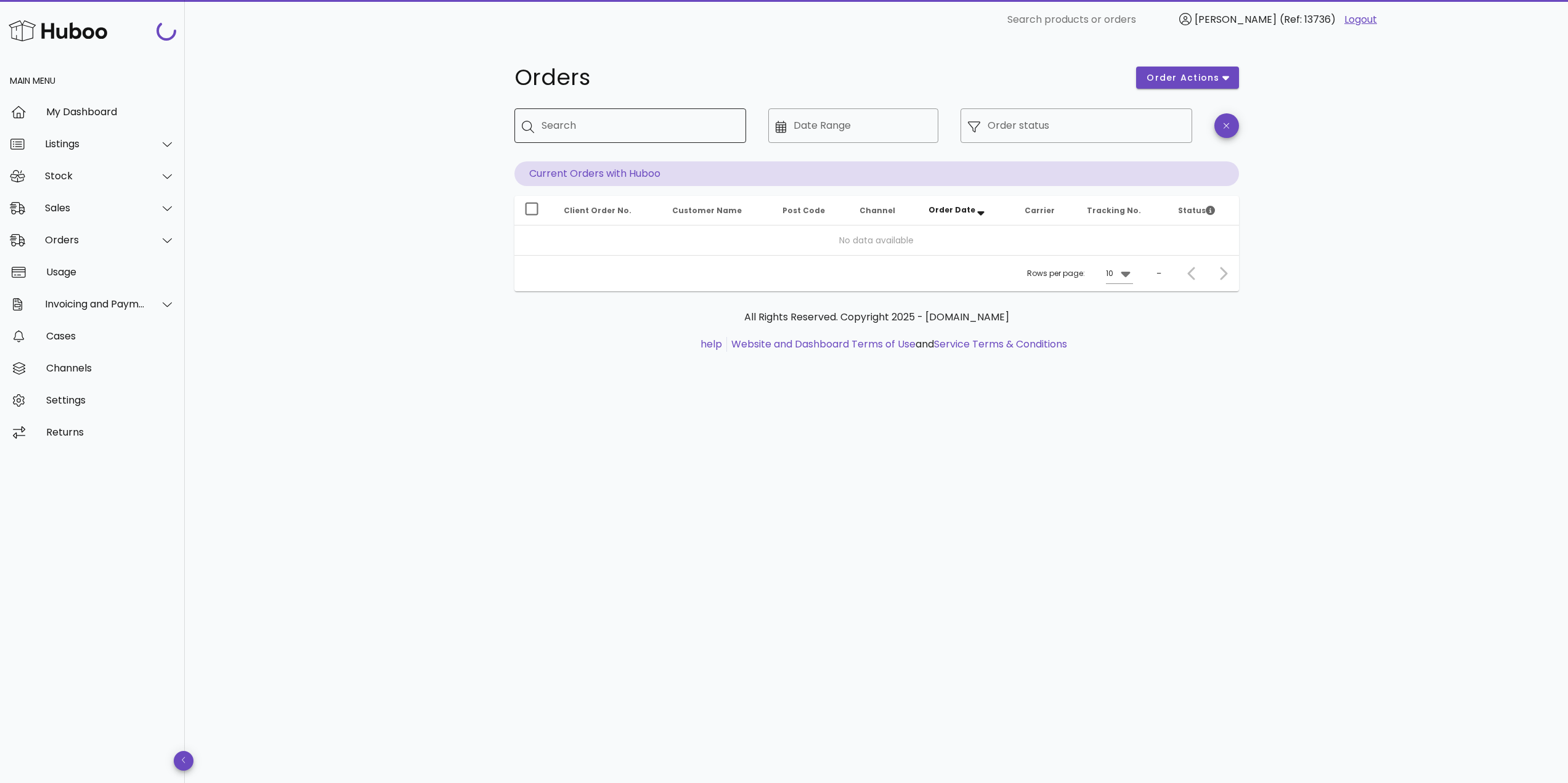
click at [624, 137] on div "Search" at bounding box center [639, 126] width 195 height 35
paste input "*****"
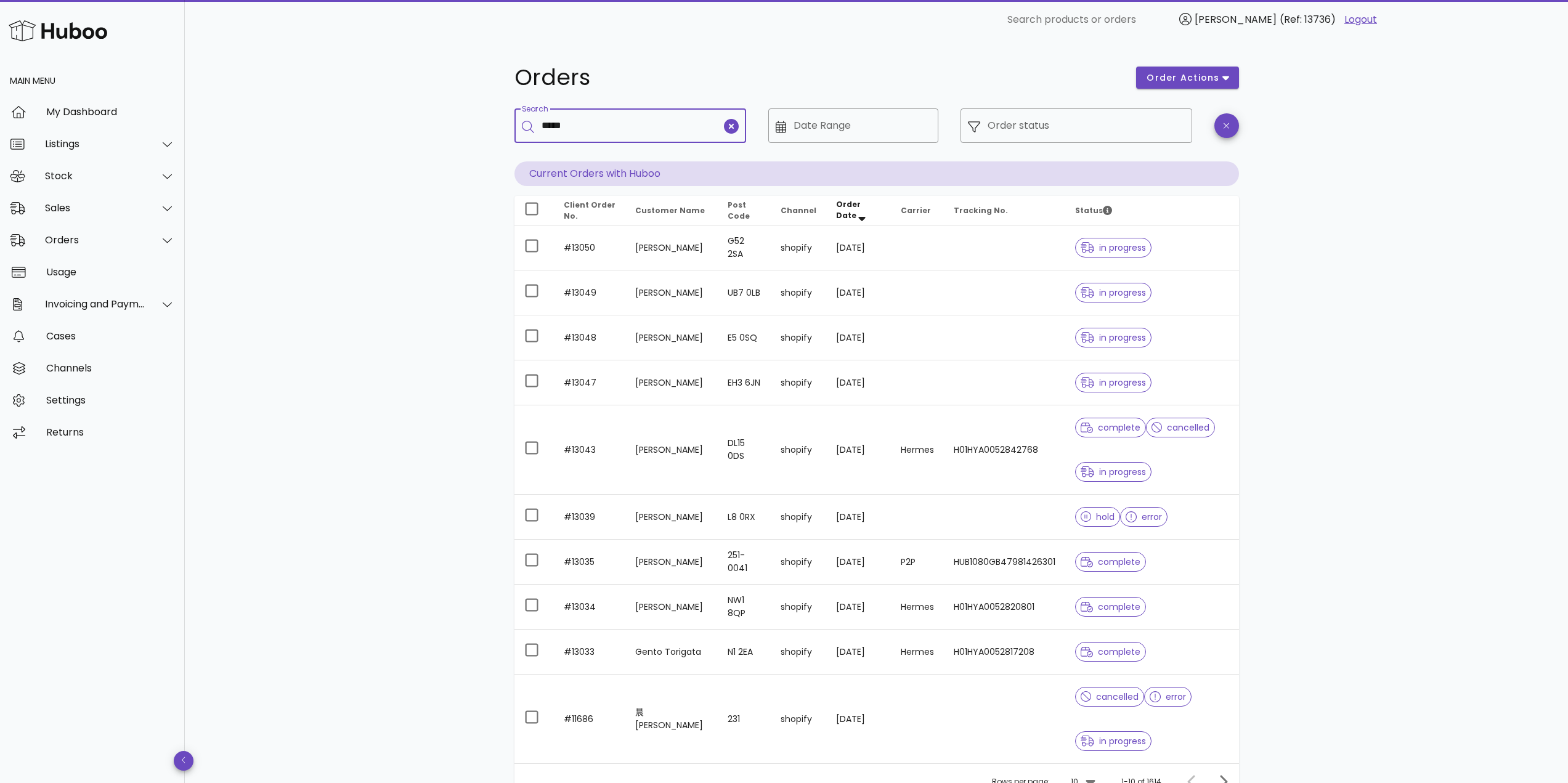
type input "******"
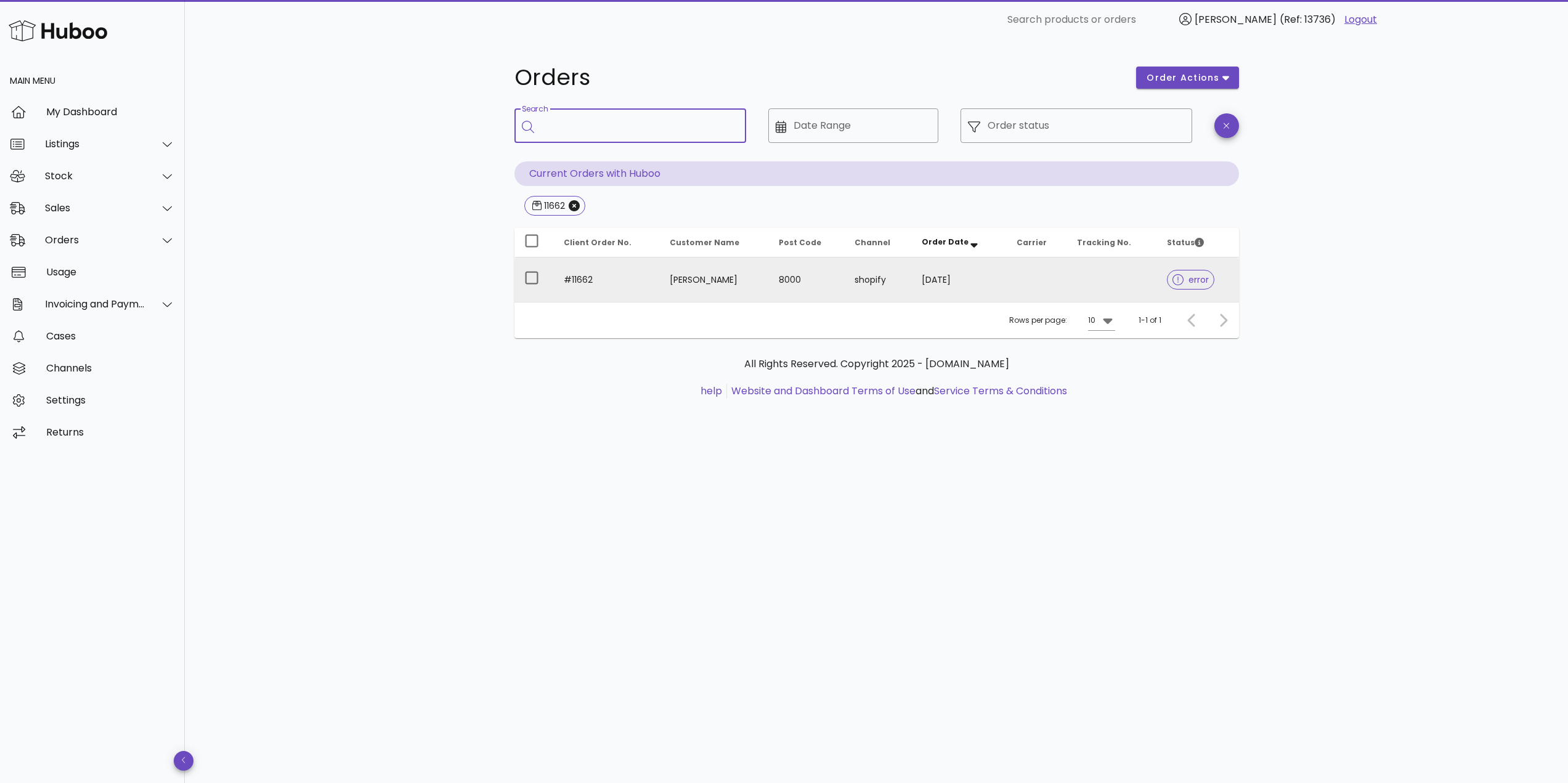
click at [837, 289] on td "8000" at bounding box center [807, 280] width 76 height 44
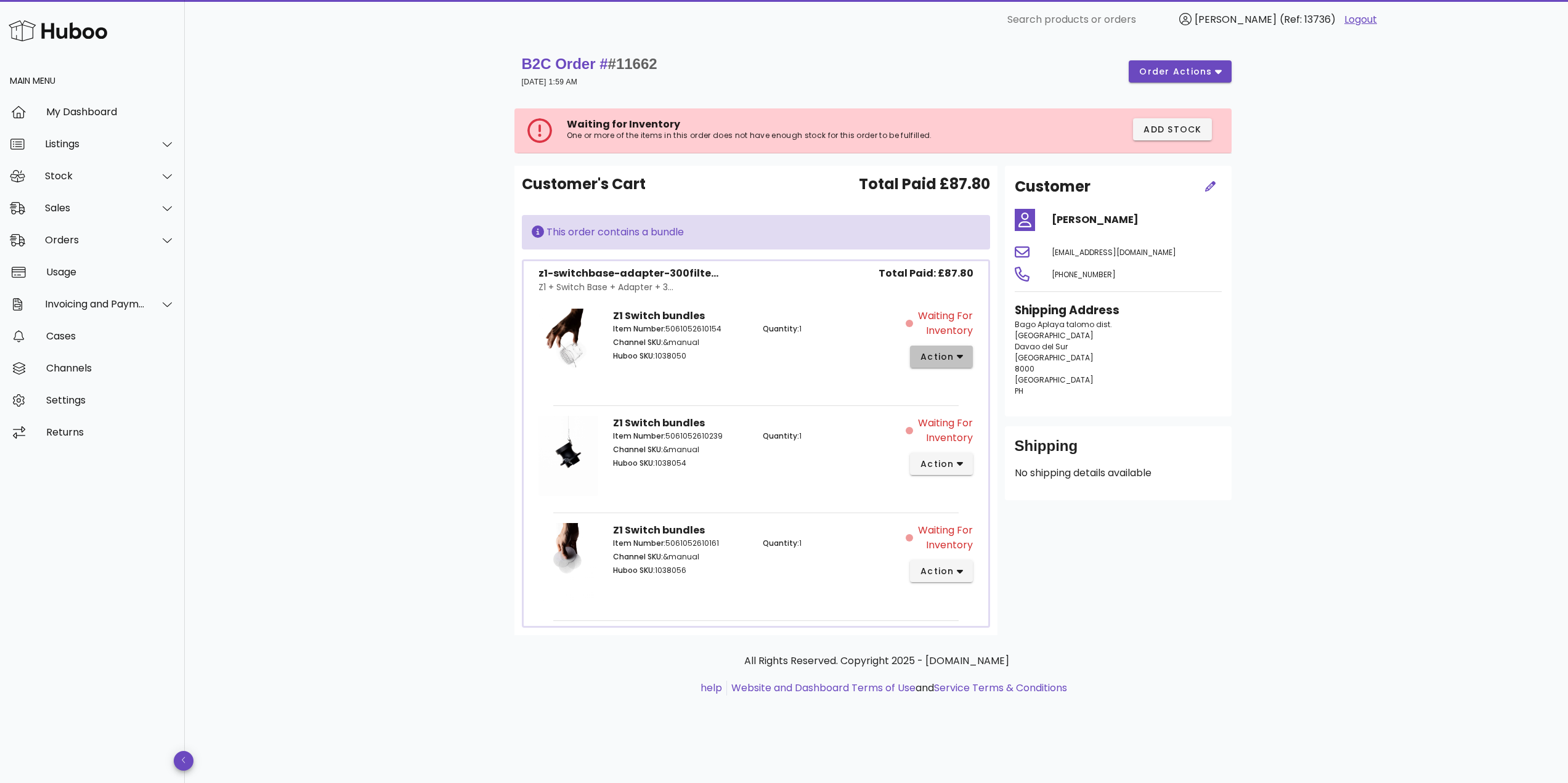
click at [932, 357] on span "action" at bounding box center [938, 357] width 35 height 13
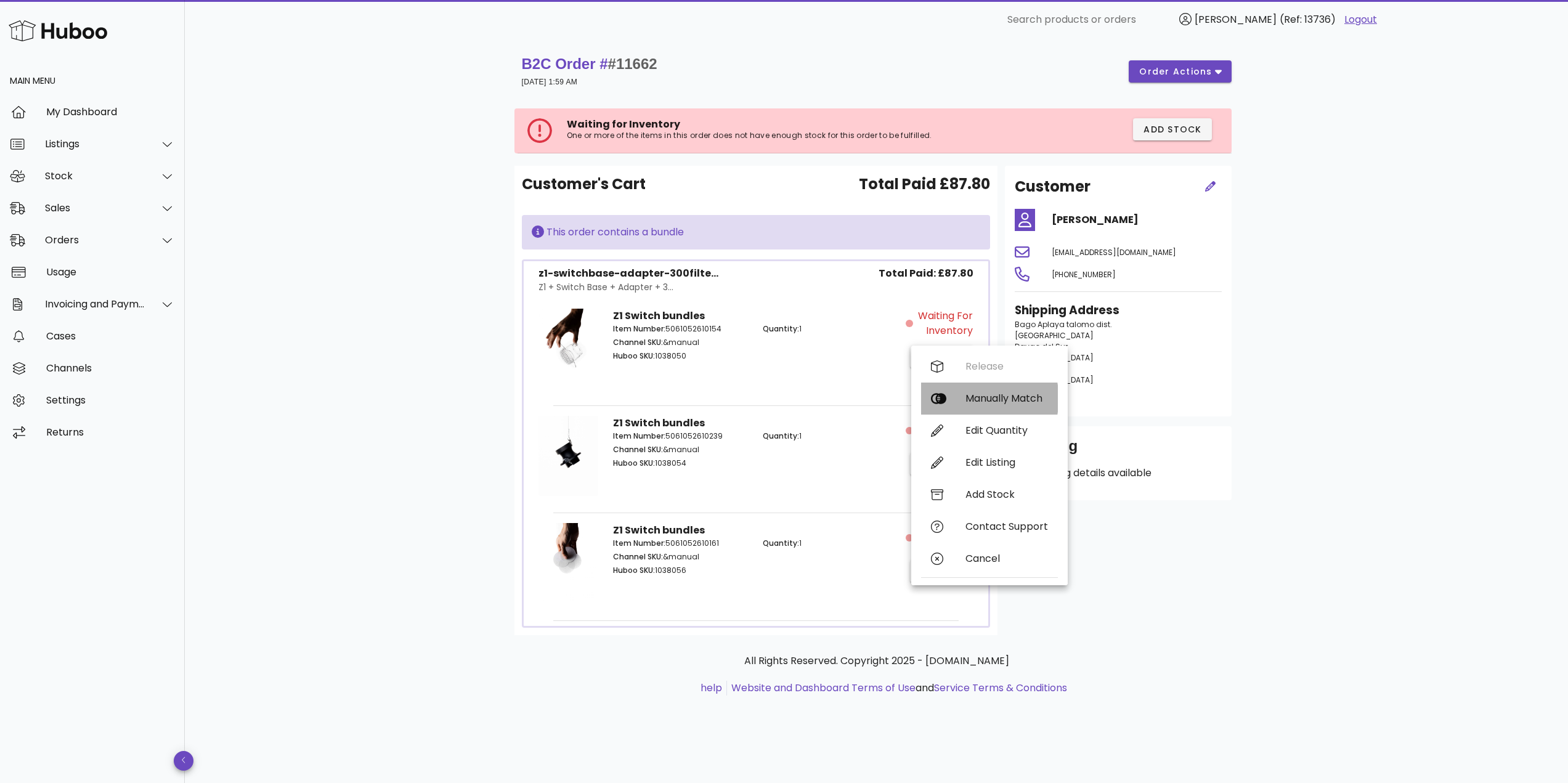
click at [978, 403] on div "Manually Match" at bounding box center [1007, 398] width 82 height 12
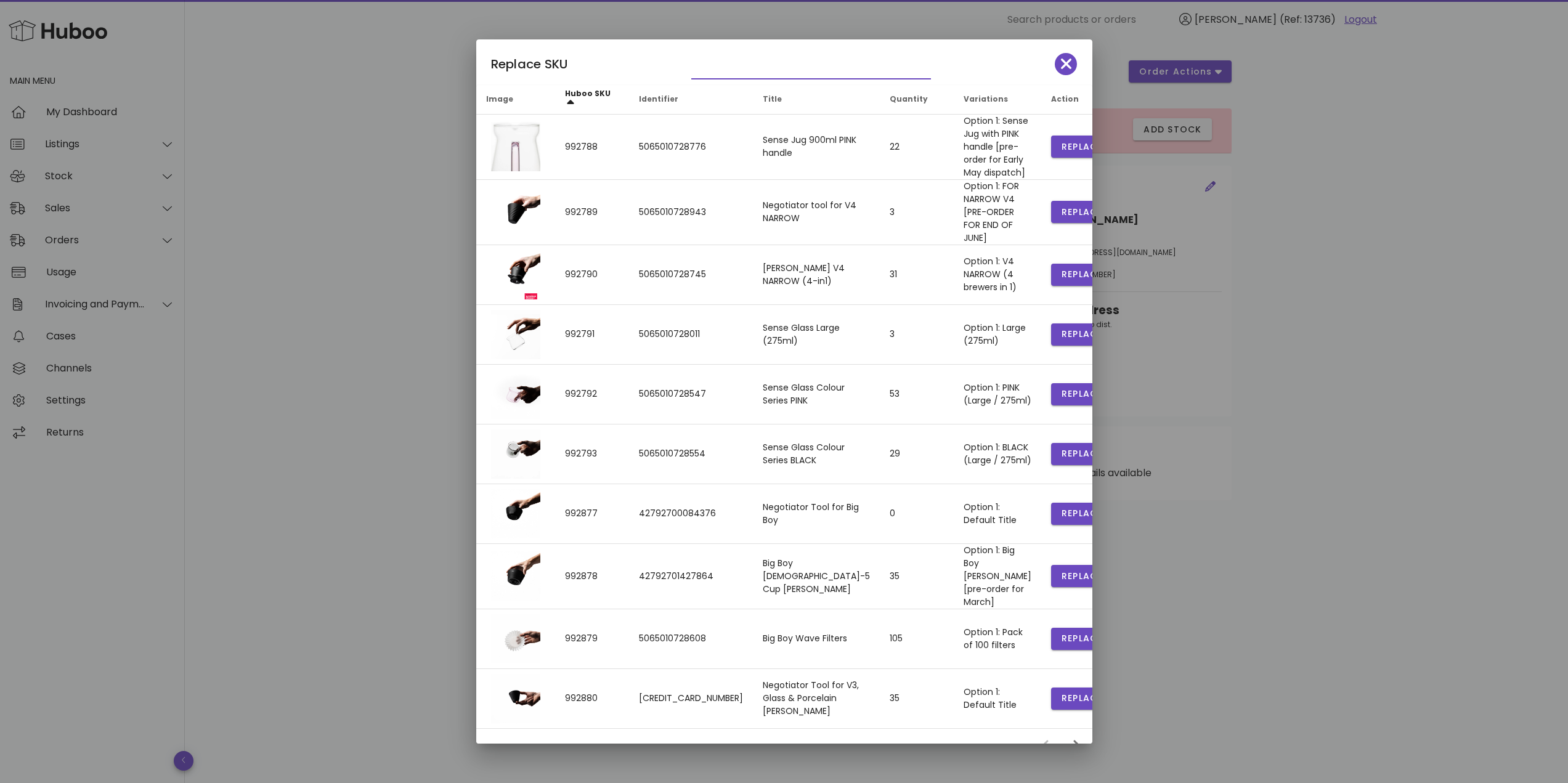
click at [713, 59] on input "text" at bounding box center [802, 69] width 223 height 20
type input "**"
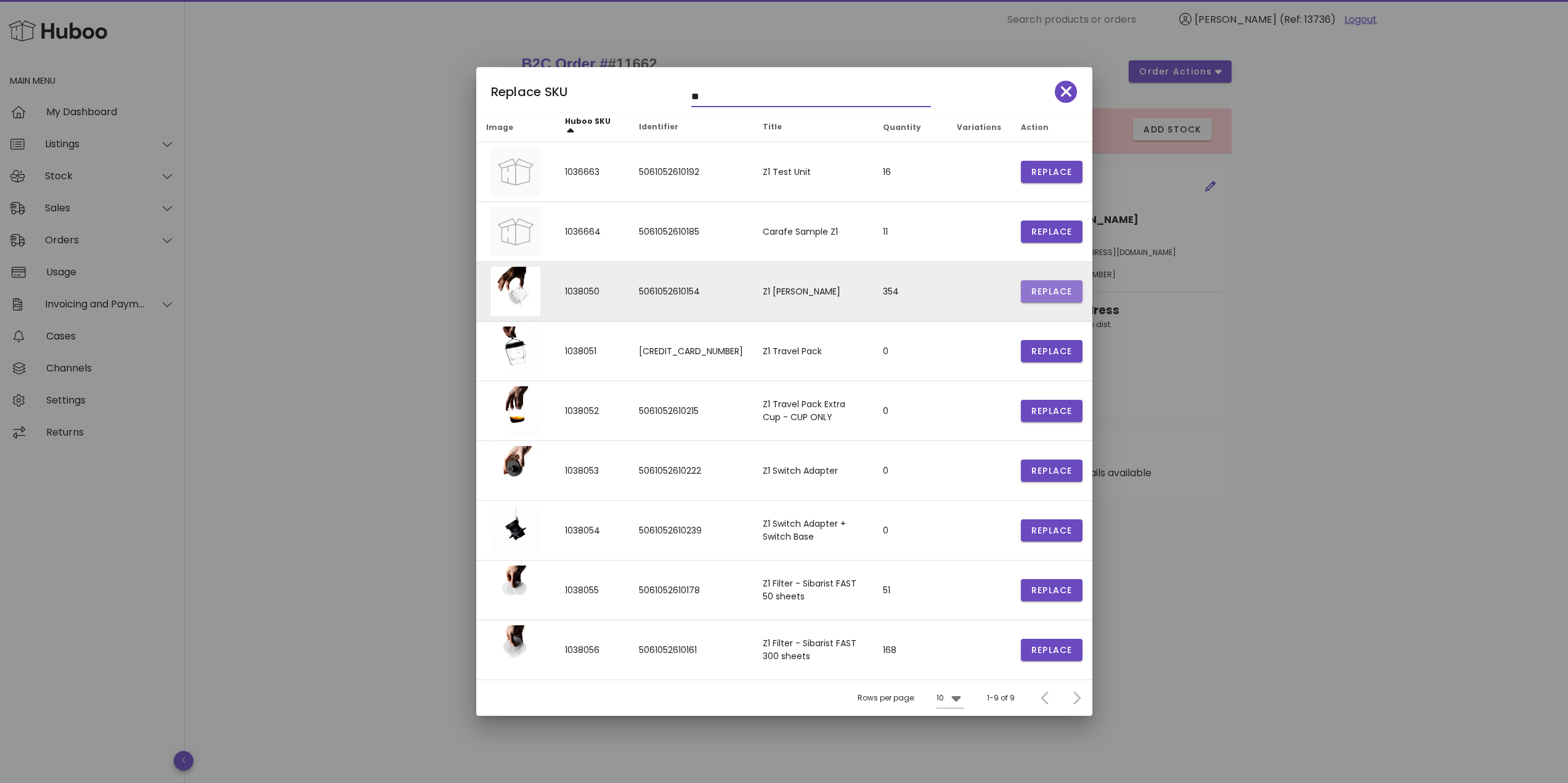
click at [1031, 295] on span "Replace" at bounding box center [1051, 292] width 42 height 13
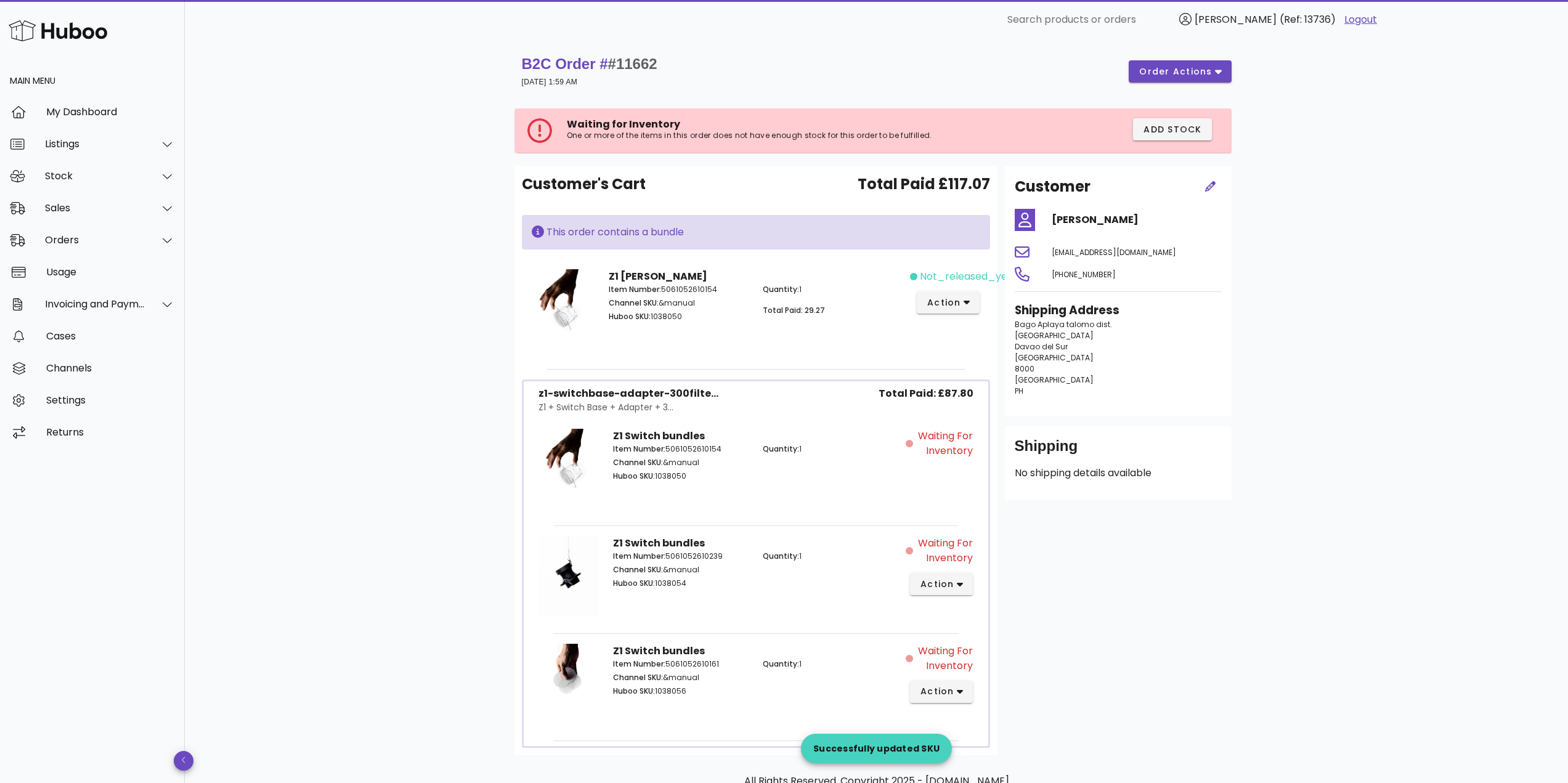
click at [938, 678] on div "Waiting for Inventory action" at bounding box center [943, 686] width 75 height 99
click at [939, 687] on span "action" at bounding box center [938, 691] width 35 height 13
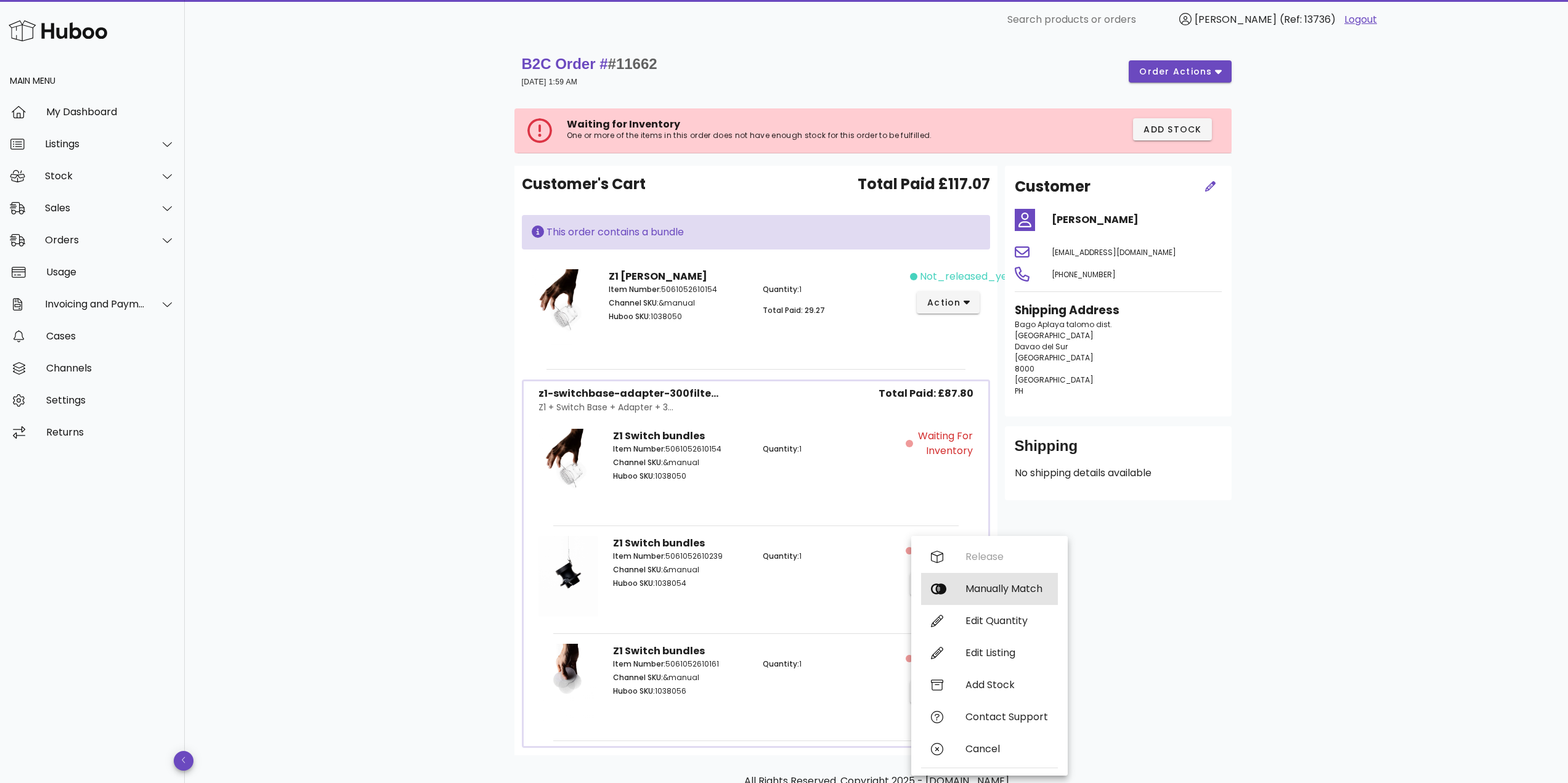
click at [983, 598] on div "Manually Match" at bounding box center [989, 589] width 137 height 32
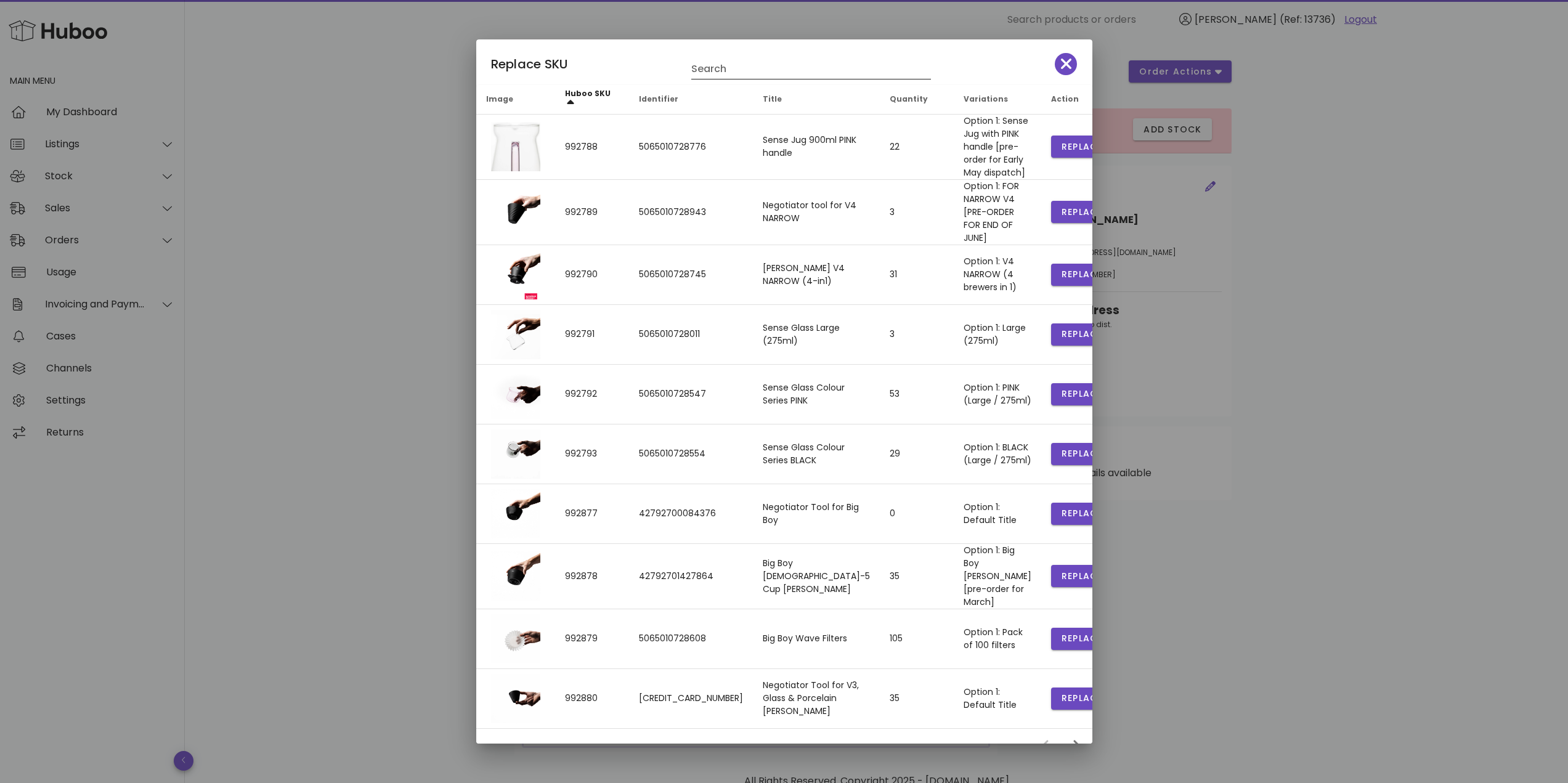
click at [726, 76] on input "Search" at bounding box center [802, 69] width 223 height 20
type input "*********"
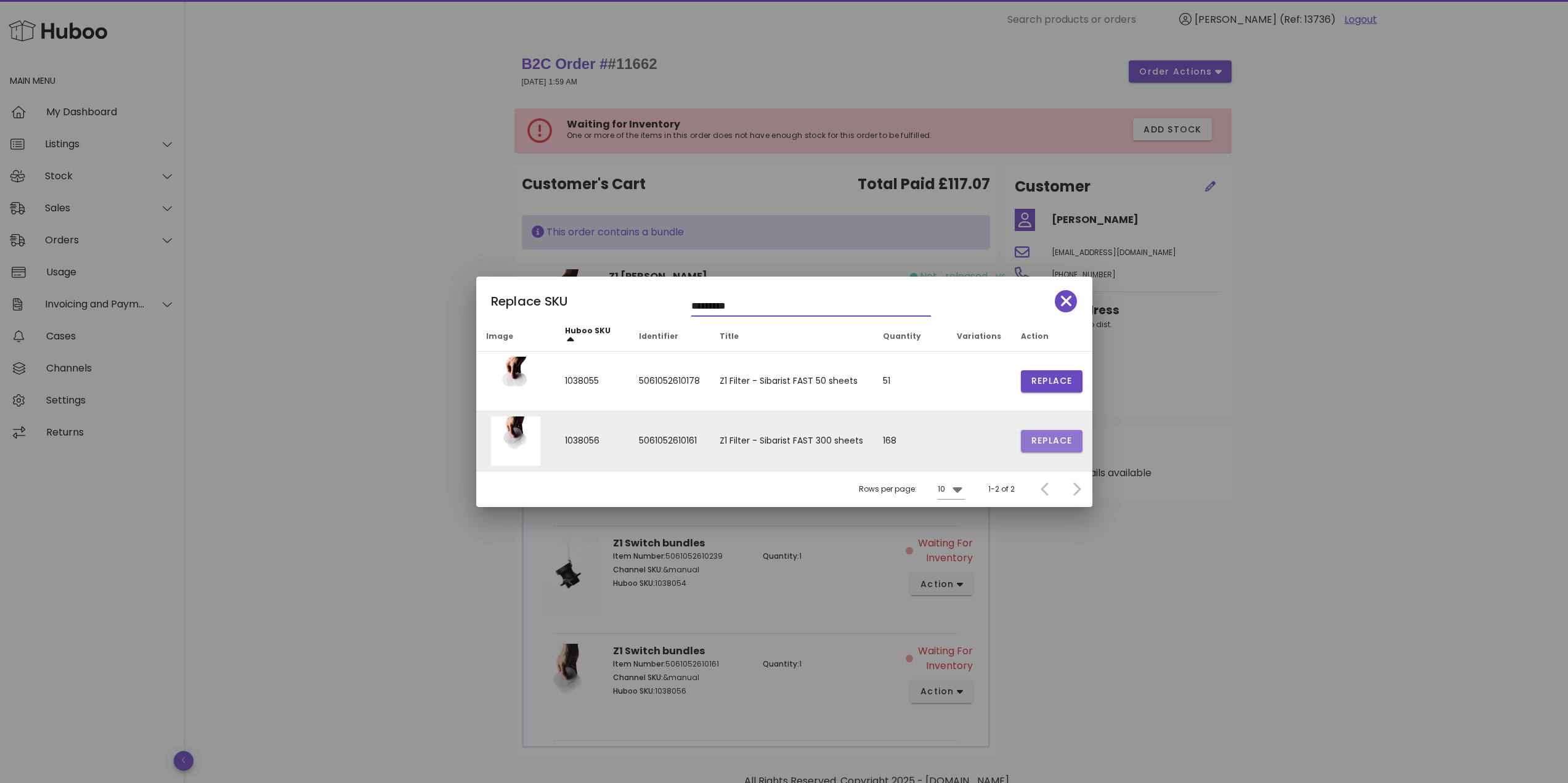
click at [1035, 445] on span "Replace" at bounding box center [1051, 441] width 42 height 13
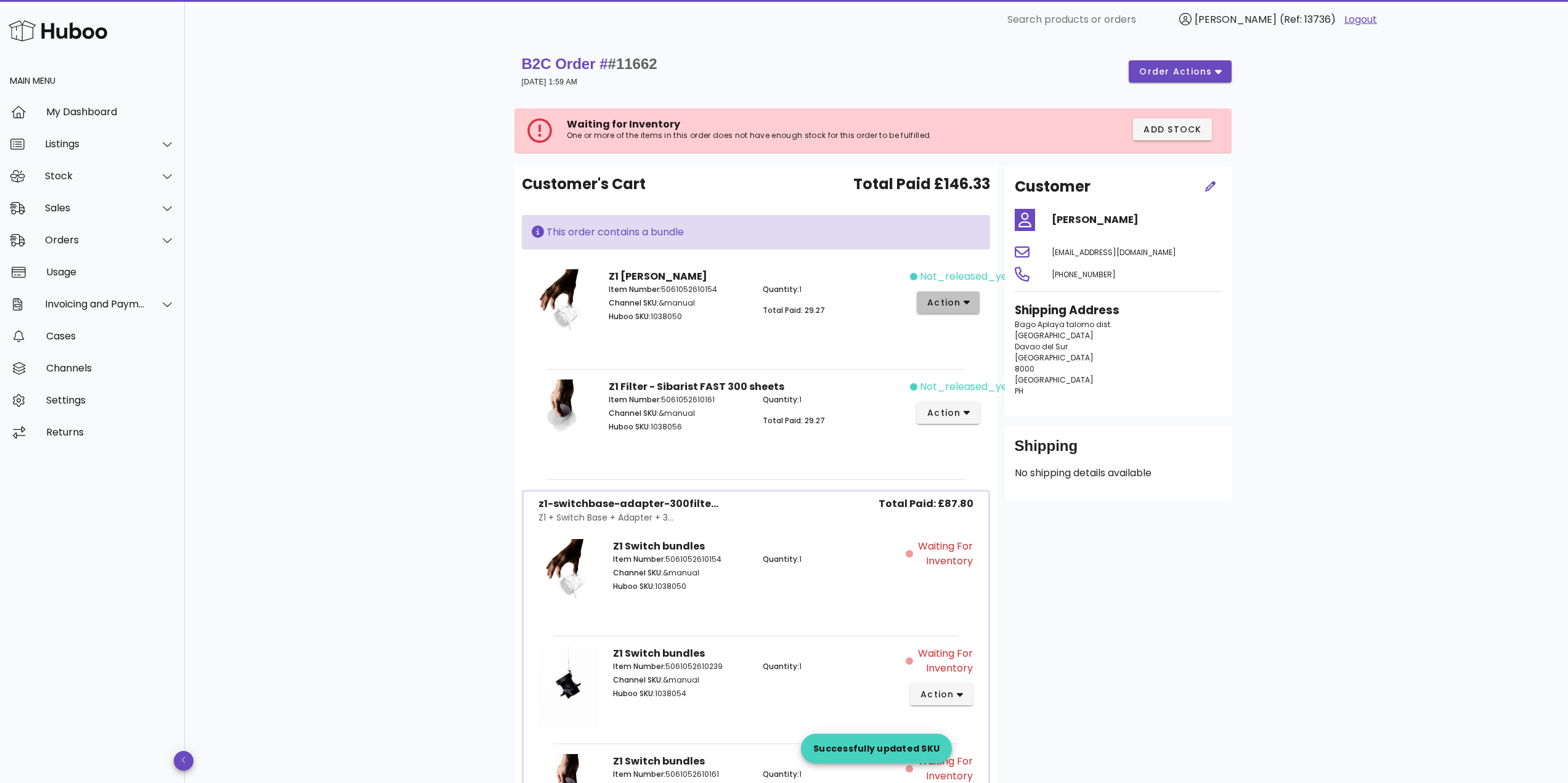
click at [943, 306] on span "action" at bounding box center [944, 303] width 35 height 13
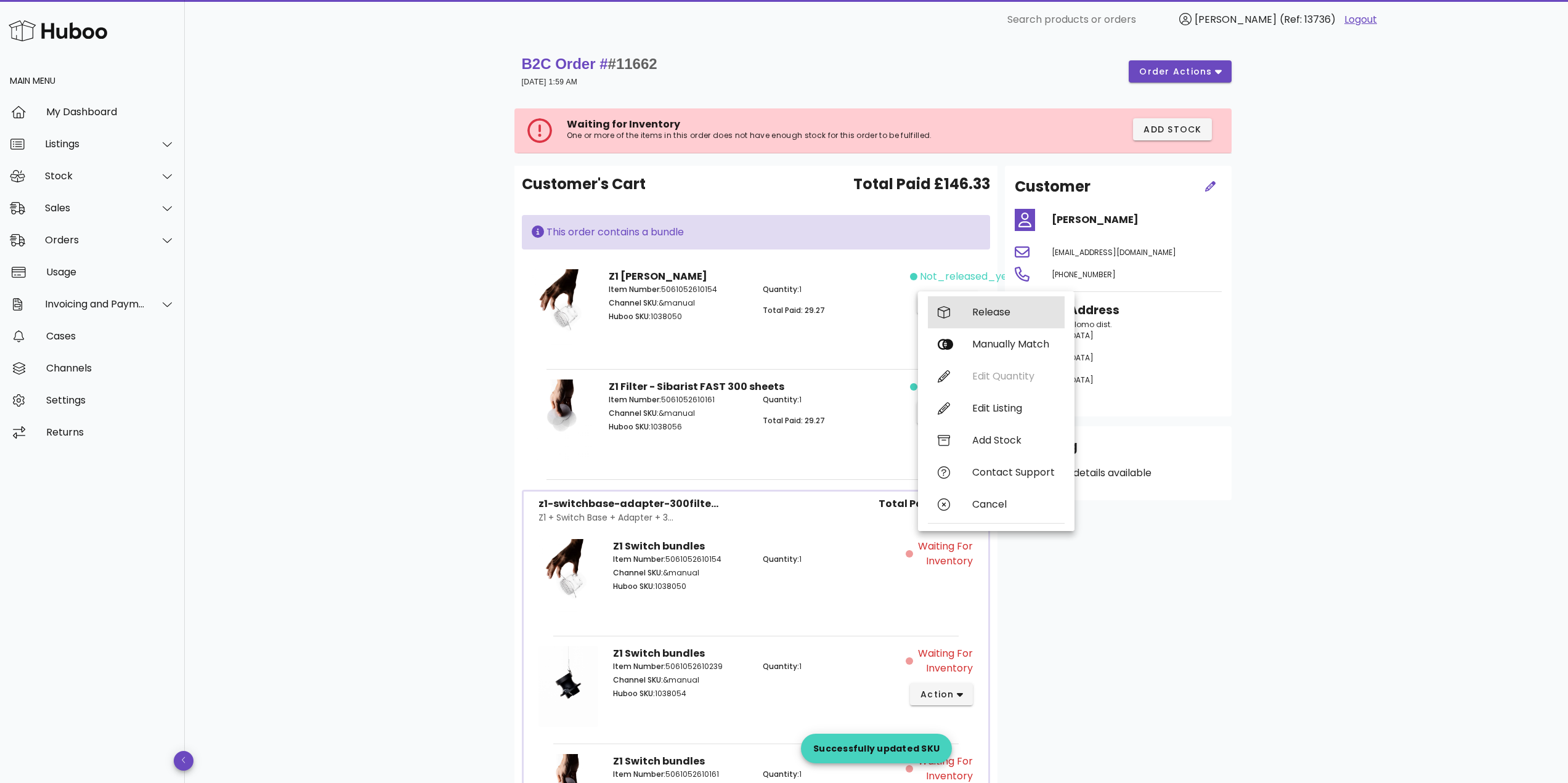
click at [947, 319] on div "Release" at bounding box center [996, 312] width 137 height 32
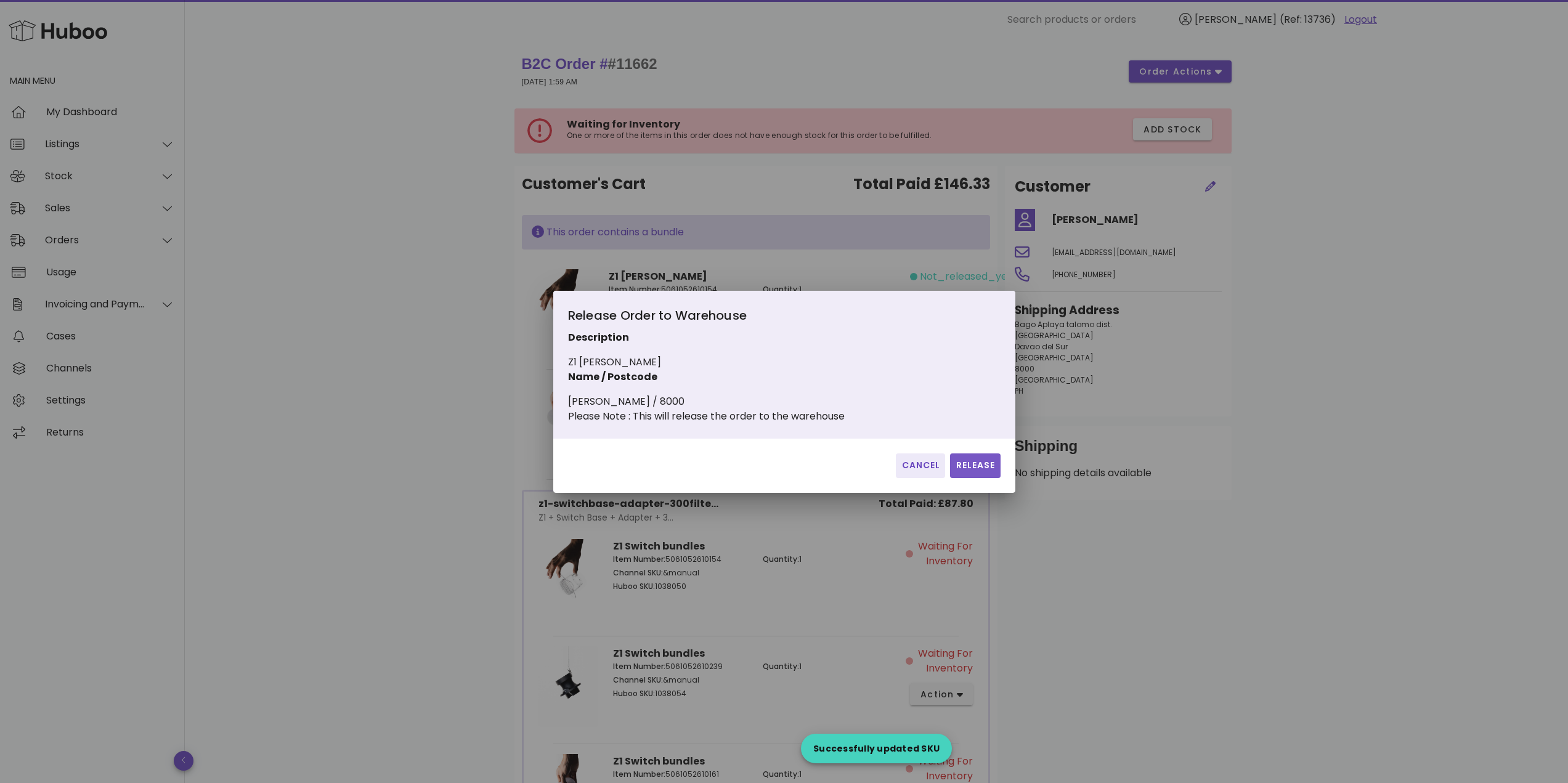
click at [977, 460] on div "Cancel Release" at bounding box center [784, 465] width 462 height 54
click at [977, 467] on span "Release" at bounding box center [975, 465] width 40 height 13
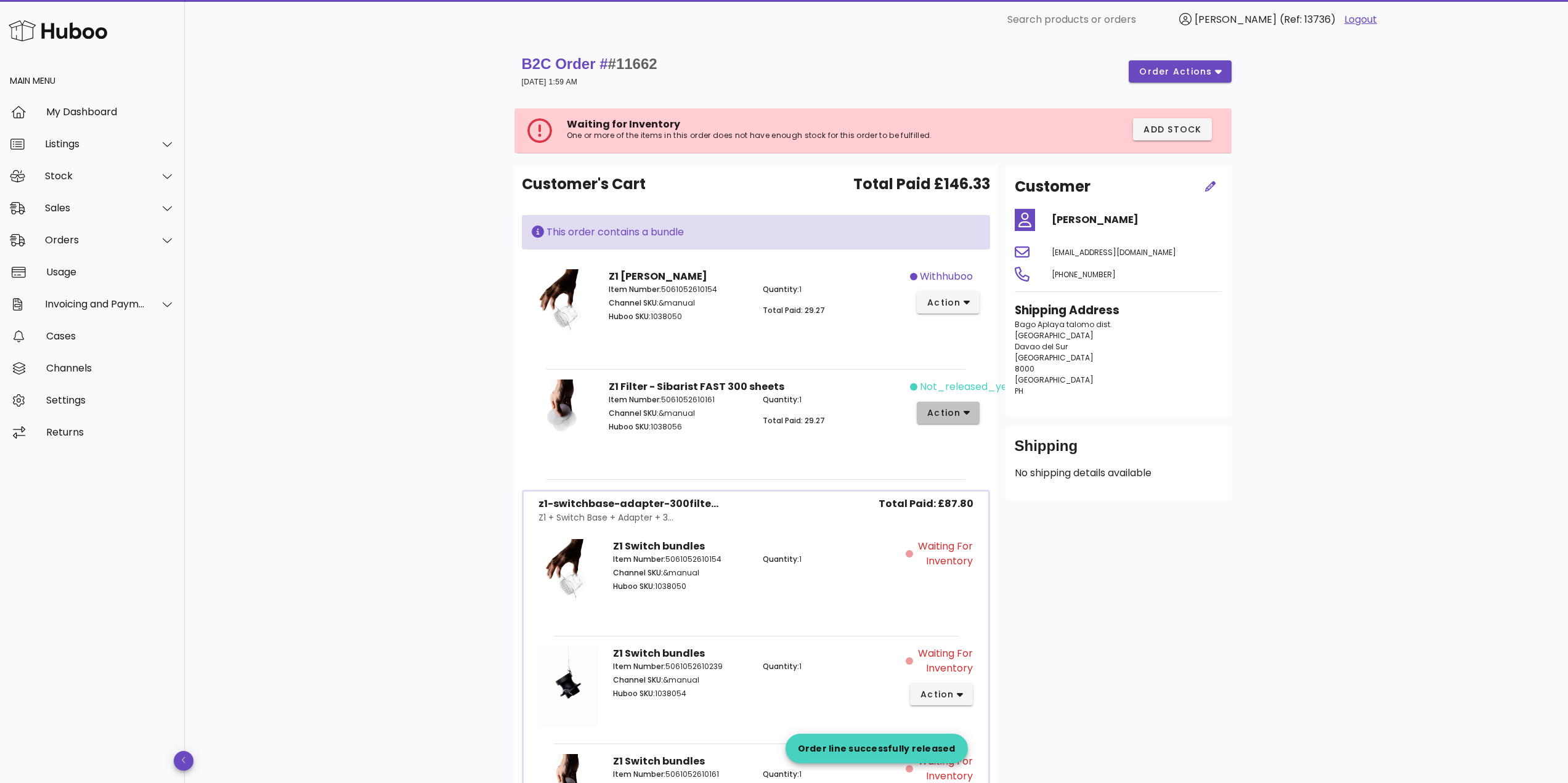
click at [954, 408] on span "action" at bounding box center [944, 413] width 35 height 13
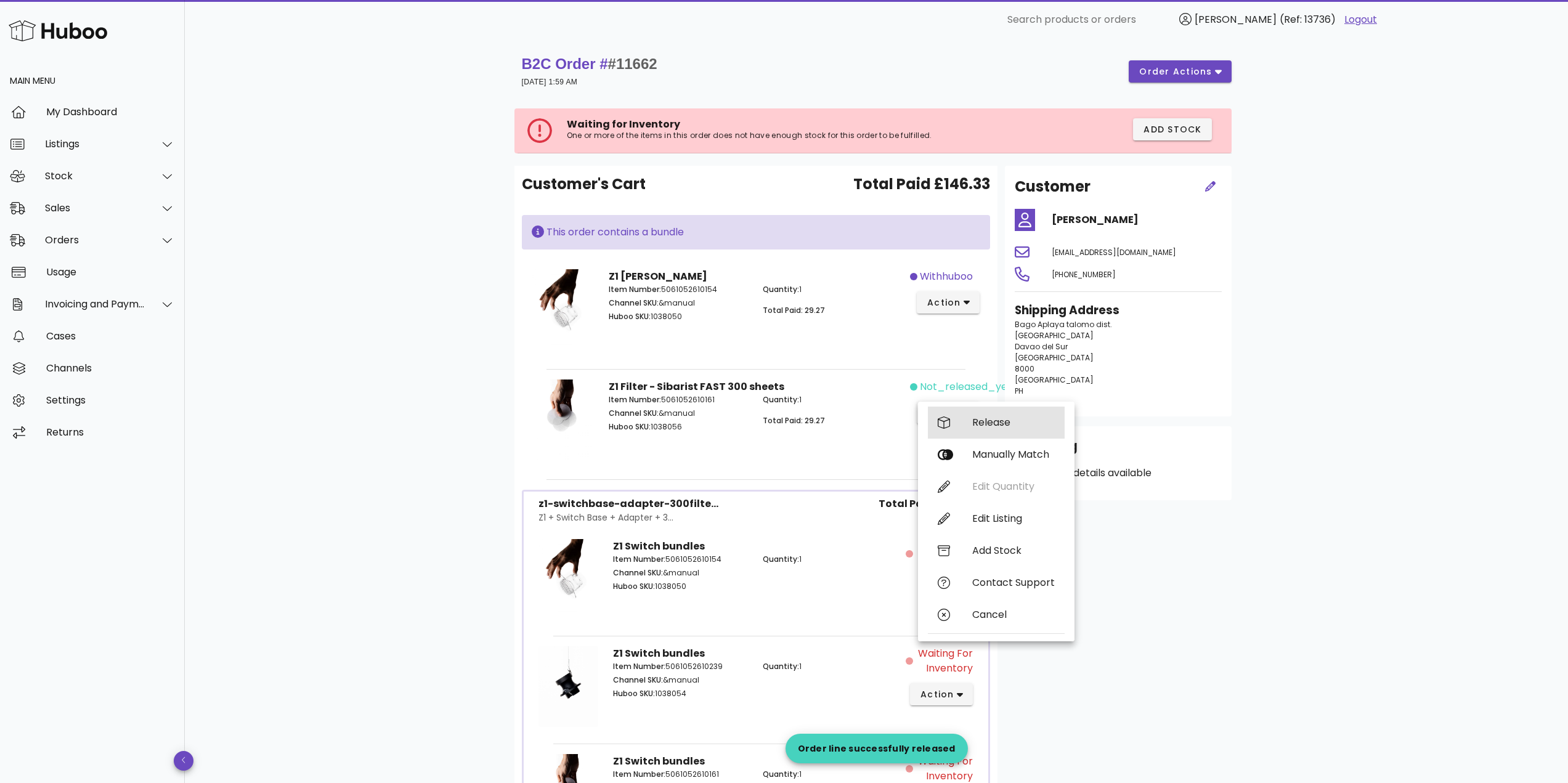
click at [959, 423] on div "Release" at bounding box center [996, 422] width 137 height 32
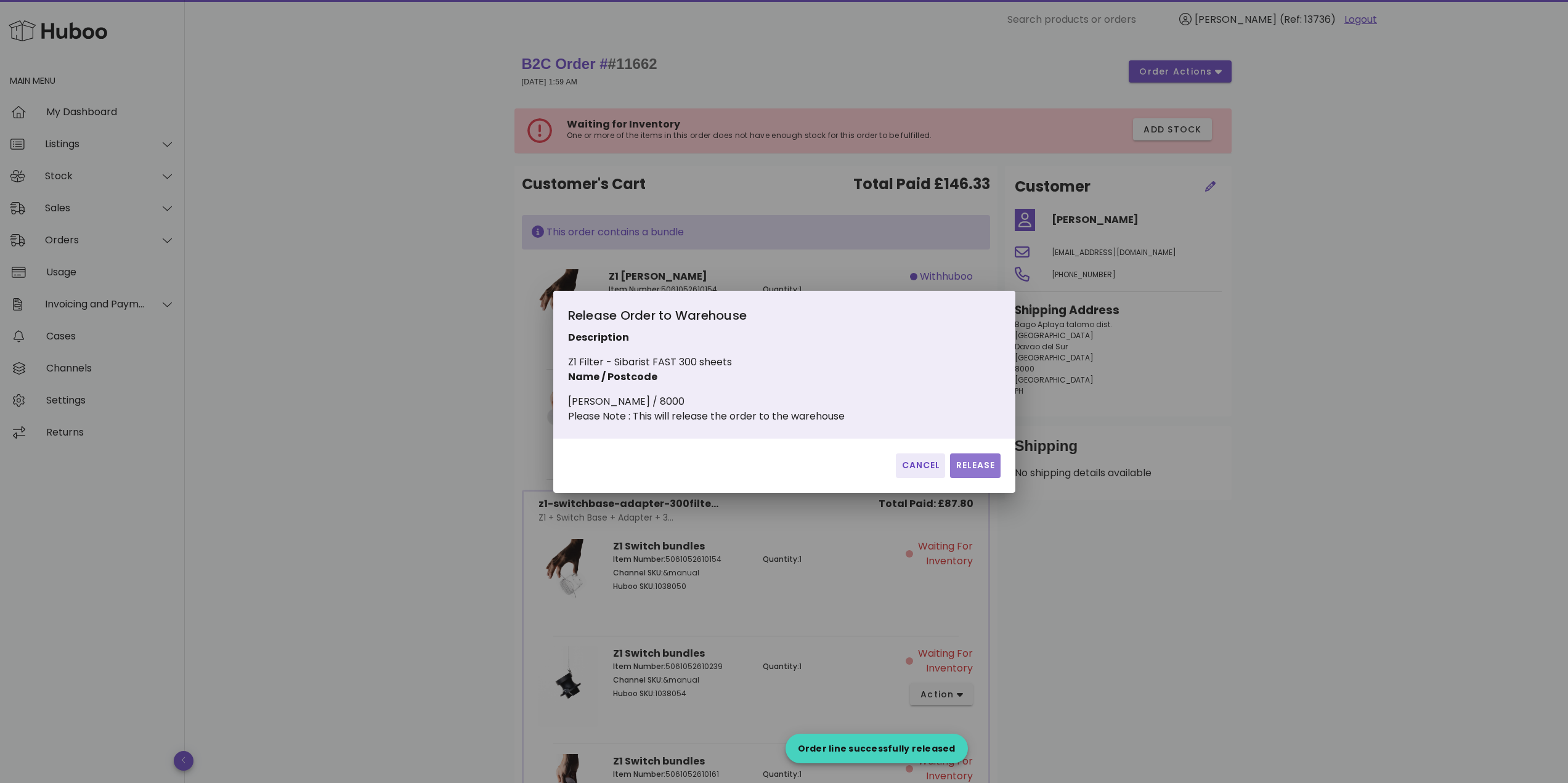
click at [984, 472] on span "Release" at bounding box center [975, 465] width 40 height 13
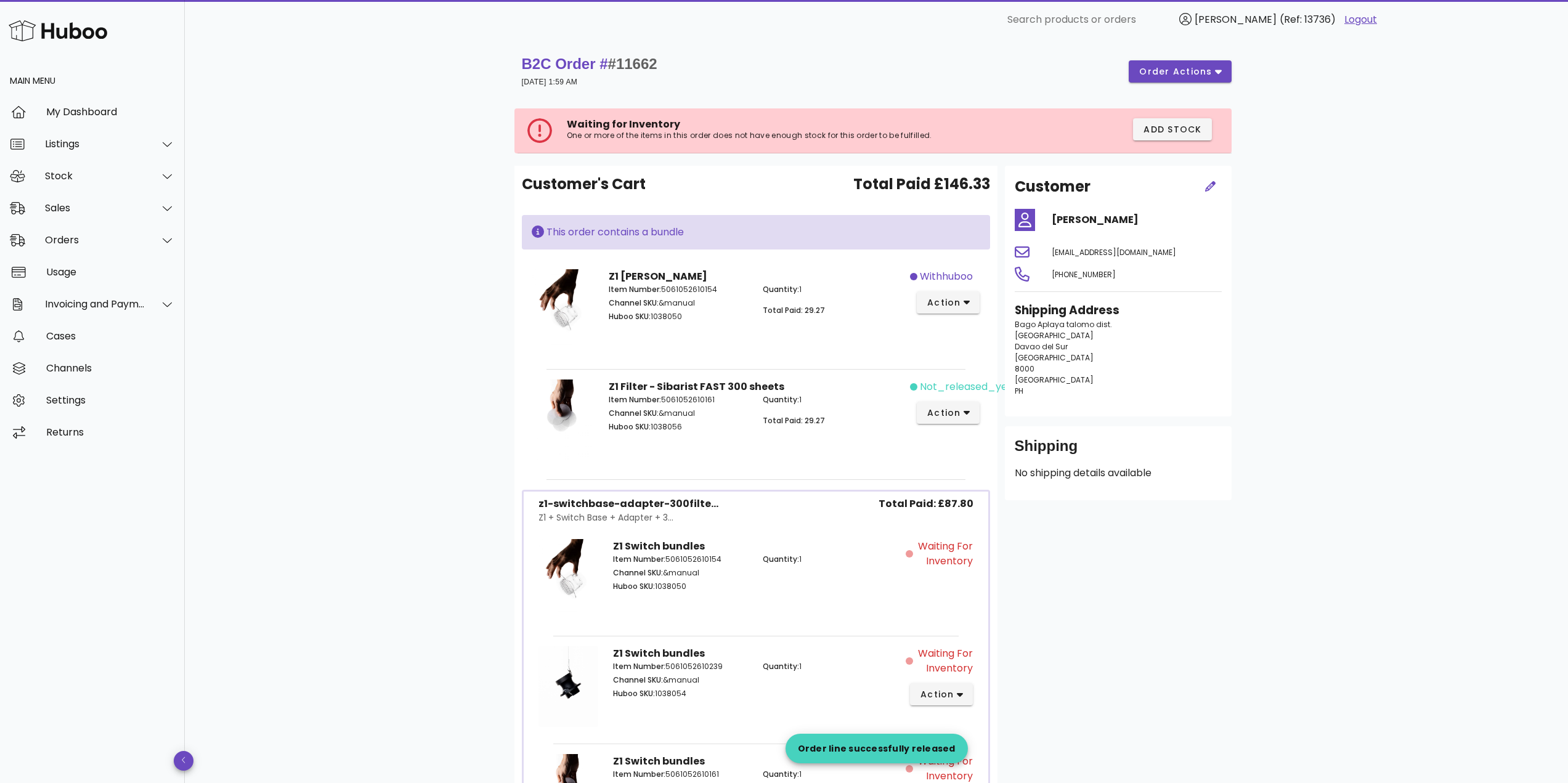
click at [984, 475] on div "Z1 Filter - Sibarist FAST 300 sheets Item Number: 5061052610161 Channel SKU: &m…" at bounding box center [755, 422] width 468 height 107
click at [317, 387] on div "B2C Order # #11662 27 May 2025 at 1:59 AM order actions Waiting for Inventory O…" at bounding box center [876, 502] width 1383 height 926
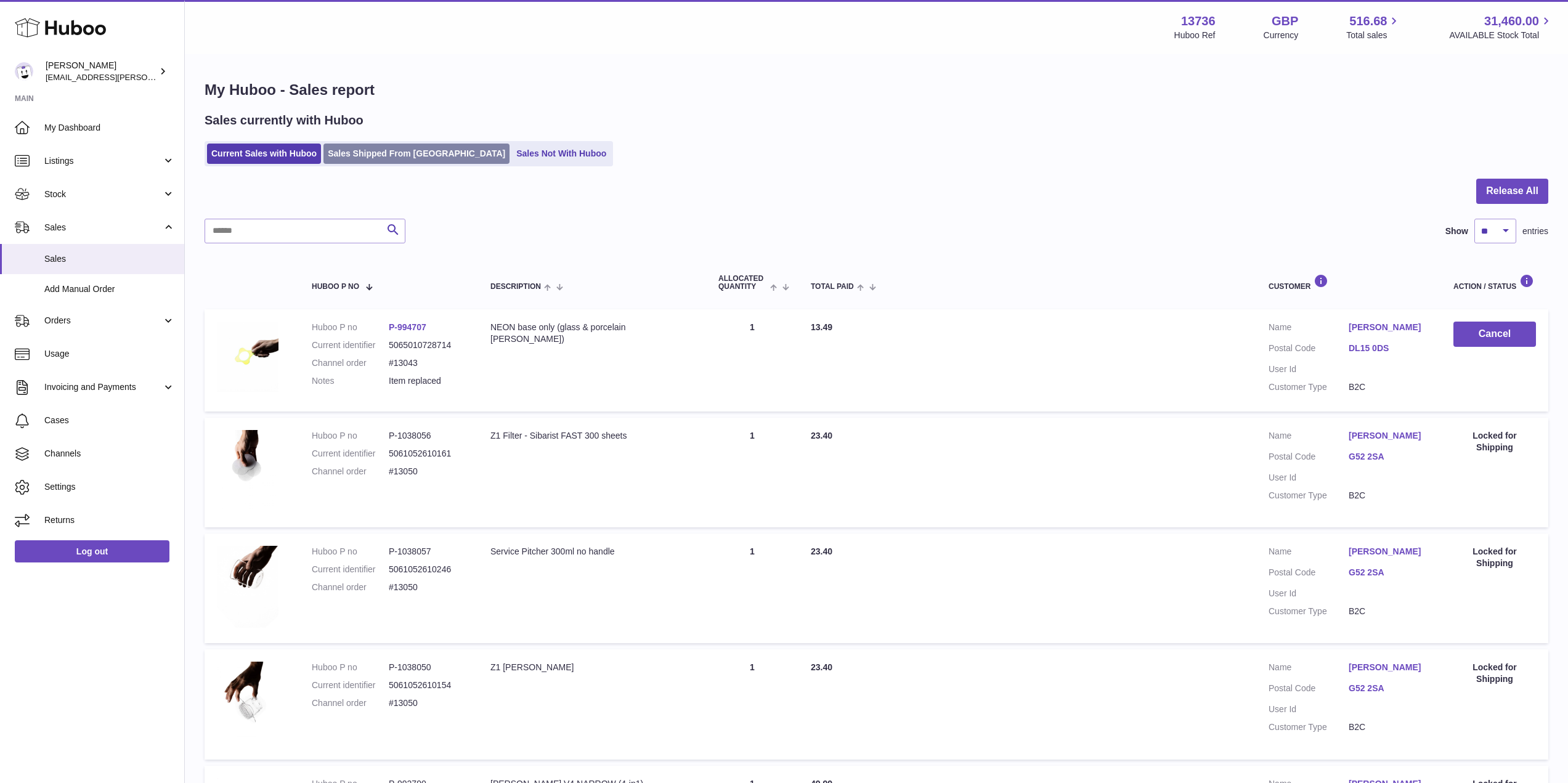
click at [388, 155] on link "Sales Shipped From [GEOGRAPHIC_DATA]" at bounding box center [416, 154] width 186 height 21
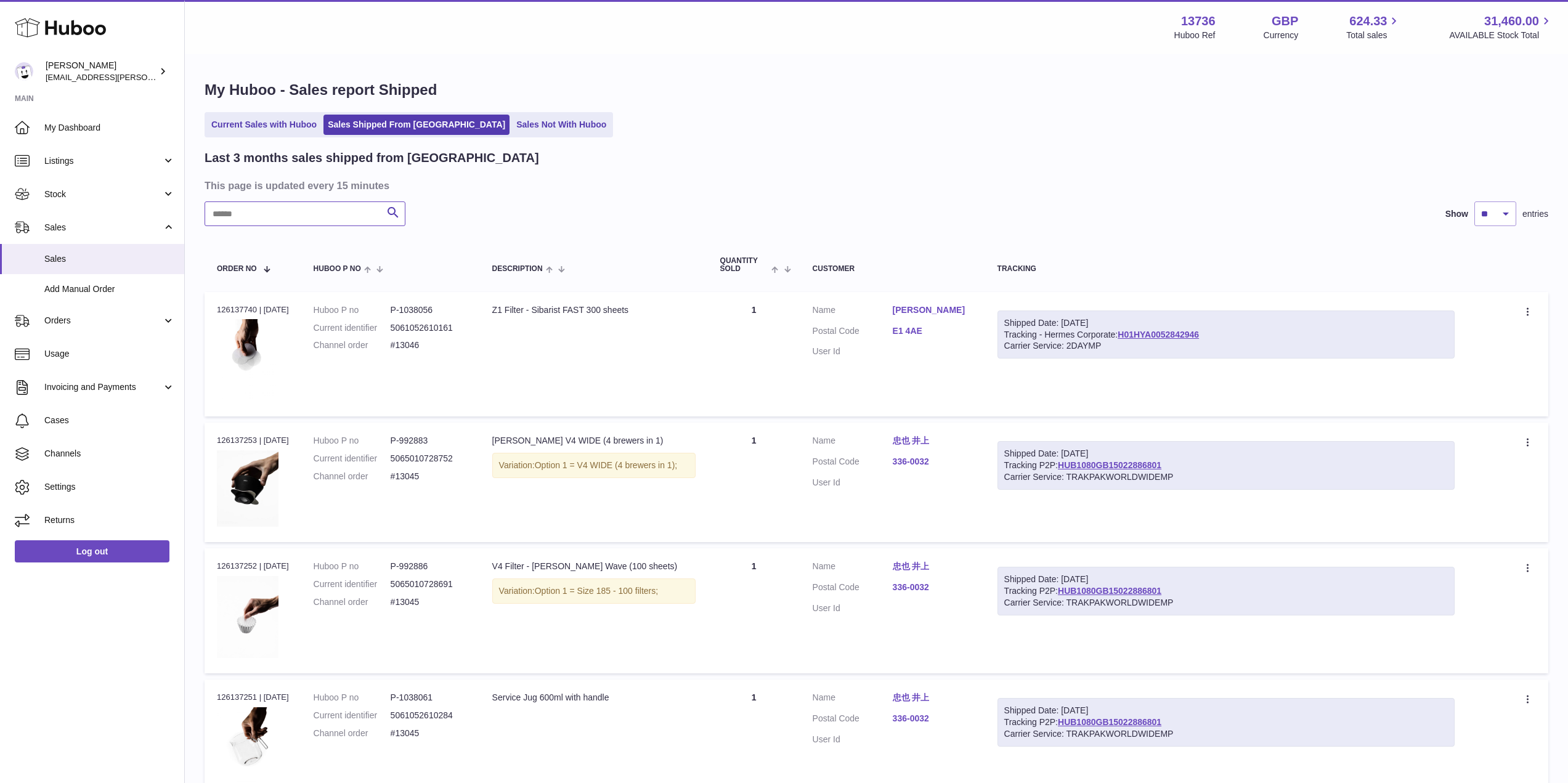
click at [256, 217] on input "text" at bounding box center [304, 213] width 201 height 25
paste input "**********"
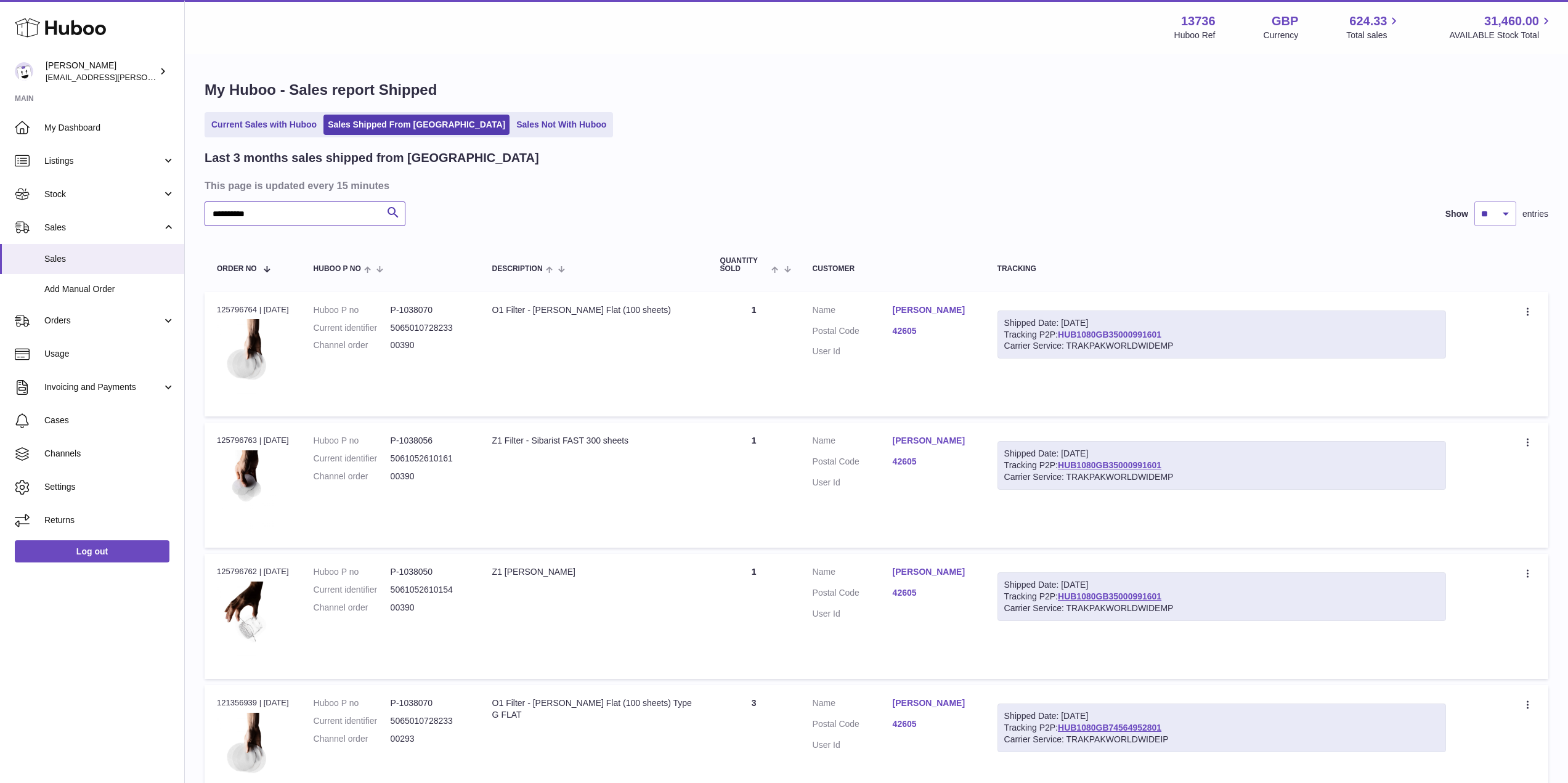
type input "**********"
click at [1138, 334] on link "HUB1080GB35000991601" at bounding box center [1110, 334] width 104 height 10
